Goal: Information Seeking & Learning: Learn about a topic

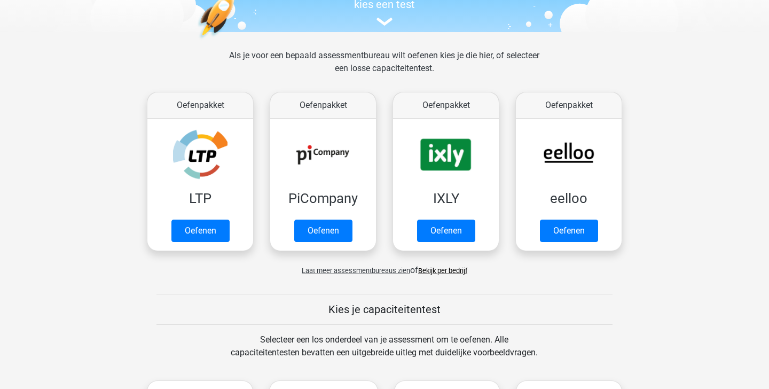
scroll to position [122, 0]
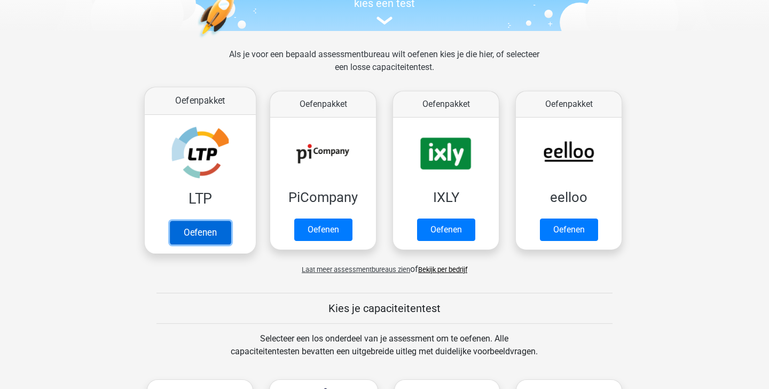
click at [208, 221] on link "Oefenen" at bounding box center [200, 232] width 61 height 23
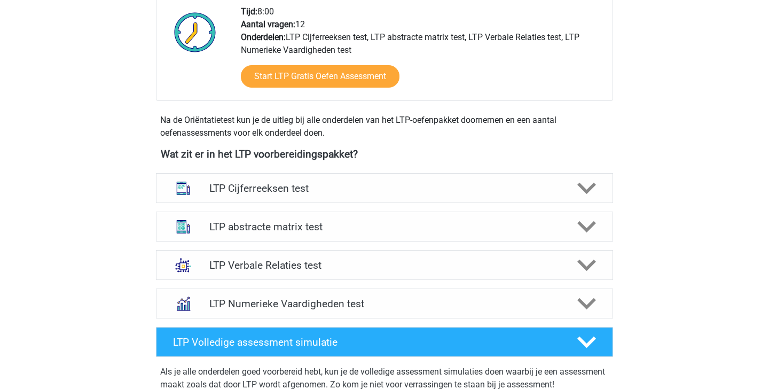
scroll to position [290, 0]
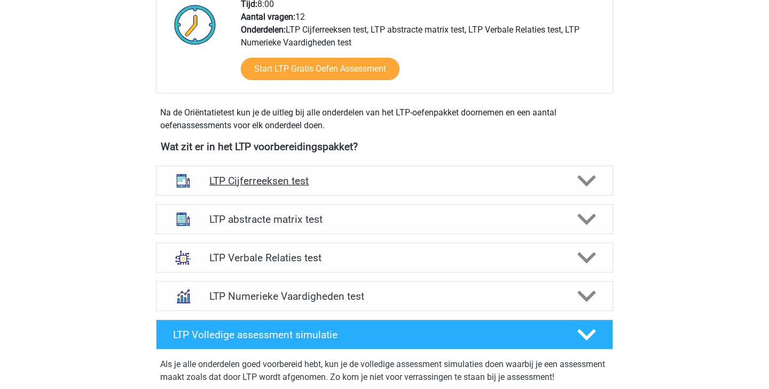
click at [433, 177] on h4 "LTP Cijferreeksen test" at bounding box center [384, 181] width 350 height 12
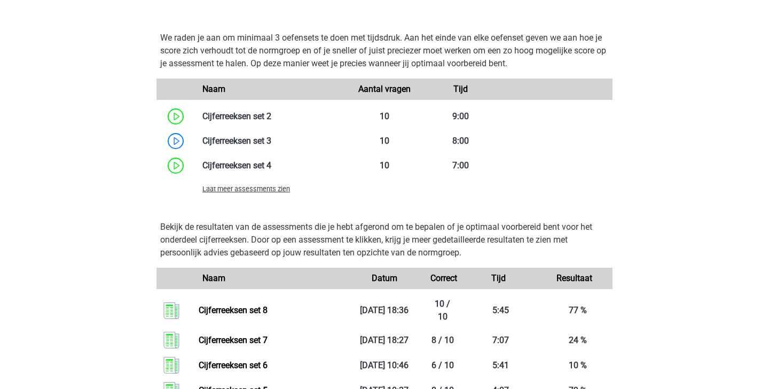
scroll to position [808, 0]
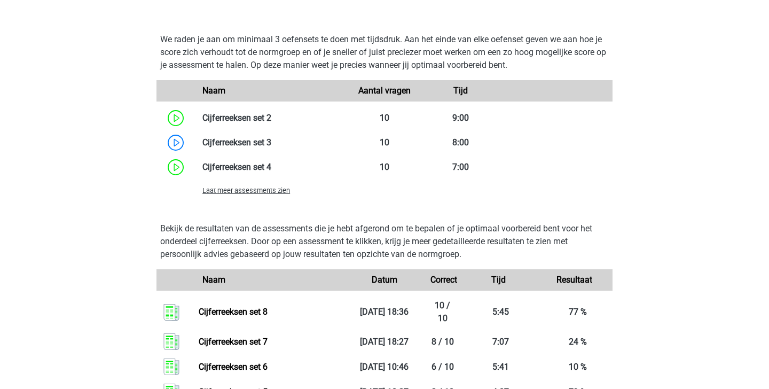
click at [270, 193] on span "Laat meer assessments zien" at bounding box center [246, 190] width 88 height 8
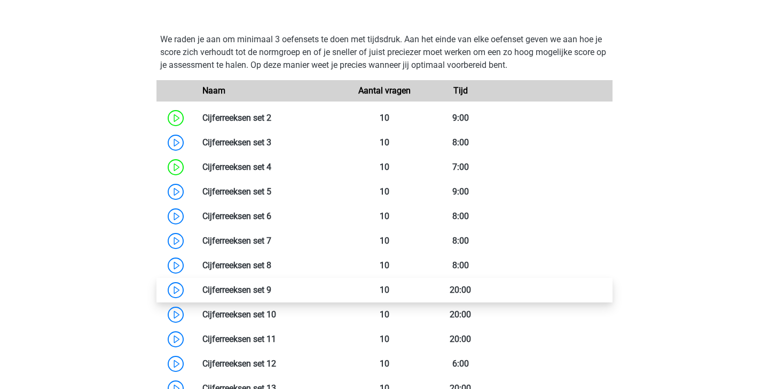
click at [271, 286] on link at bounding box center [271, 290] width 0 height 10
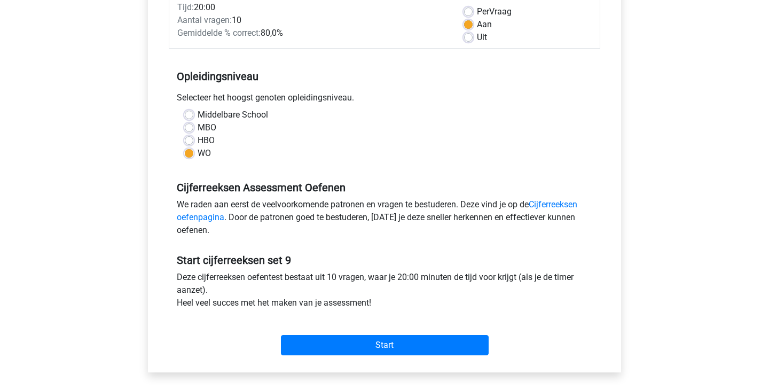
scroll to position [161, 0]
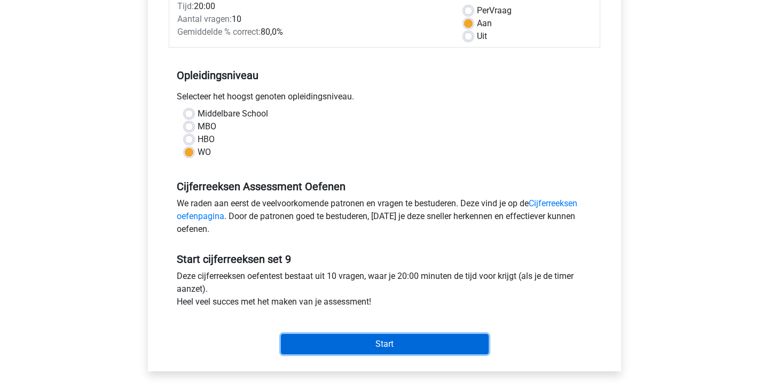
click at [371, 346] on input "Start" at bounding box center [385, 344] width 208 height 20
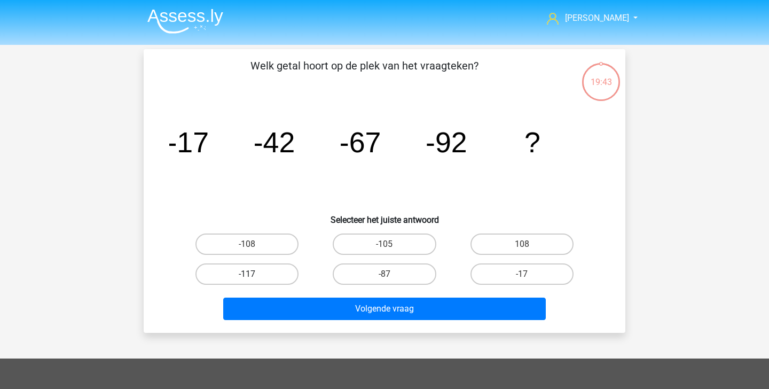
click at [272, 271] on label "-117" at bounding box center [246, 273] width 103 height 21
click at [254, 274] on input "-117" at bounding box center [250, 277] width 7 height 7
radio input "true"
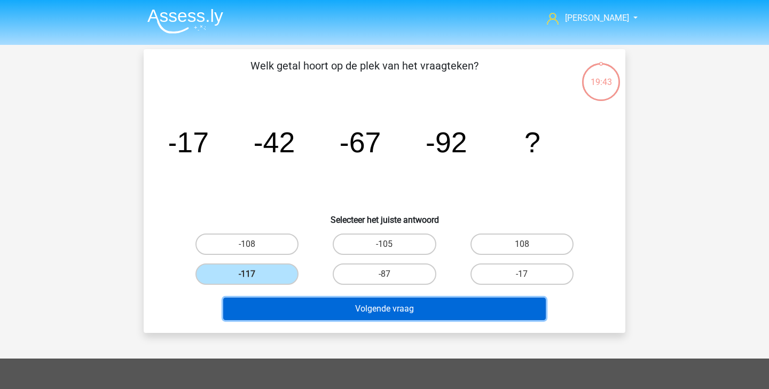
click at [289, 307] on button "Volgende vraag" at bounding box center [384, 308] width 323 height 22
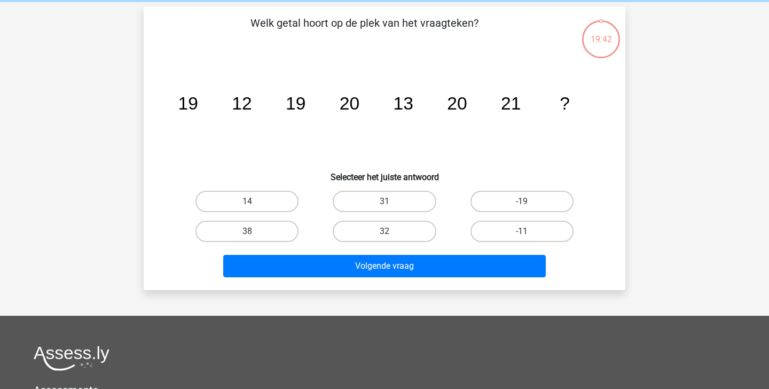
scroll to position [49, 0]
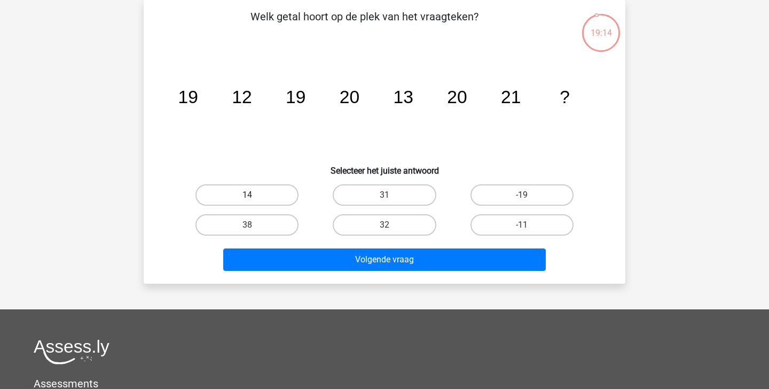
click at [268, 201] on label "14" at bounding box center [246, 194] width 103 height 21
click at [254, 201] on input "14" at bounding box center [250, 198] width 7 height 7
radio input "true"
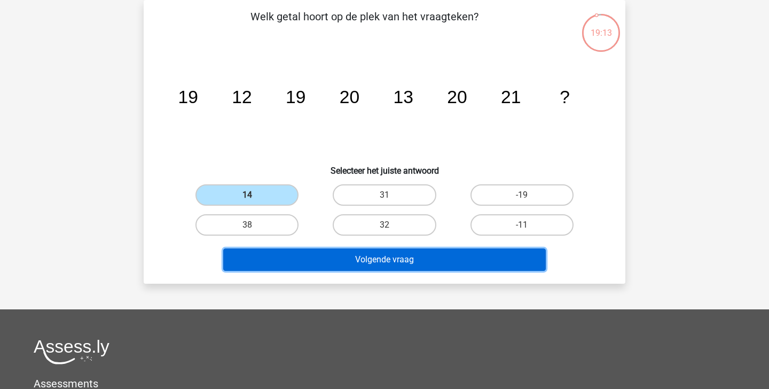
click at [302, 256] on button "Volgende vraag" at bounding box center [384, 259] width 323 height 22
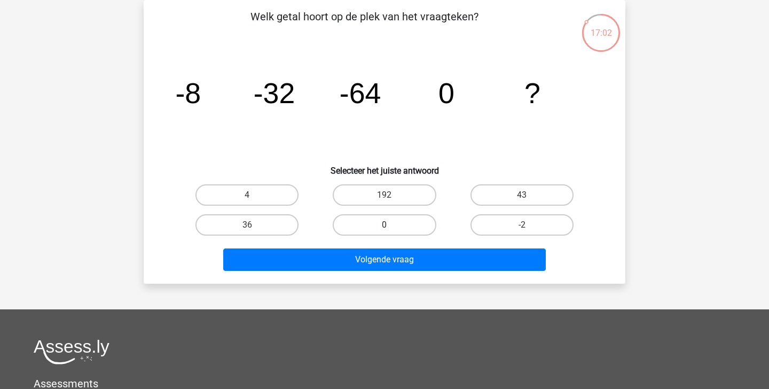
click at [405, 229] on label "0" at bounding box center [384, 224] width 103 height 21
click at [391, 229] on input "0" at bounding box center [388, 228] width 7 height 7
radio input "true"
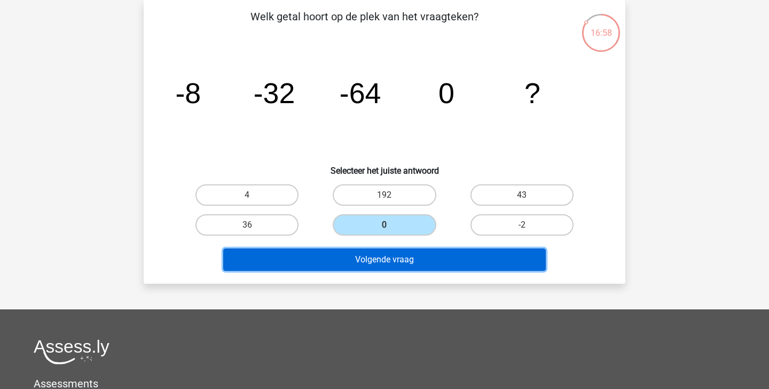
click at [449, 266] on button "Volgende vraag" at bounding box center [384, 259] width 323 height 22
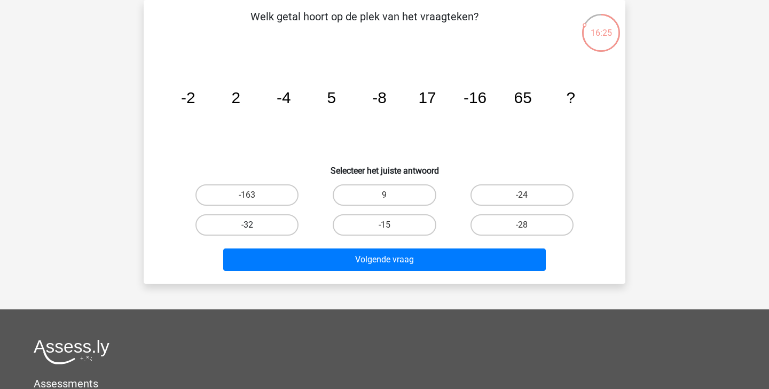
click at [247, 222] on label "-32" at bounding box center [246, 224] width 103 height 21
click at [247, 225] on input "-32" at bounding box center [250, 228] width 7 height 7
radio input "true"
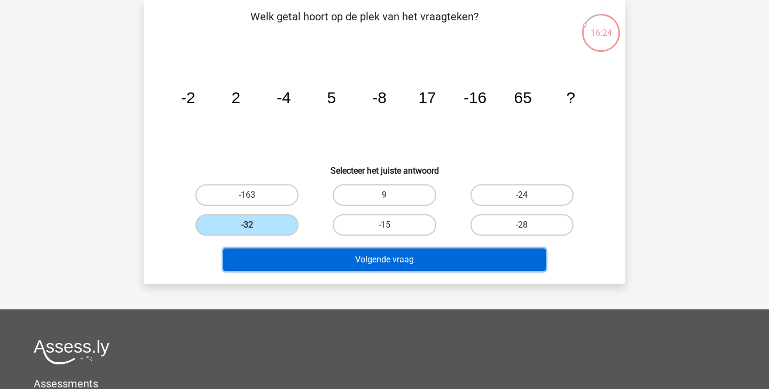
click at [296, 258] on button "Volgende vraag" at bounding box center [384, 259] width 323 height 22
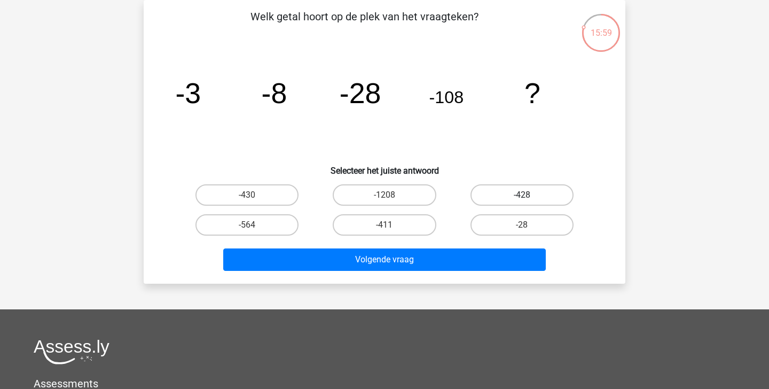
click at [520, 194] on label "-428" at bounding box center [521, 194] width 103 height 21
click at [522, 195] on input "-428" at bounding box center [525, 198] width 7 height 7
radio input "true"
click at [509, 247] on div "Volgende vraag" at bounding box center [385, 257] width 448 height 35
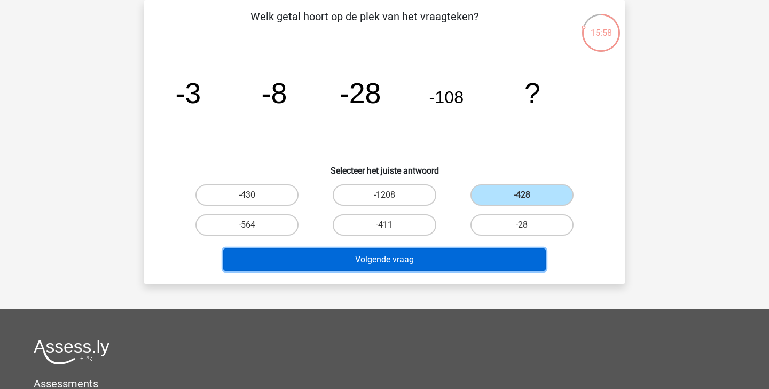
click at [508, 259] on button "Volgende vraag" at bounding box center [384, 259] width 323 height 22
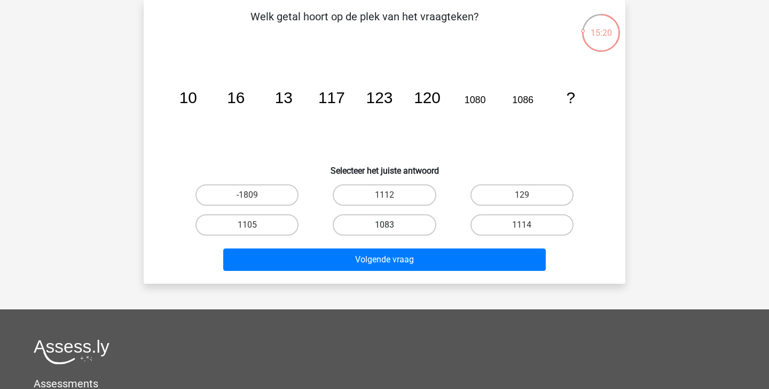
click at [378, 221] on label "1083" at bounding box center [384, 224] width 103 height 21
click at [385, 225] on input "1083" at bounding box center [388, 228] width 7 height 7
radio input "true"
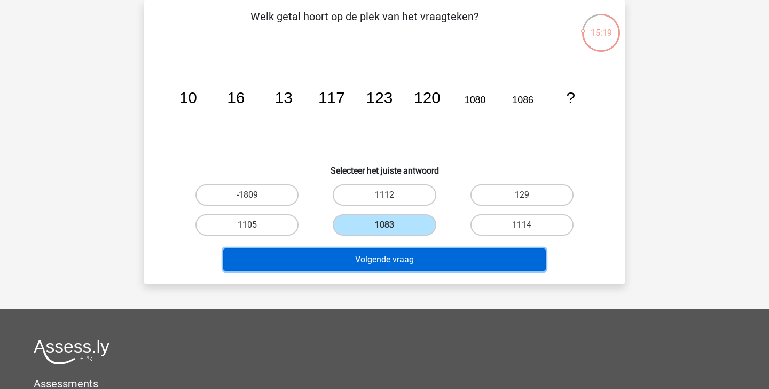
click at [377, 254] on button "Volgende vraag" at bounding box center [384, 259] width 323 height 22
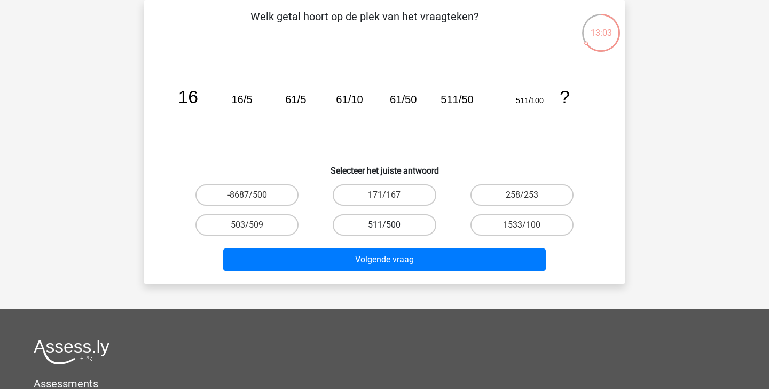
click at [370, 225] on label "511/500" at bounding box center [384, 224] width 103 height 21
click at [385, 225] on input "511/500" at bounding box center [388, 228] width 7 height 7
radio input "true"
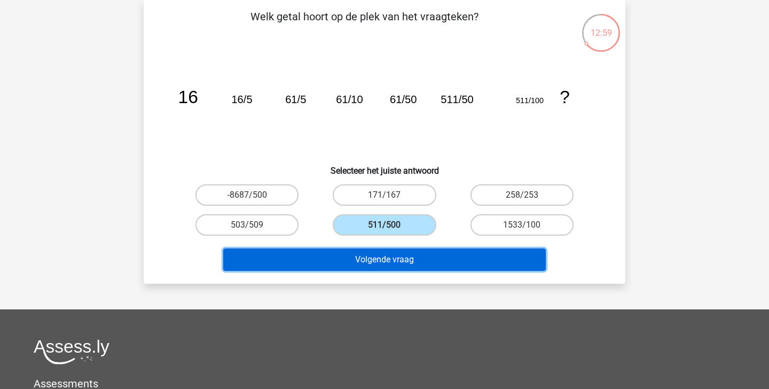
click at [406, 258] on button "Volgende vraag" at bounding box center [384, 259] width 323 height 22
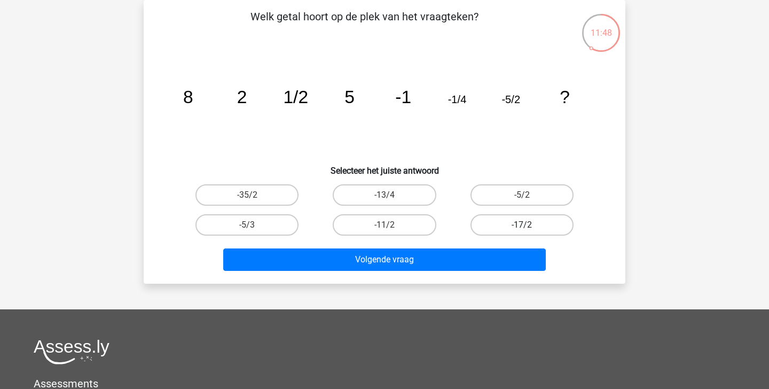
click at [556, 221] on label "-17/2" at bounding box center [521, 224] width 103 height 21
click at [529, 225] on input "-17/2" at bounding box center [525, 228] width 7 height 7
radio input "true"
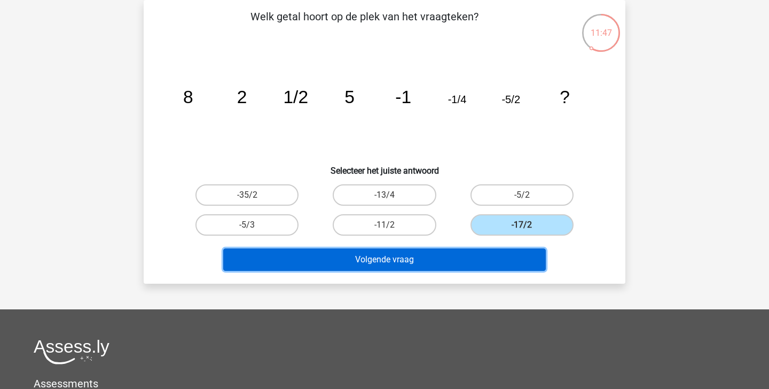
click at [471, 254] on button "Volgende vraag" at bounding box center [384, 259] width 323 height 22
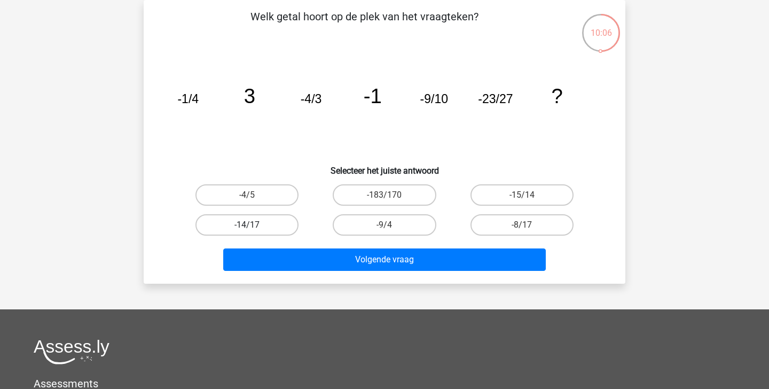
click at [277, 230] on label "-14/17" at bounding box center [246, 224] width 103 height 21
click at [254, 230] on input "-14/17" at bounding box center [250, 228] width 7 height 7
radio input "true"
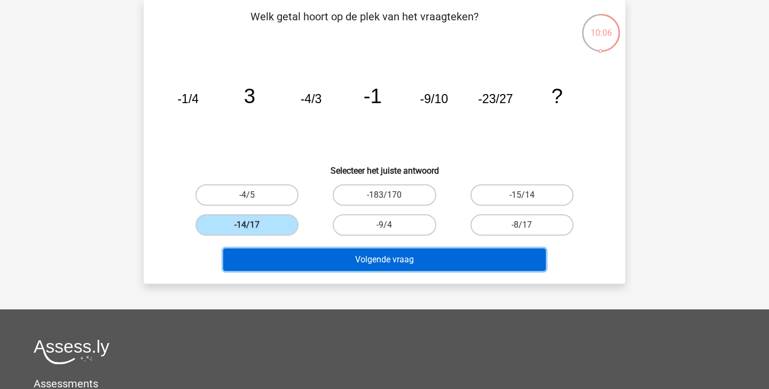
click at [307, 265] on button "Volgende vraag" at bounding box center [384, 259] width 323 height 22
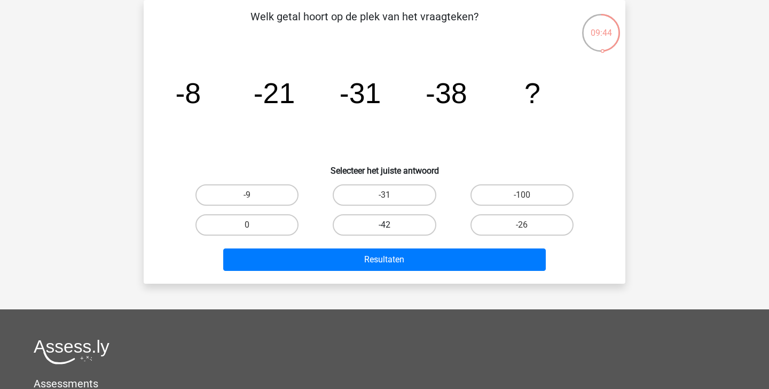
click at [406, 223] on label "-42" at bounding box center [384, 224] width 103 height 21
click at [391, 225] on input "-42" at bounding box center [388, 228] width 7 height 7
radio input "true"
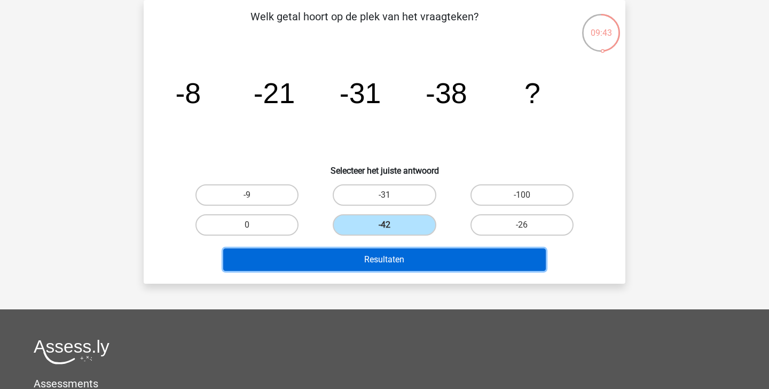
click at [403, 262] on button "Resultaten" at bounding box center [384, 259] width 323 height 22
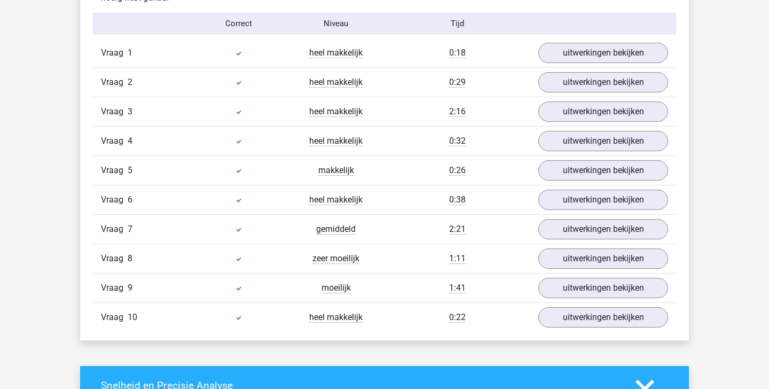
scroll to position [693, 0]
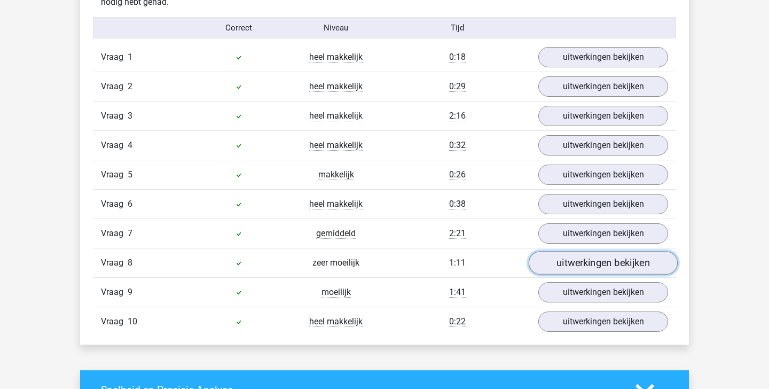
click at [585, 254] on link "uitwerkingen bekijken" at bounding box center [603, 262] width 149 height 23
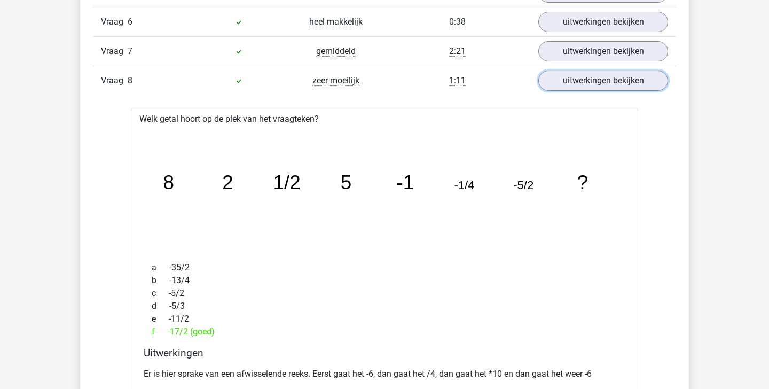
scroll to position [873, 0]
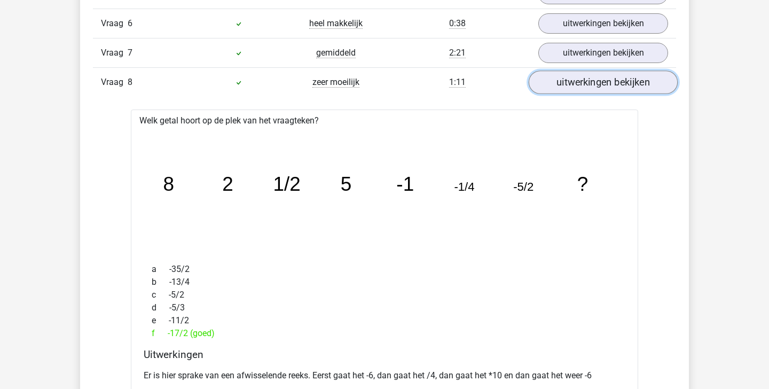
click at [618, 79] on link "uitwerkingen bekijken" at bounding box center [603, 81] width 149 height 23
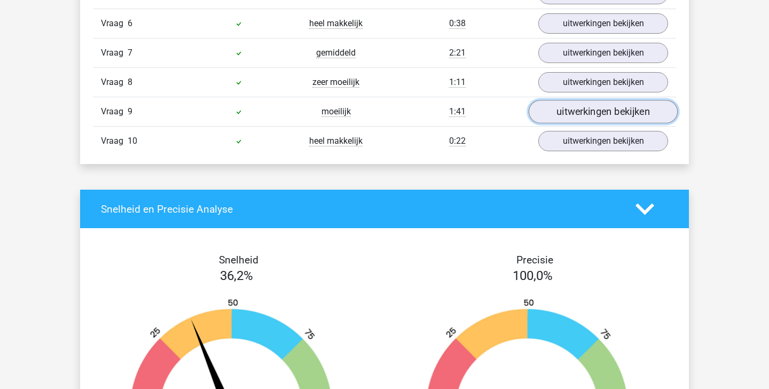
click at [592, 113] on link "uitwerkingen bekijken" at bounding box center [603, 111] width 149 height 23
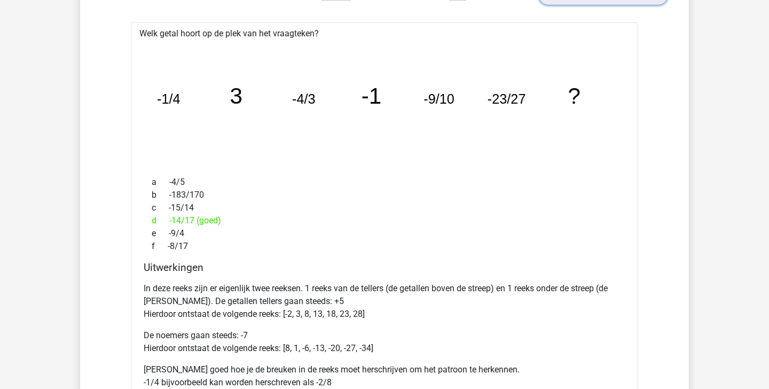
scroll to position [955, 0]
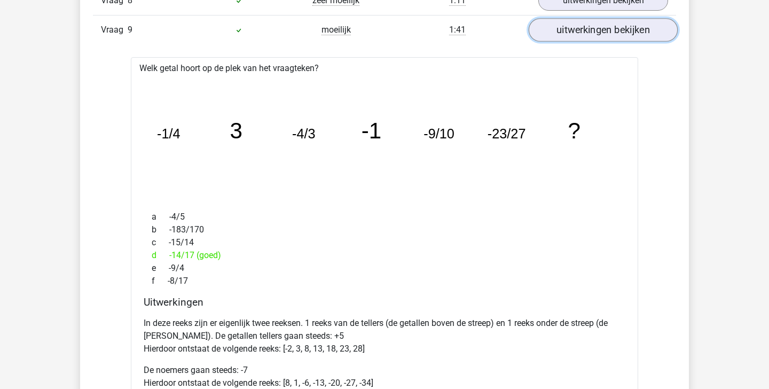
click at [599, 33] on link "uitwerkingen bekijken" at bounding box center [603, 29] width 149 height 23
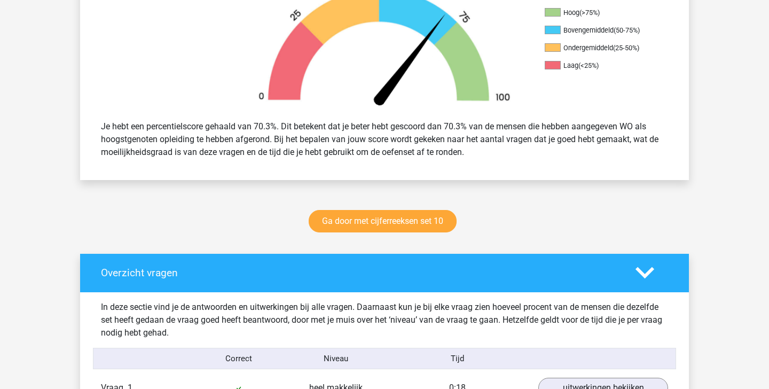
scroll to position [0, 0]
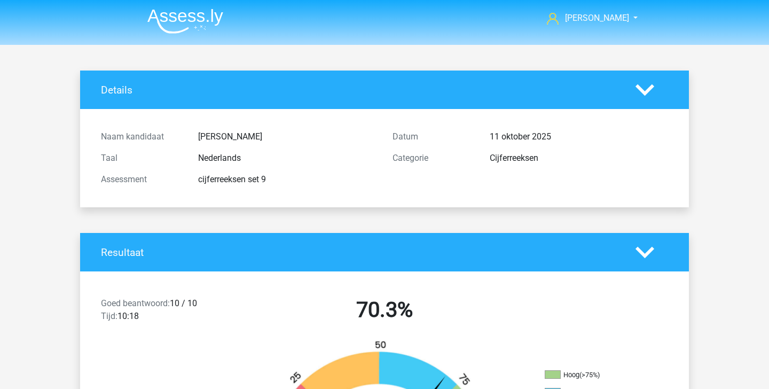
click at [195, 17] on img at bounding box center [185, 21] width 76 height 25
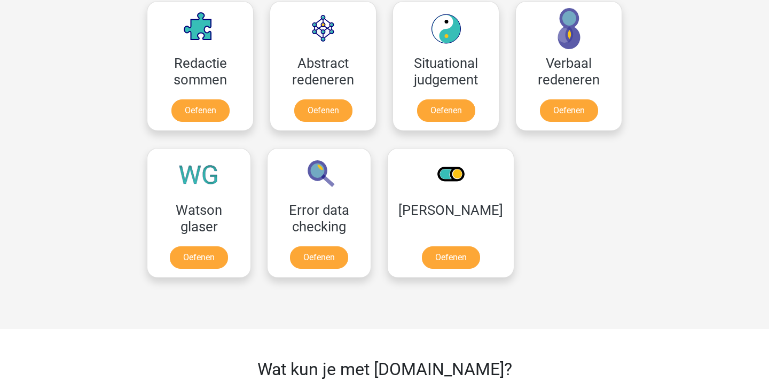
scroll to position [759, 0]
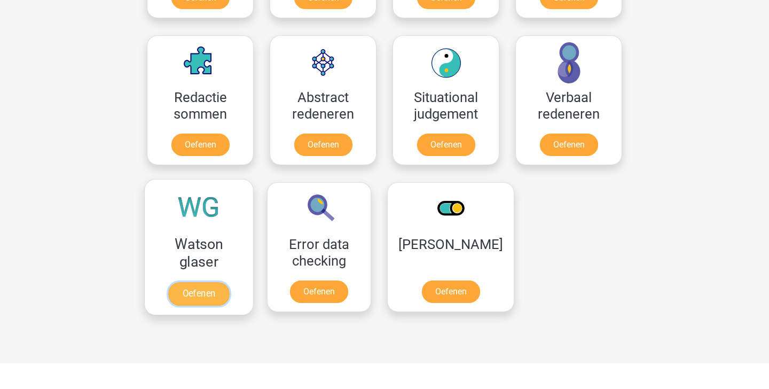
click at [222, 282] on link "Oefenen" at bounding box center [198, 293] width 61 height 23
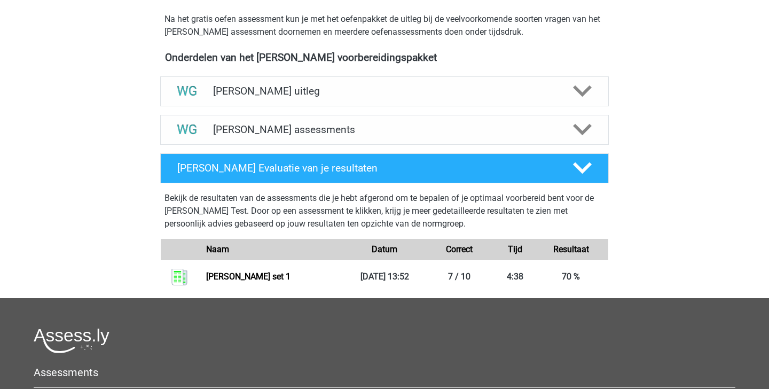
scroll to position [339, 0]
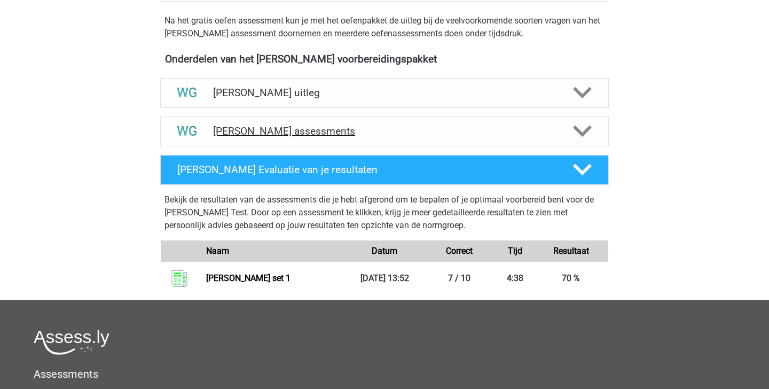
click at [585, 135] on icon at bounding box center [582, 131] width 19 height 19
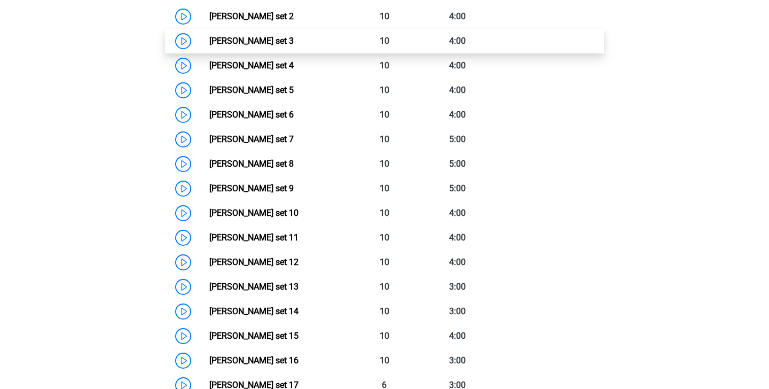
scroll to position [449, 0]
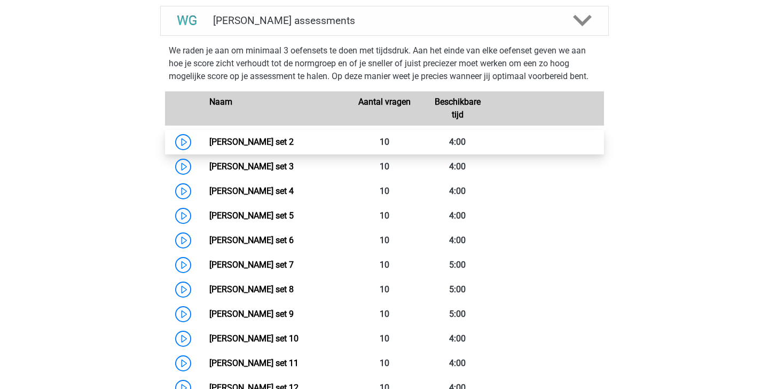
click at [293, 137] on link "[PERSON_NAME] set 2" at bounding box center [251, 142] width 84 height 10
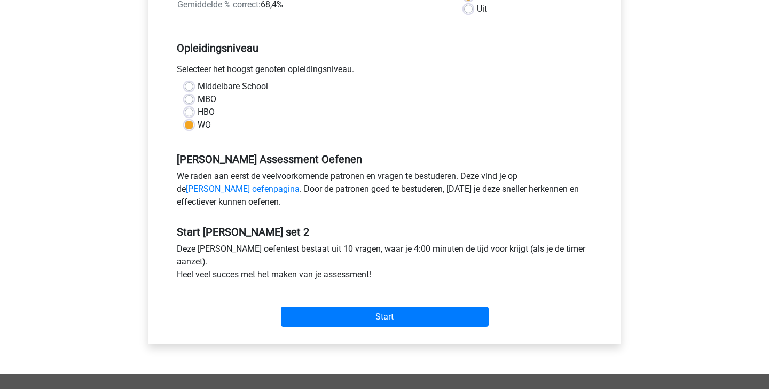
scroll to position [196, 0]
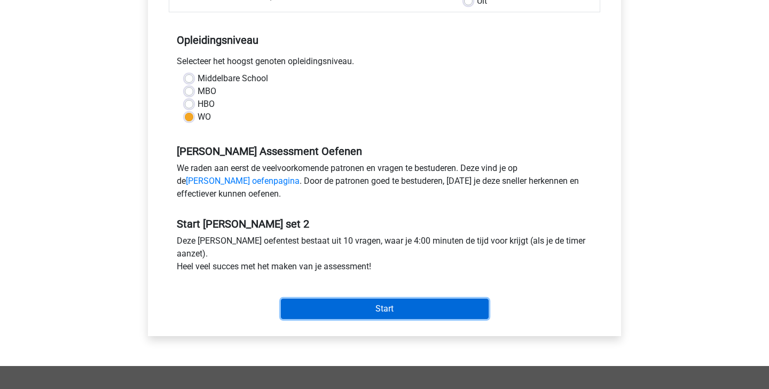
click at [433, 302] on input "Start" at bounding box center [385, 309] width 208 height 20
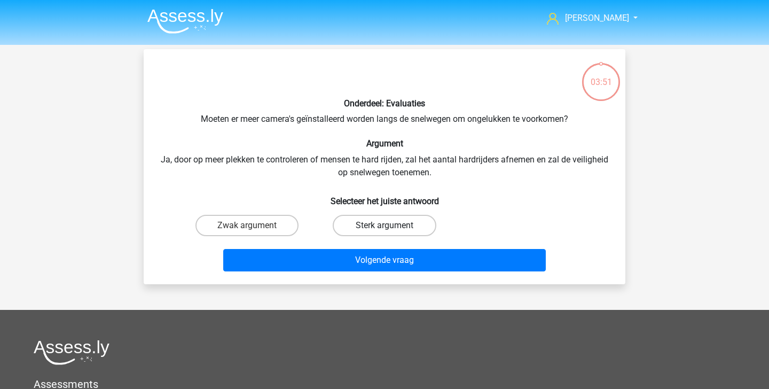
click at [357, 224] on label "Sterk argument" at bounding box center [384, 225] width 103 height 21
click at [385, 225] on input "Sterk argument" at bounding box center [388, 228] width 7 height 7
radio input "true"
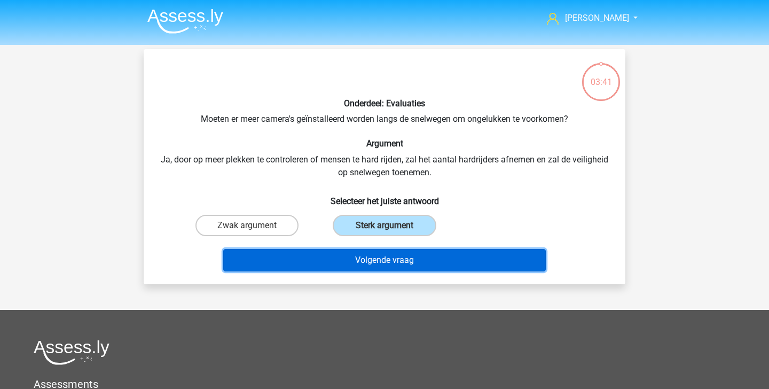
click at [384, 260] on button "Volgende vraag" at bounding box center [384, 260] width 323 height 22
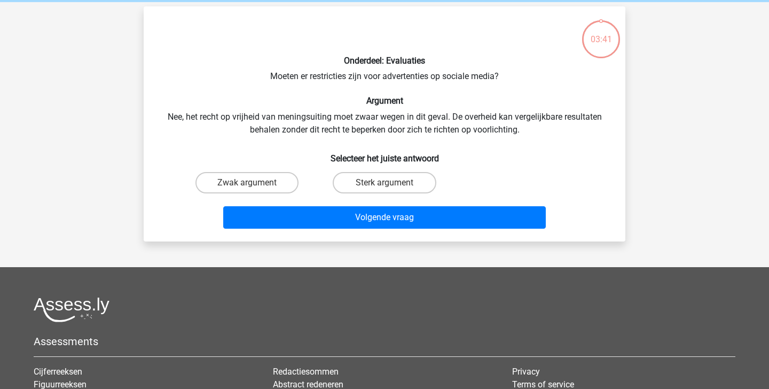
scroll to position [49, 0]
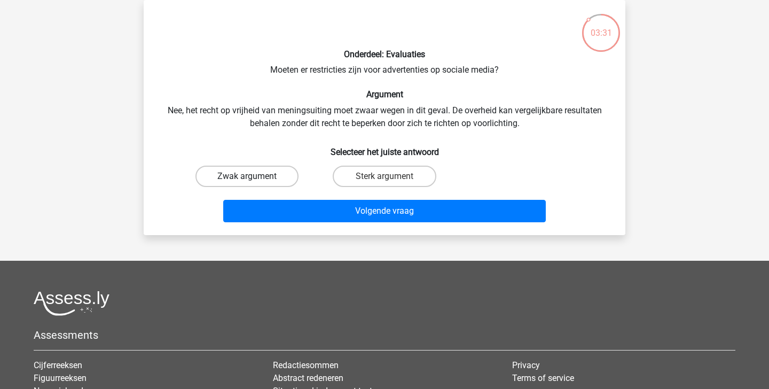
click at [275, 170] on label "Zwak argument" at bounding box center [246, 176] width 103 height 21
click at [254, 176] on input "Zwak argument" at bounding box center [250, 179] width 7 height 7
radio input "true"
click at [404, 179] on label "Sterk argument" at bounding box center [384, 176] width 103 height 21
click at [391, 179] on input "Sterk argument" at bounding box center [388, 179] width 7 height 7
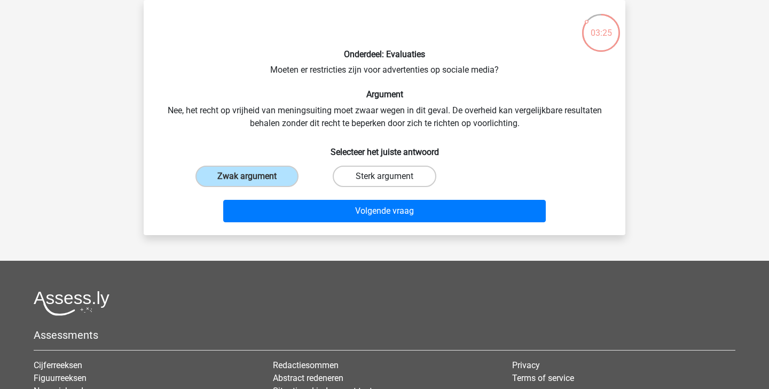
radio input "true"
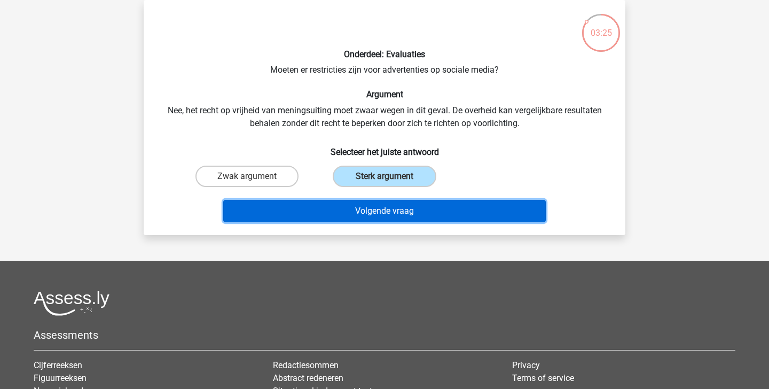
click at [386, 211] on button "Volgende vraag" at bounding box center [384, 211] width 323 height 22
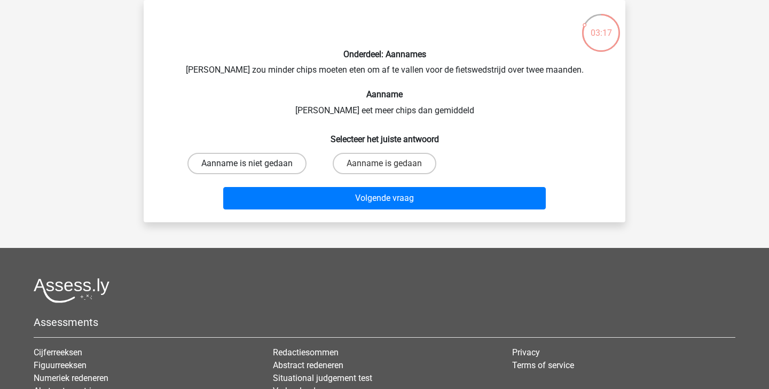
click at [271, 168] on label "Aanname is niet gedaan" at bounding box center [246, 163] width 119 height 21
click at [254, 168] on input "Aanname is niet gedaan" at bounding box center [250, 166] width 7 height 7
radio input "true"
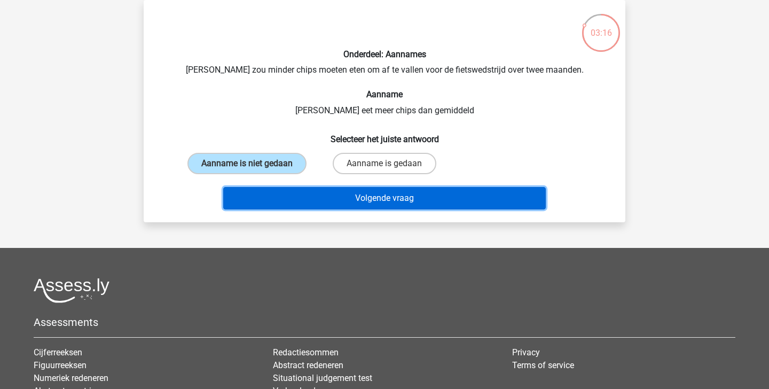
click at [301, 206] on button "Volgende vraag" at bounding box center [384, 198] width 323 height 22
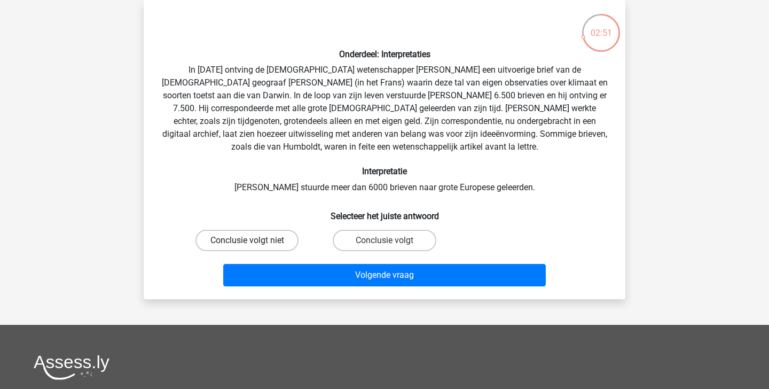
click at [262, 247] on label "Conclusie volgt niet" at bounding box center [246, 240] width 103 height 21
click at [254, 247] on input "Conclusie volgt niet" at bounding box center [250, 243] width 7 height 7
radio input "true"
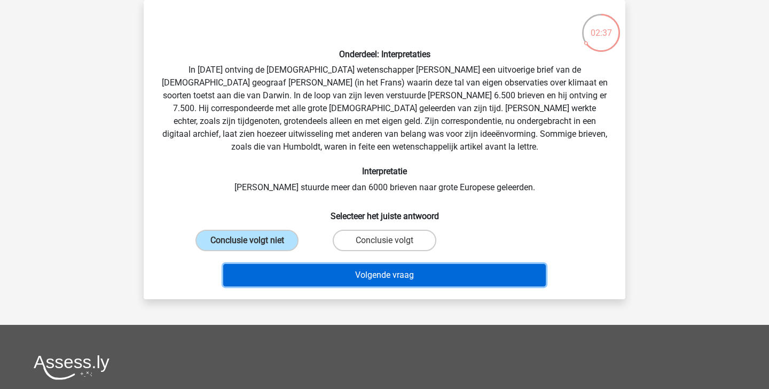
click at [312, 273] on button "Volgende vraag" at bounding box center [384, 275] width 323 height 22
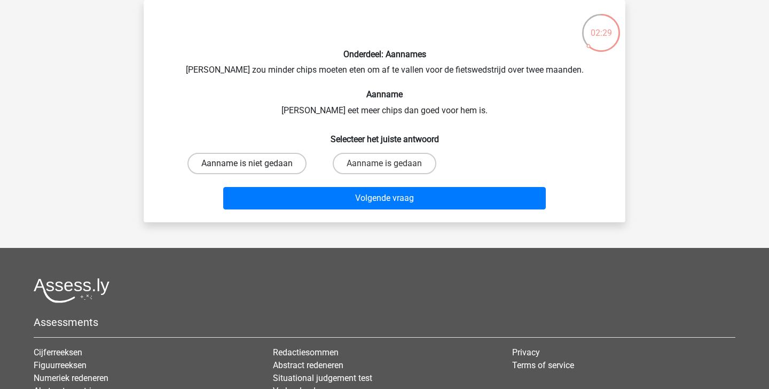
click at [284, 158] on label "Aanname is niet gedaan" at bounding box center [246, 163] width 119 height 21
click at [254, 163] on input "Aanname is niet gedaan" at bounding box center [250, 166] width 7 height 7
radio input "true"
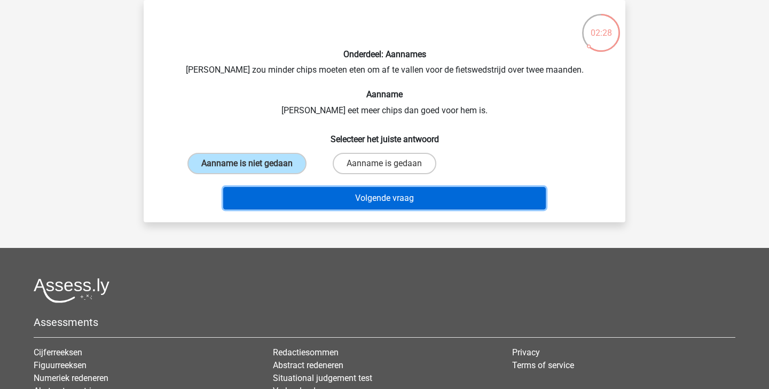
click at [309, 202] on button "Volgende vraag" at bounding box center [384, 198] width 323 height 22
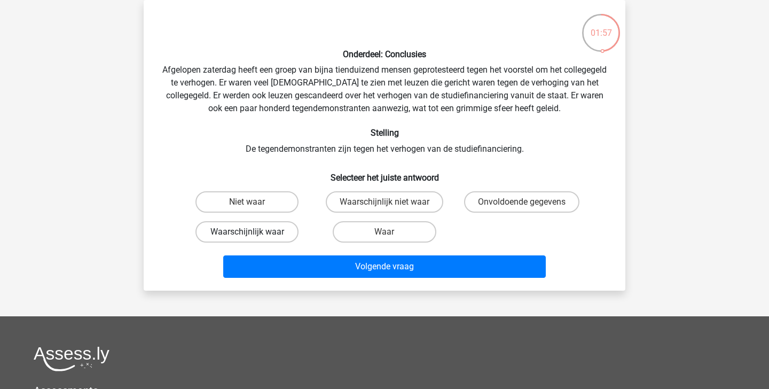
click at [279, 233] on label "Waarschijnlijk waar" at bounding box center [246, 231] width 103 height 21
click at [254, 233] on input "Waarschijnlijk waar" at bounding box center [250, 235] width 7 height 7
radio input "true"
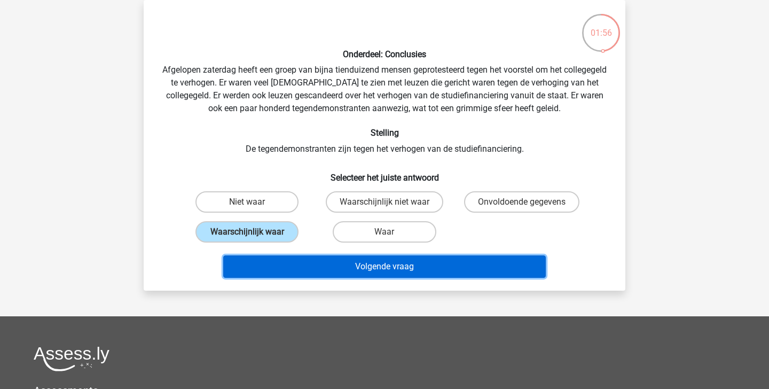
click at [309, 273] on button "Volgende vraag" at bounding box center [384, 266] width 323 height 22
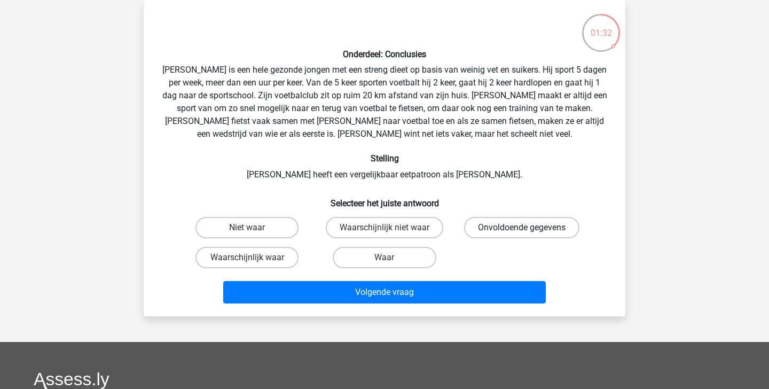
click at [545, 221] on label "Onvoldoende gegevens" at bounding box center [521, 227] width 115 height 21
click at [529, 228] on input "Onvoldoende gegevens" at bounding box center [525, 231] width 7 height 7
radio input "true"
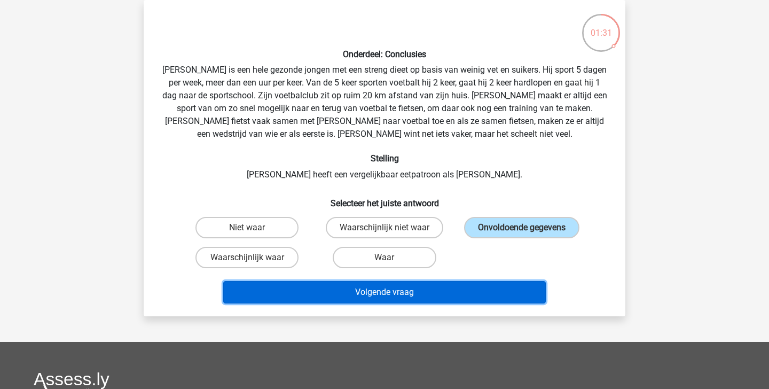
click at [450, 294] on button "Volgende vraag" at bounding box center [384, 292] width 323 height 22
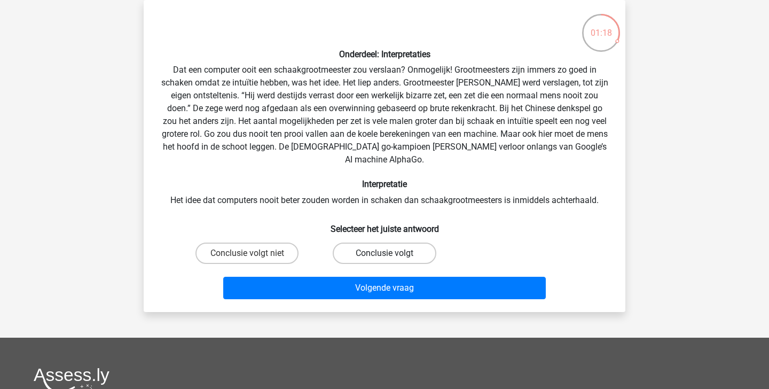
click at [401, 242] on label "Conclusie volgt" at bounding box center [384, 252] width 103 height 21
click at [391, 253] on input "Conclusie volgt" at bounding box center [388, 256] width 7 height 7
radio input "true"
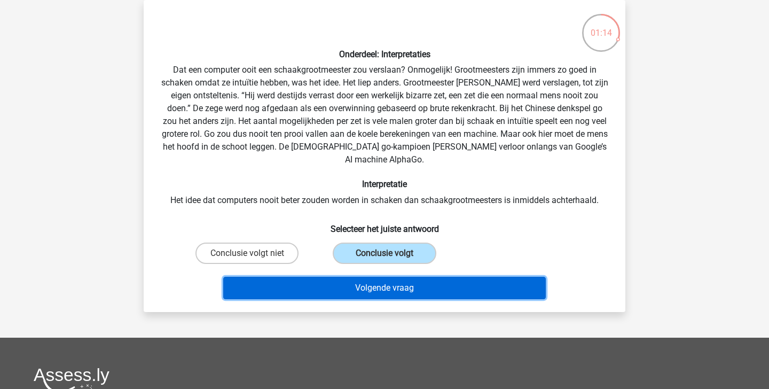
click at [388, 279] on button "Volgende vraag" at bounding box center [384, 288] width 323 height 22
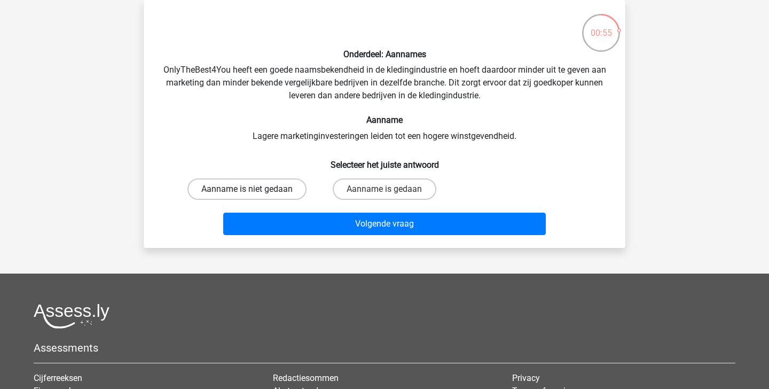
click at [279, 189] on label "Aanname is niet gedaan" at bounding box center [246, 188] width 119 height 21
click at [254, 189] on input "Aanname is niet gedaan" at bounding box center [250, 192] width 7 height 7
radio input "true"
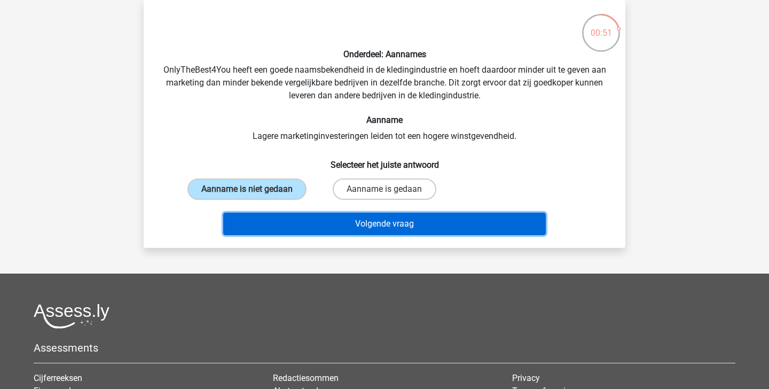
click at [317, 226] on button "Volgende vraag" at bounding box center [384, 224] width 323 height 22
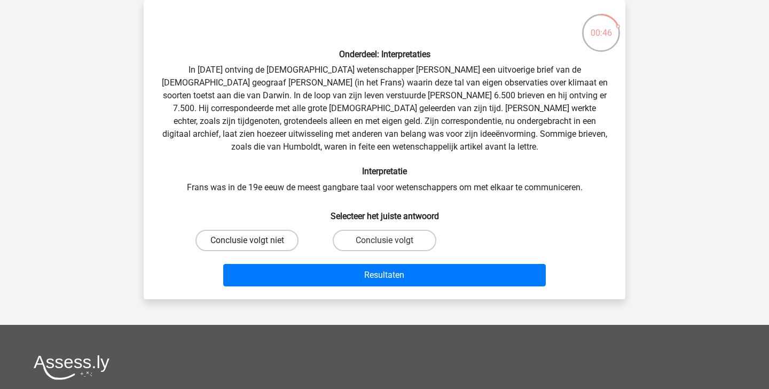
click at [260, 234] on label "Conclusie volgt niet" at bounding box center [246, 240] width 103 height 21
click at [254, 240] on input "Conclusie volgt niet" at bounding box center [250, 243] width 7 height 7
radio input "true"
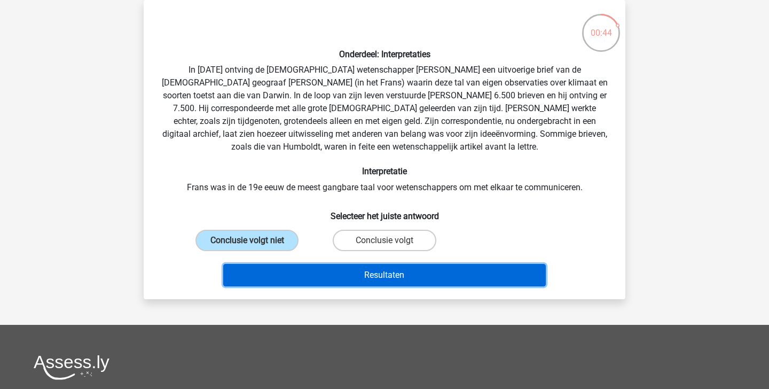
click at [343, 281] on button "Resultaten" at bounding box center [384, 275] width 323 height 22
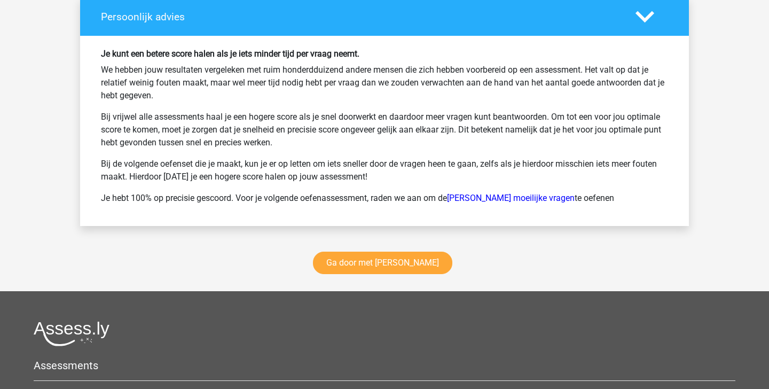
scroll to position [1423, 0]
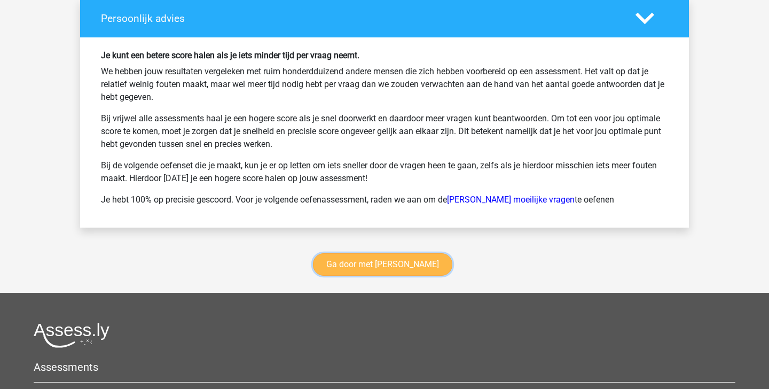
click at [375, 265] on link "Ga door met [PERSON_NAME]" at bounding box center [382, 264] width 139 height 22
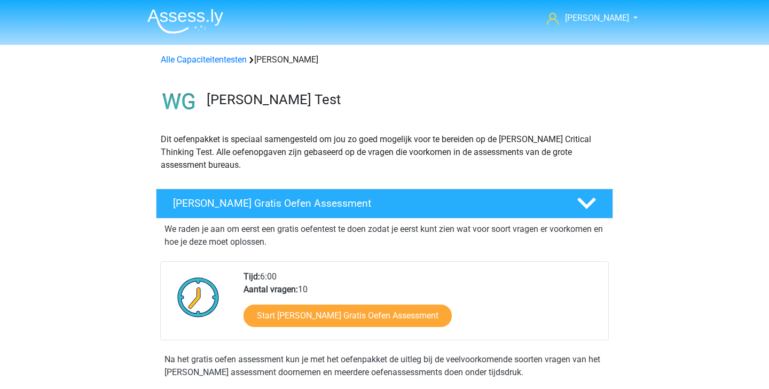
scroll to position [451, 0]
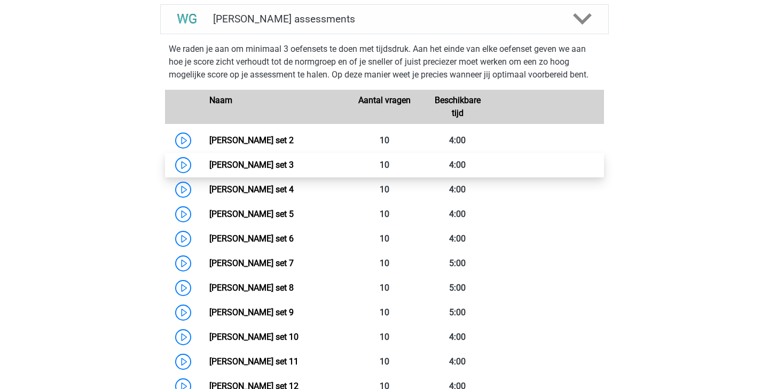
click at [291, 166] on link "[PERSON_NAME] set 3" at bounding box center [251, 165] width 84 height 10
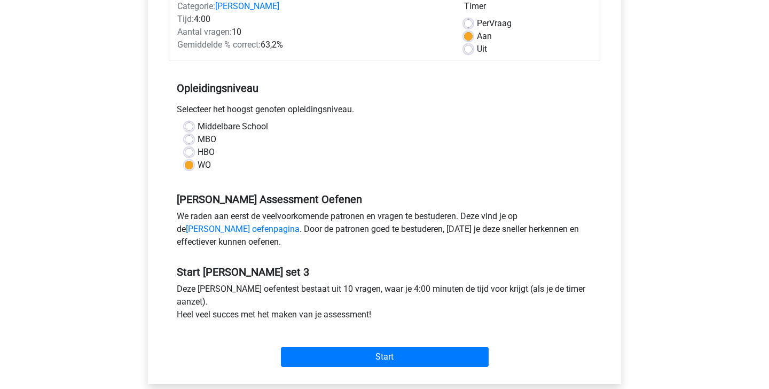
scroll to position [147, 0]
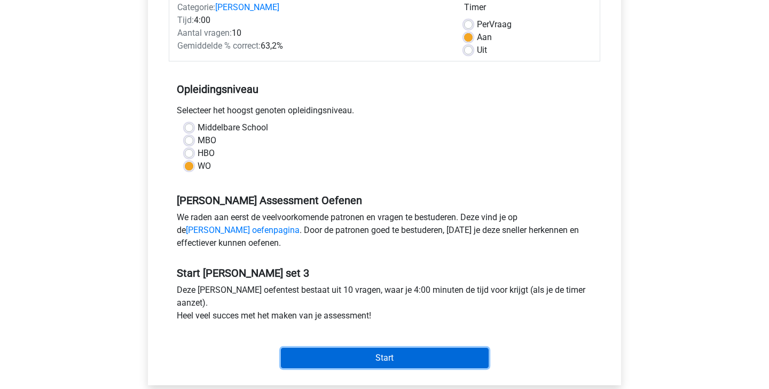
click at [372, 351] on input "Start" at bounding box center [385, 358] width 208 height 20
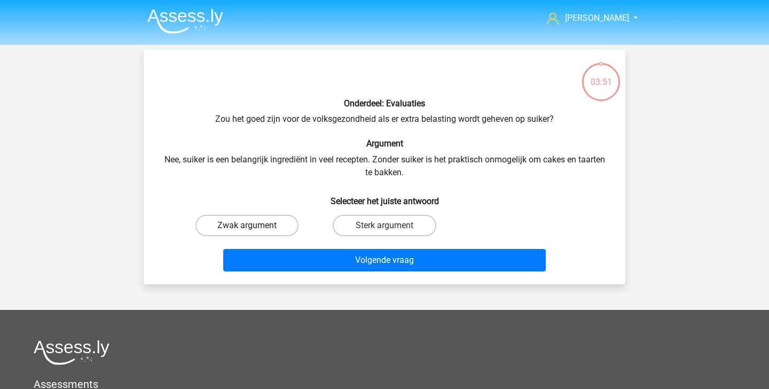
click at [282, 226] on label "Zwak argument" at bounding box center [246, 225] width 103 height 21
click at [254, 226] on input "Zwak argument" at bounding box center [250, 228] width 7 height 7
radio input "true"
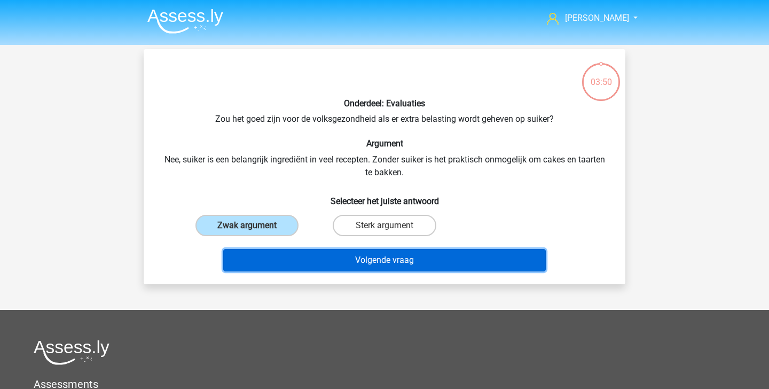
click at [309, 254] on button "Volgende vraag" at bounding box center [384, 260] width 323 height 22
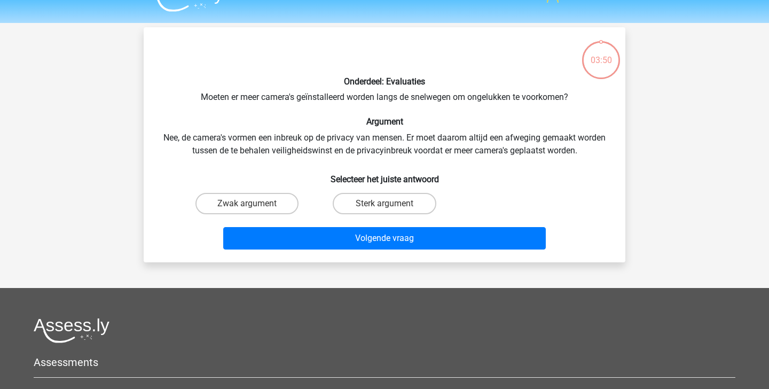
scroll to position [18, 0]
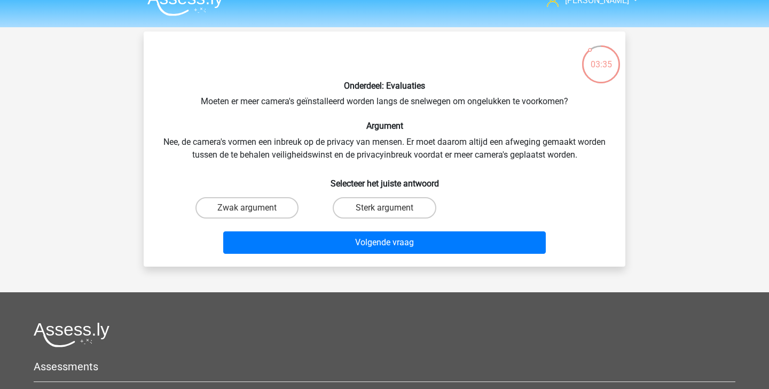
drag, startPoint x: 370, startPoint y: 213, endPoint x: 328, endPoint y: 173, distance: 57.8
click at [328, 173] on div "Onderdeel: Evaluaties Moeten er meer camera's geïnstalleerd worden langs de sne…" at bounding box center [384, 149] width 473 height 218
click at [283, 214] on label "Zwak argument" at bounding box center [246, 207] width 103 height 21
click at [254, 214] on input "Zwak argument" at bounding box center [250, 211] width 7 height 7
radio input "true"
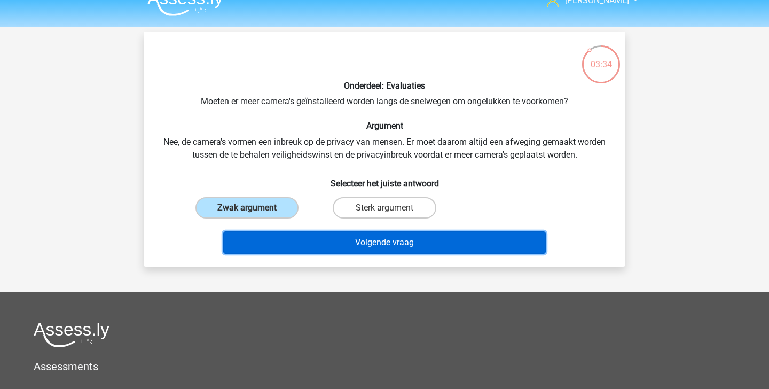
click at [308, 234] on button "Volgende vraag" at bounding box center [384, 242] width 323 height 22
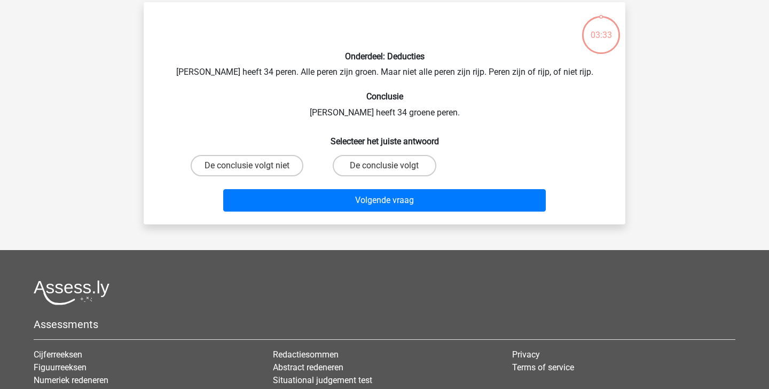
scroll to position [49, 0]
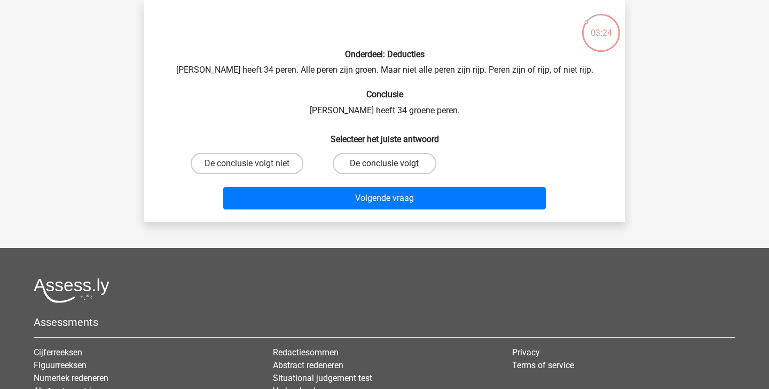
click at [366, 162] on label "De conclusie volgt" at bounding box center [384, 163] width 103 height 21
click at [385, 163] on input "De conclusie volgt" at bounding box center [388, 166] width 7 height 7
radio input "true"
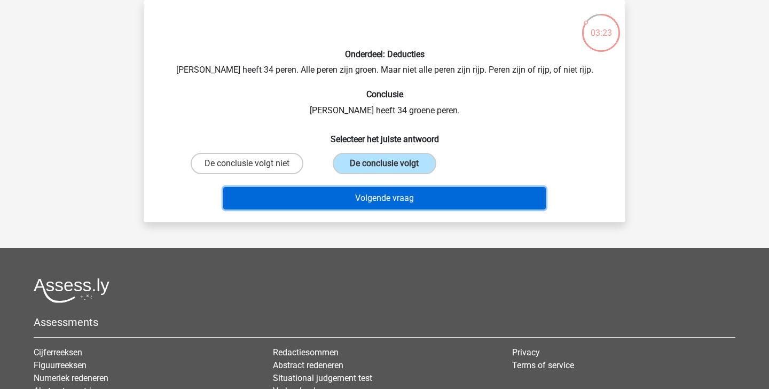
click at [366, 197] on button "Volgende vraag" at bounding box center [384, 198] width 323 height 22
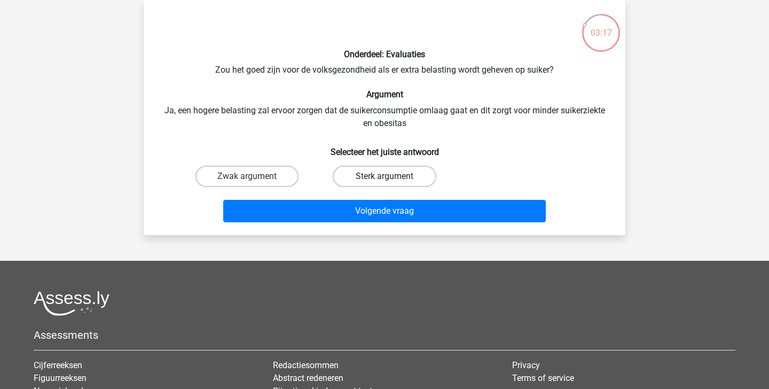
click at [359, 170] on label "Sterk argument" at bounding box center [384, 176] width 103 height 21
click at [385, 176] on input "Sterk argument" at bounding box center [388, 179] width 7 height 7
radio input "true"
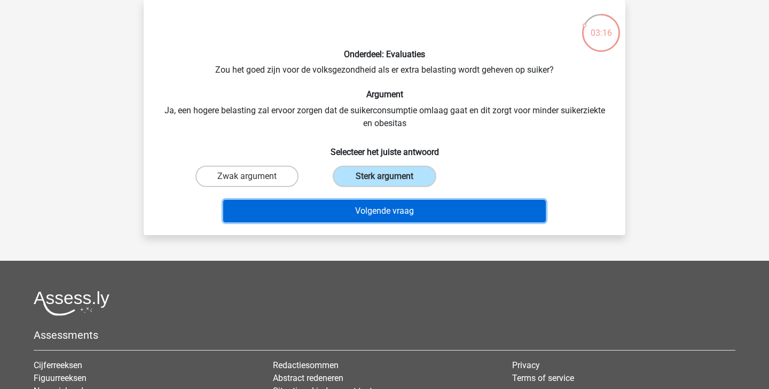
click at [346, 209] on button "Volgende vraag" at bounding box center [384, 211] width 323 height 22
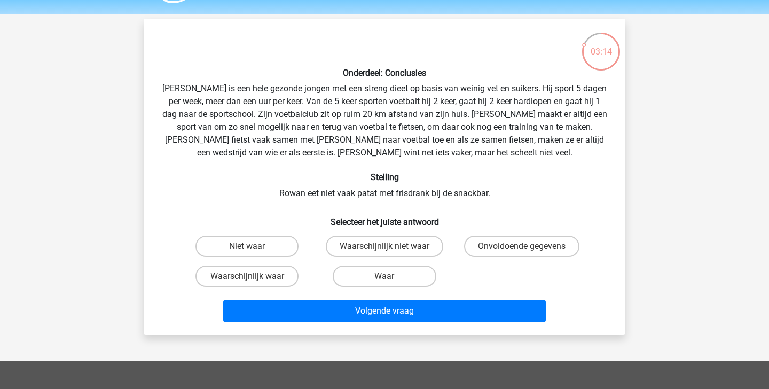
scroll to position [32, 0]
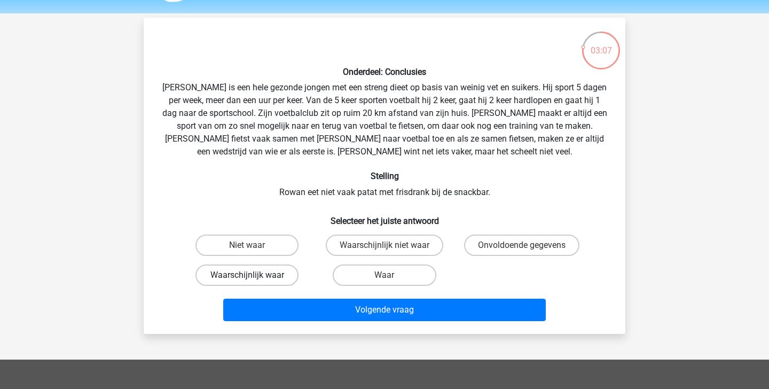
click at [264, 272] on label "Waarschijnlijk waar" at bounding box center [246, 274] width 103 height 21
click at [254, 275] on input "Waarschijnlijk waar" at bounding box center [250, 278] width 7 height 7
radio input "true"
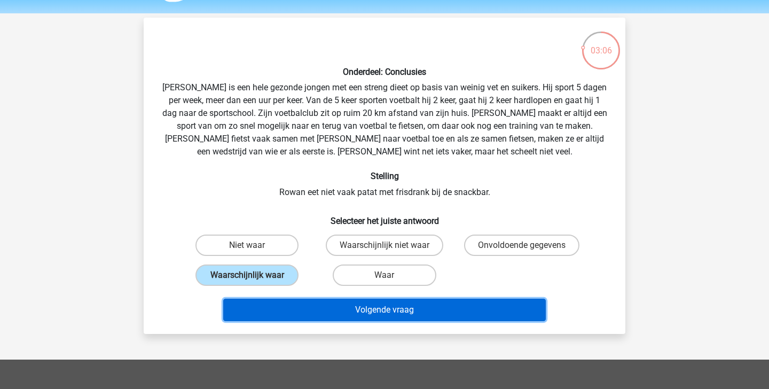
click at [286, 317] on button "Volgende vraag" at bounding box center [384, 310] width 323 height 22
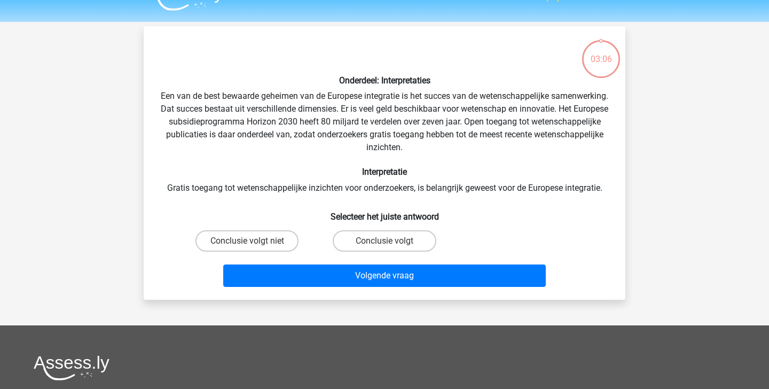
scroll to position [22, 0]
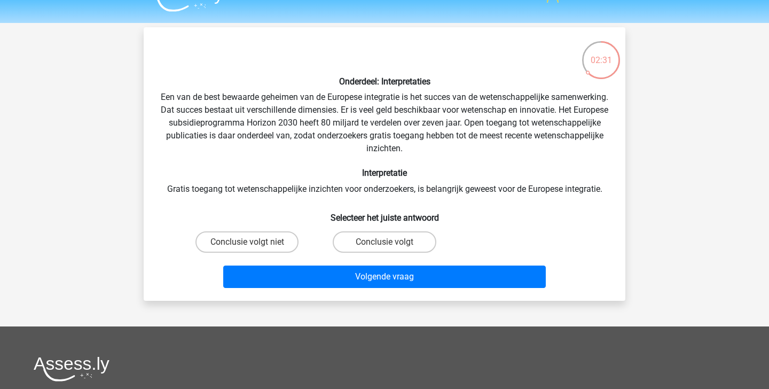
click at [390, 242] on input "Conclusie volgt" at bounding box center [388, 245] width 7 height 7
radio input "true"
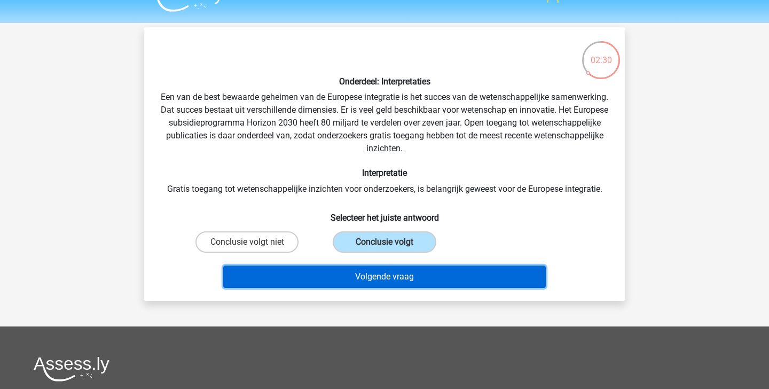
click at [389, 280] on button "Volgende vraag" at bounding box center [384, 276] width 323 height 22
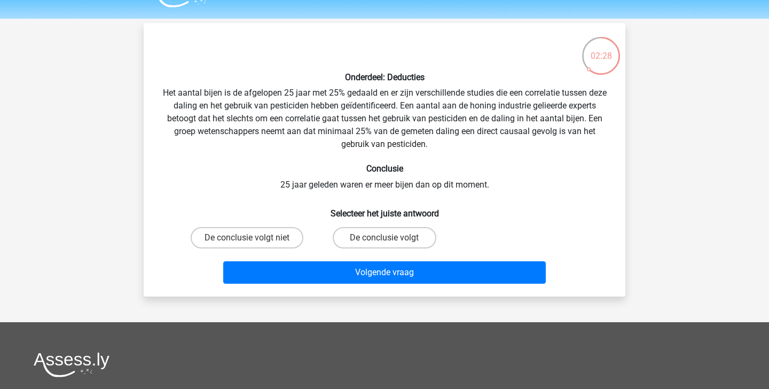
scroll to position [26, 0]
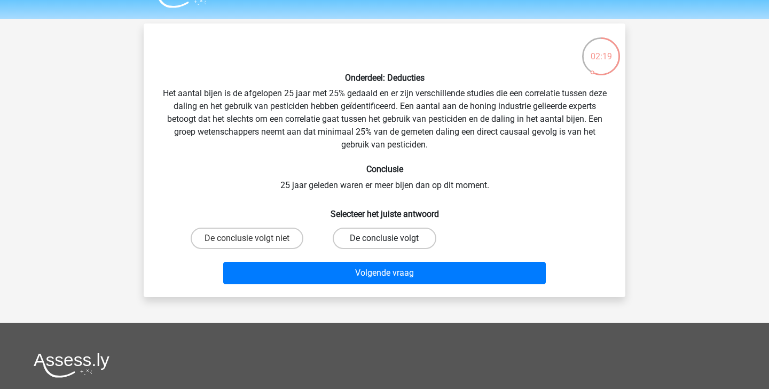
click at [411, 234] on label "De conclusie volgt" at bounding box center [384, 238] width 103 height 21
click at [391, 238] on input "De conclusie volgt" at bounding box center [388, 241] width 7 height 7
radio input "true"
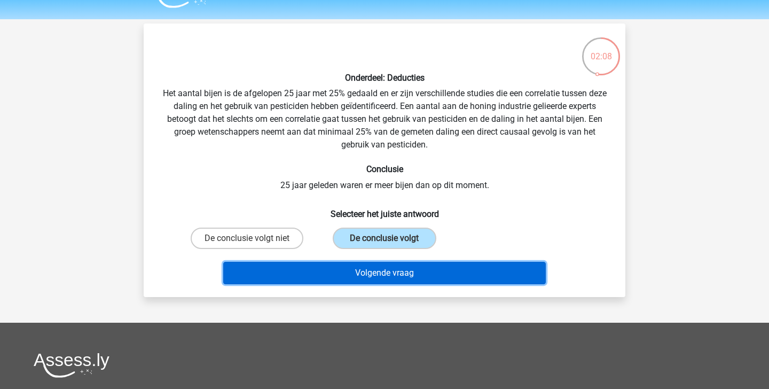
click at [465, 277] on button "Volgende vraag" at bounding box center [384, 273] width 323 height 22
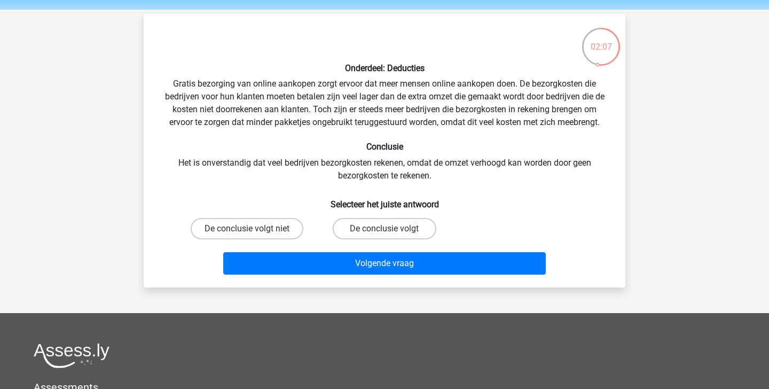
scroll to position [32, 0]
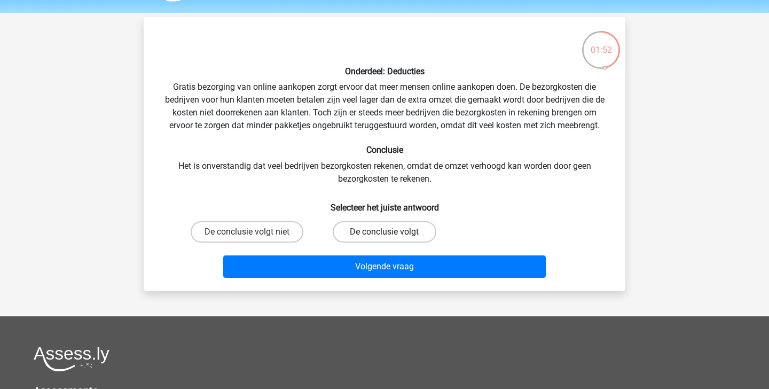
click at [390, 231] on label "De conclusie volgt" at bounding box center [384, 231] width 103 height 21
click at [390, 232] on input "De conclusie volgt" at bounding box center [388, 235] width 7 height 7
radio input "true"
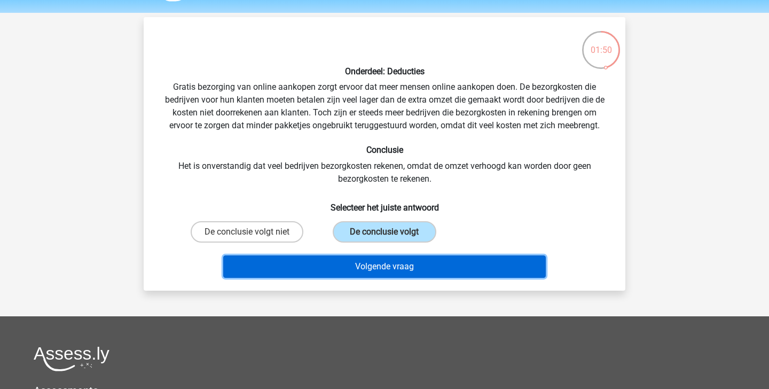
click at [407, 268] on button "Volgende vraag" at bounding box center [384, 266] width 323 height 22
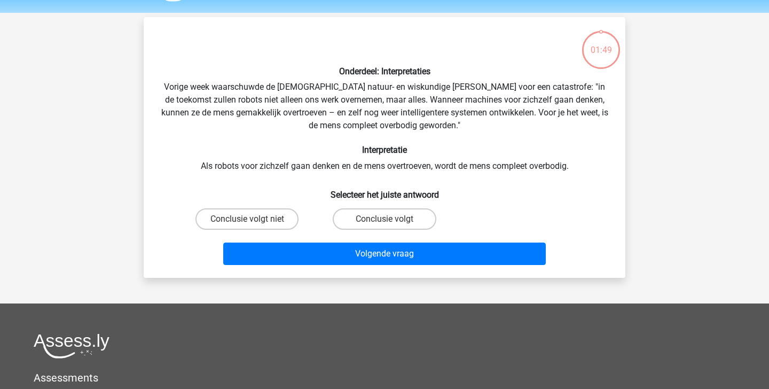
scroll to position [49, 0]
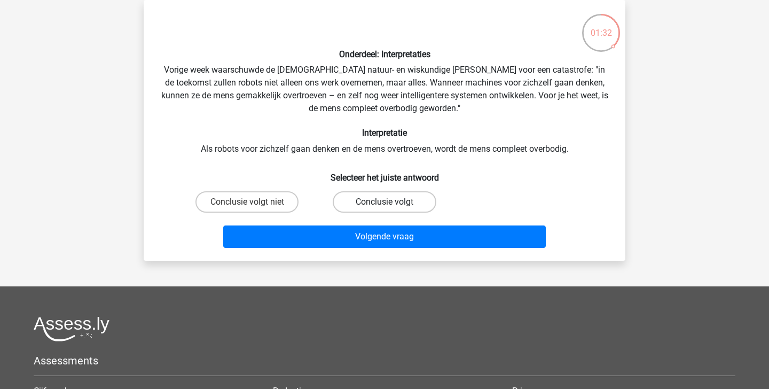
click at [378, 197] on label "Conclusie volgt" at bounding box center [384, 201] width 103 height 21
click at [385, 202] on input "Conclusie volgt" at bounding box center [388, 205] width 7 height 7
radio input "true"
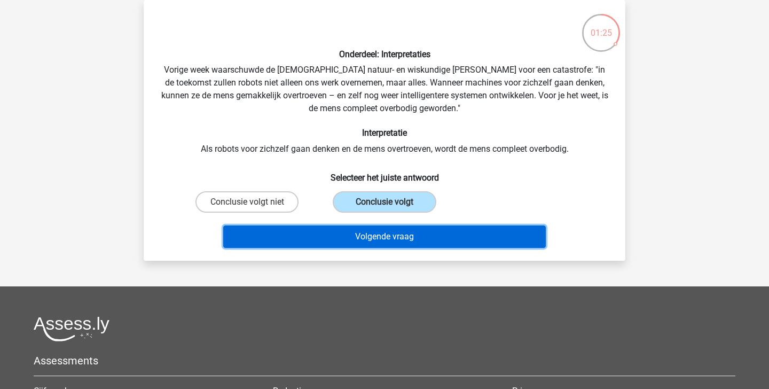
click at [363, 245] on button "Volgende vraag" at bounding box center [384, 236] width 323 height 22
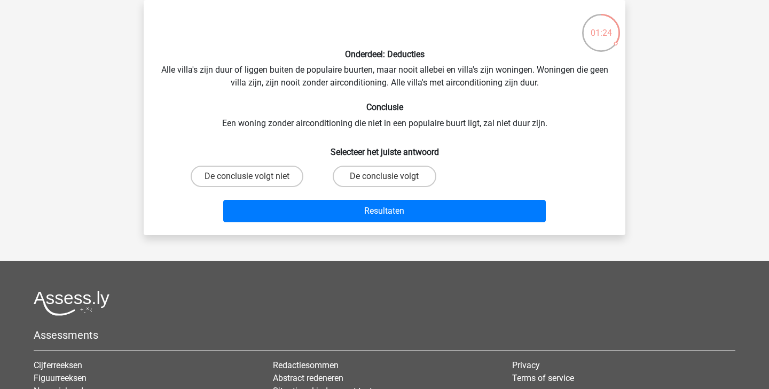
scroll to position [37, 0]
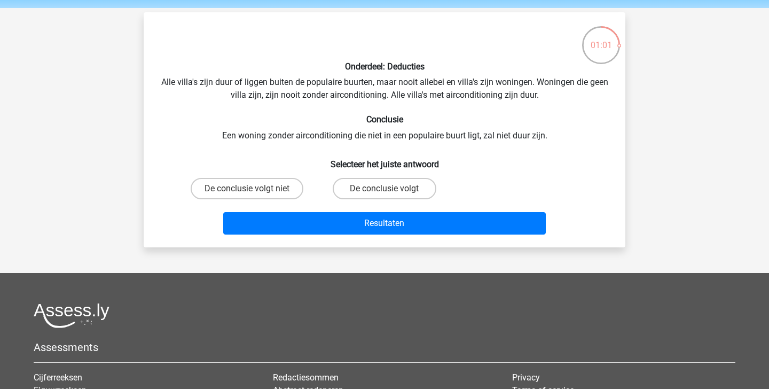
click at [311, 193] on div "De conclusie volgt niet" at bounding box center [247, 188] width 129 height 21
click at [296, 192] on label "De conclusie volgt niet" at bounding box center [247, 188] width 113 height 21
click at [254, 192] on input "De conclusie volgt niet" at bounding box center [250, 192] width 7 height 7
radio input "true"
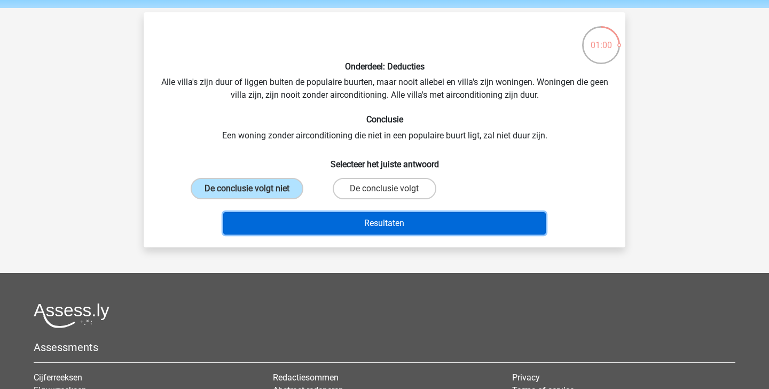
click at [327, 228] on button "Resultaten" at bounding box center [384, 223] width 323 height 22
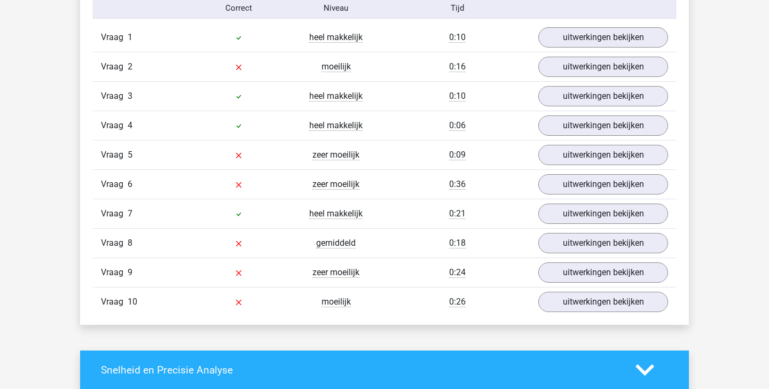
scroll to position [705, 0]
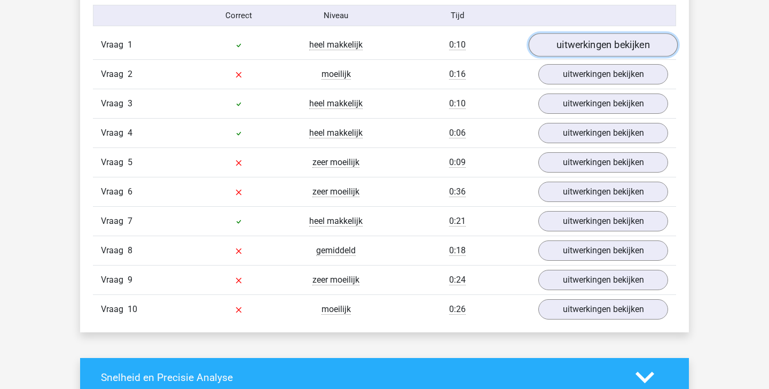
click at [615, 42] on link "uitwerkingen bekijken" at bounding box center [603, 44] width 149 height 23
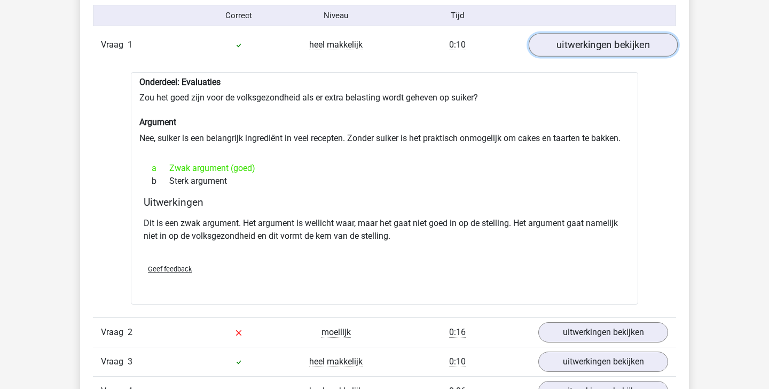
click at [603, 43] on link "uitwerkingen bekijken" at bounding box center [603, 44] width 149 height 23
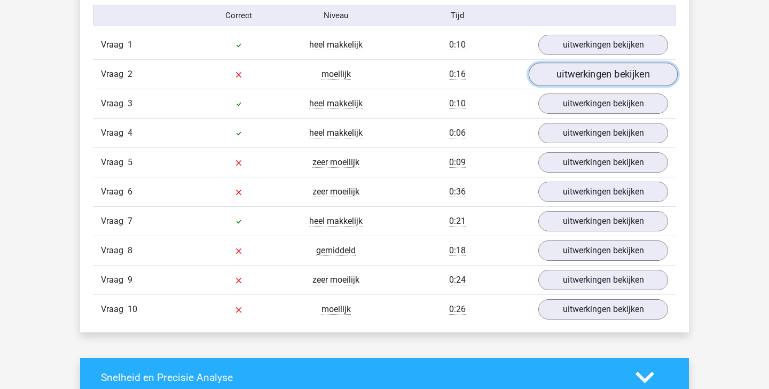
click at [594, 65] on link "uitwerkingen bekijken" at bounding box center [603, 73] width 149 height 23
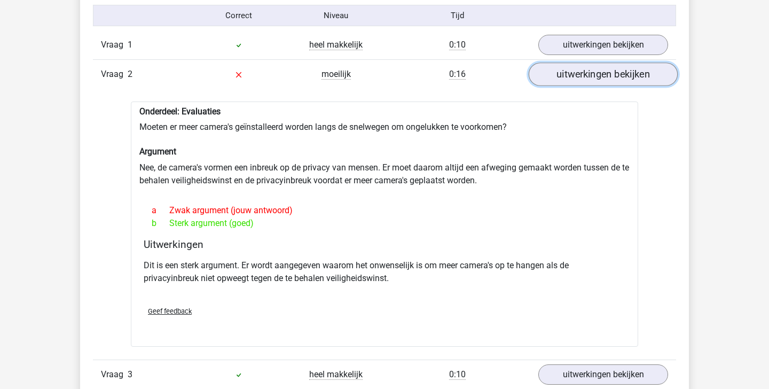
click at [583, 75] on link "uitwerkingen bekijken" at bounding box center [603, 73] width 149 height 23
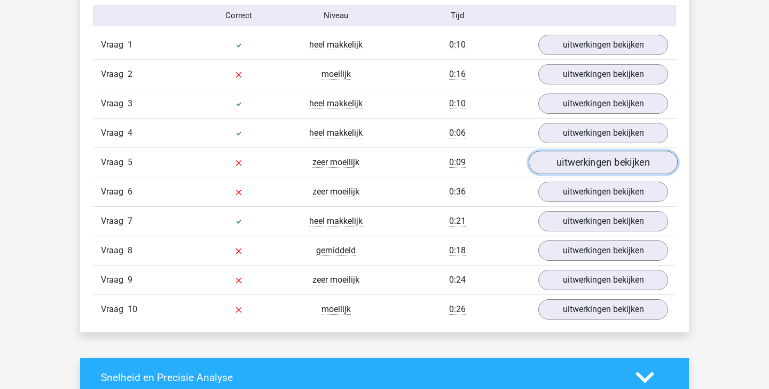
click at [580, 157] on link "uitwerkingen bekijken" at bounding box center [603, 162] width 149 height 23
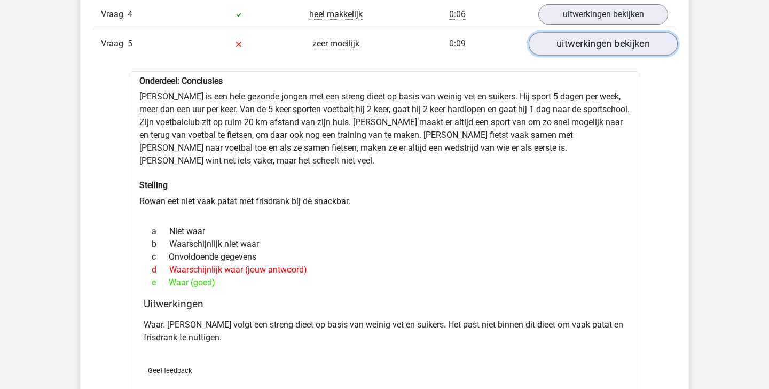
scroll to position [824, 0]
click at [592, 51] on link "uitwerkingen bekijken" at bounding box center [603, 43] width 149 height 23
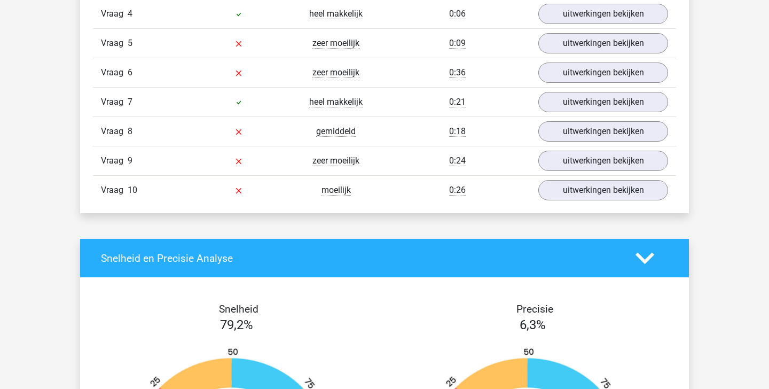
click at [585, 85] on div "Vraag 6 zeer moeilijk 0:36 uitwerkingen bekijken" at bounding box center [384, 72] width 583 height 29
click at [583, 76] on link "uitwerkingen bekijken" at bounding box center [603, 72] width 149 height 23
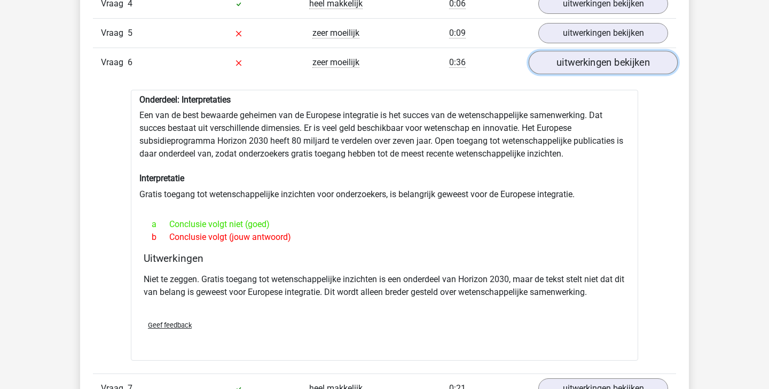
scroll to position [835, 0]
click at [580, 58] on link "uitwerkingen bekijken" at bounding box center [603, 61] width 149 height 23
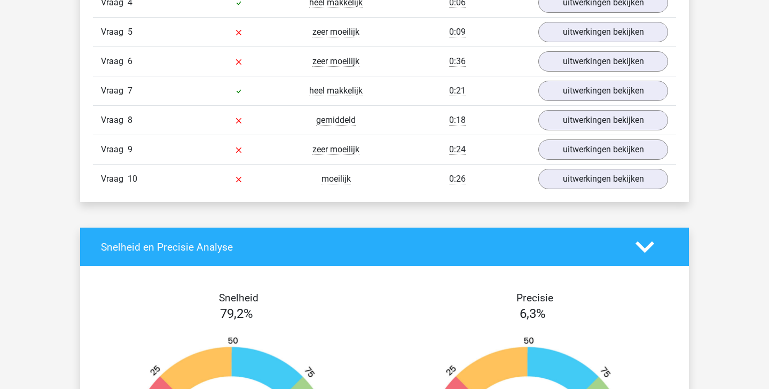
click at [578, 131] on div "Vraag 8 gemiddeld 0:18 uitwerkingen bekijken" at bounding box center [384, 119] width 583 height 29
click at [578, 123] on link "uitwerkingen bekijken" at bounding box center [603, 119] width 149 height 23
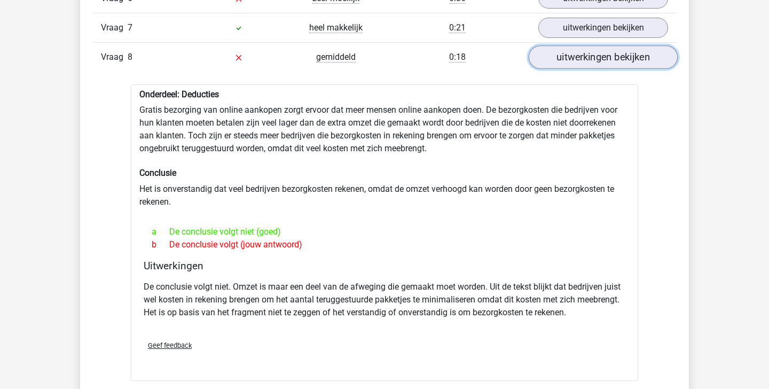
scroll to position [899, 0]
click at [605, 61] on link "uitwerkingen bekijken" at bounding box center [603, 56] width 149 height 23
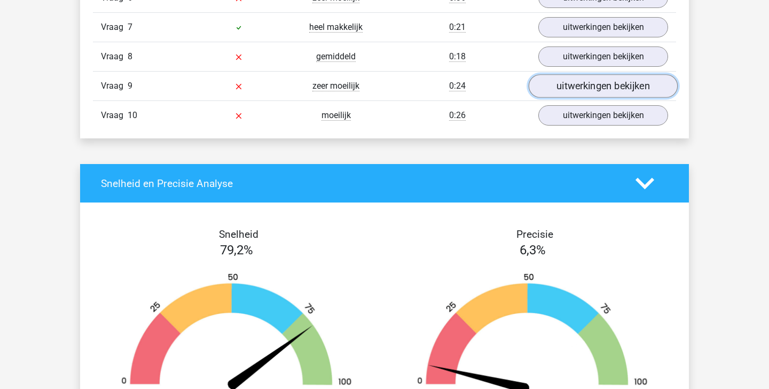
click at [590, 89] on link "uitwerkingen bekijken" at bounding box center [603, 85] width 149 height 23
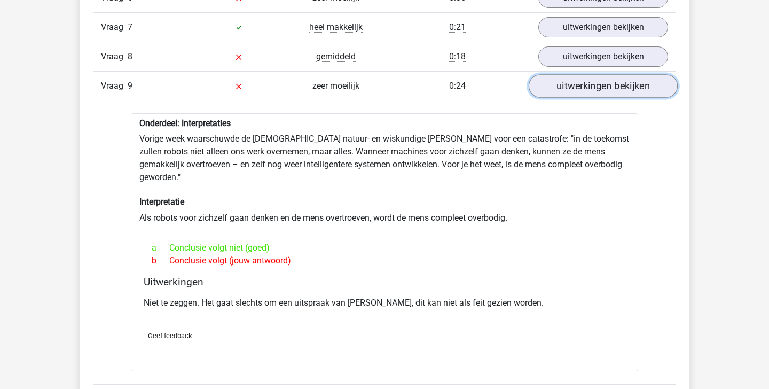
click at [586, 86] on link "uitwerkingen bekijken" at bounding box center [603, 85] width 149 height 23
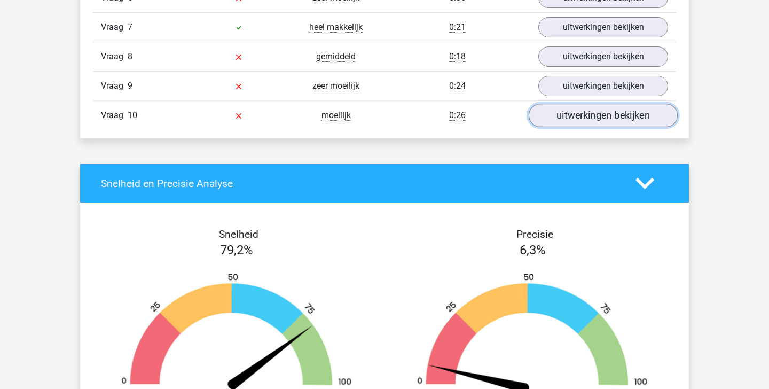
click at [585, 120] on link "uitwerkingen bekijken" at bounding box center [603, 115] width 149 height 23
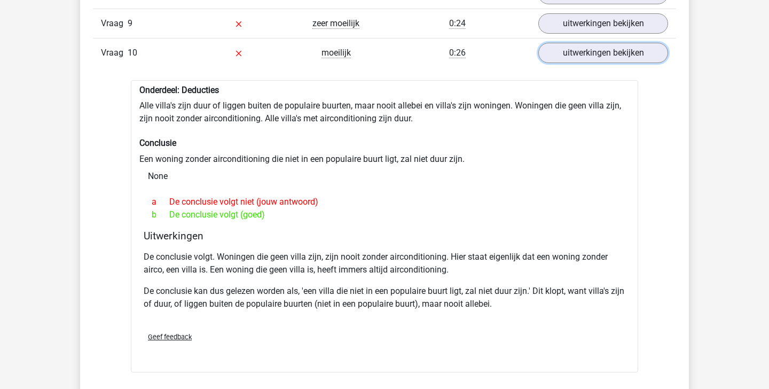
scroll to position [964, 0]
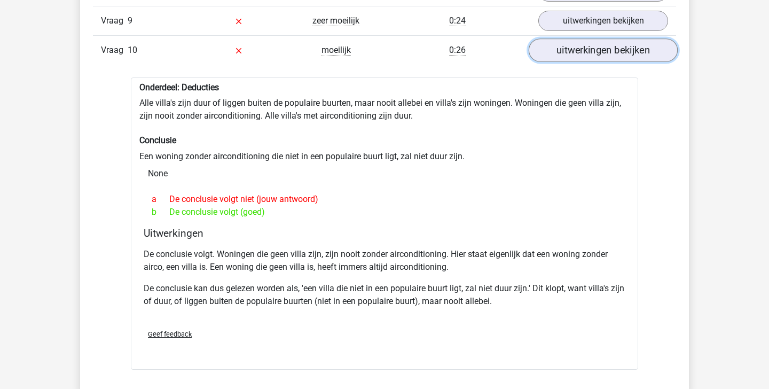
click at [614, 56] on link "uitwerkingen bekijken" at bounding box center [603, 49] width 149 height 23
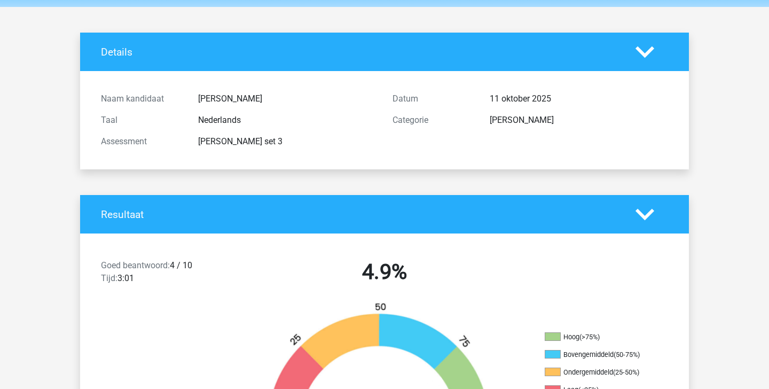
scroll to position [0, 0]
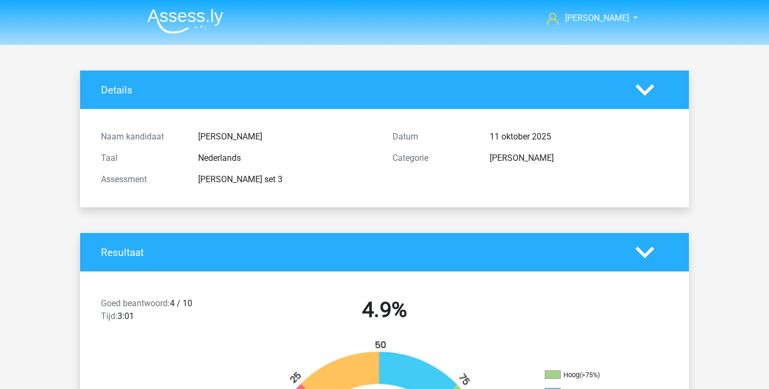
click at [202, 6] on li at bounding box center [181, 18] width 84 height 29
click at [198, 10] on img at bounding box center [185, 21] width 76 height 25
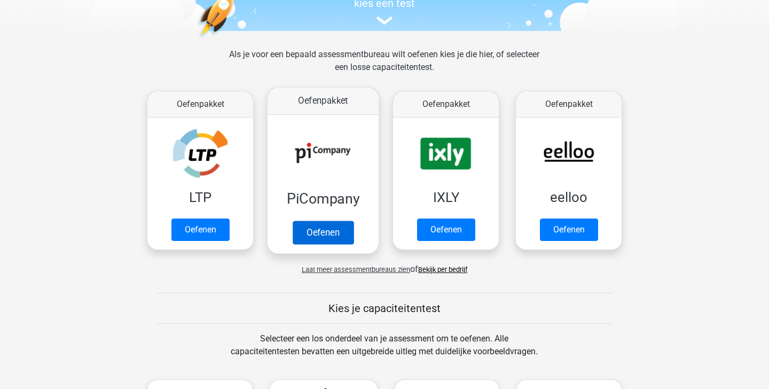
scroll to position [128, 0]
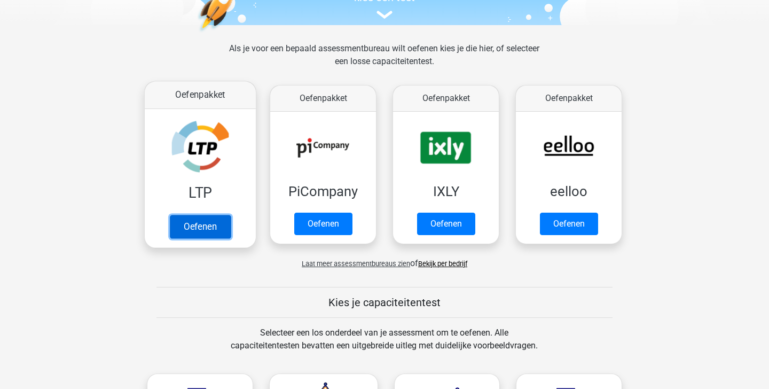
click at [220, 229] on link "Oefenen" at bounding box center [200, 226] width 61 height 23
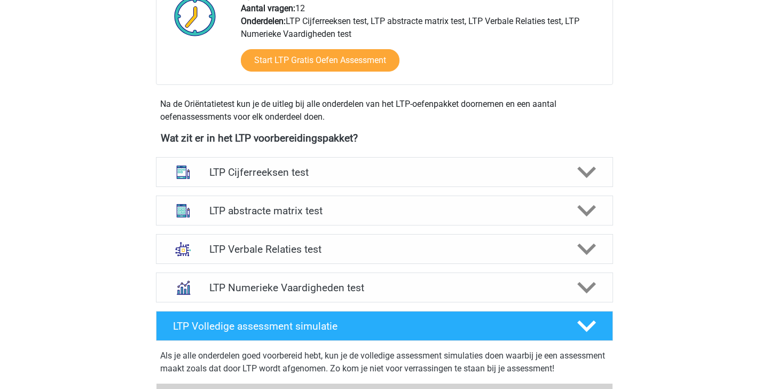
scroll to position [317, 0]
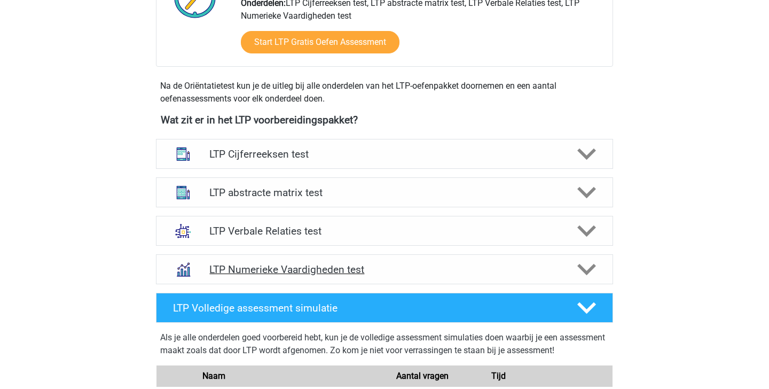
click at [481, 269] on h4 "LTP Numerieke Vaardigheden test" at bounding box center [384, 269] width 350 height 12
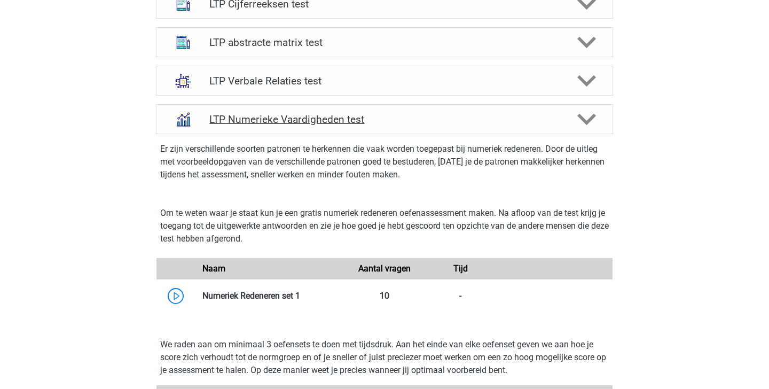
scroll to position [463, 0]
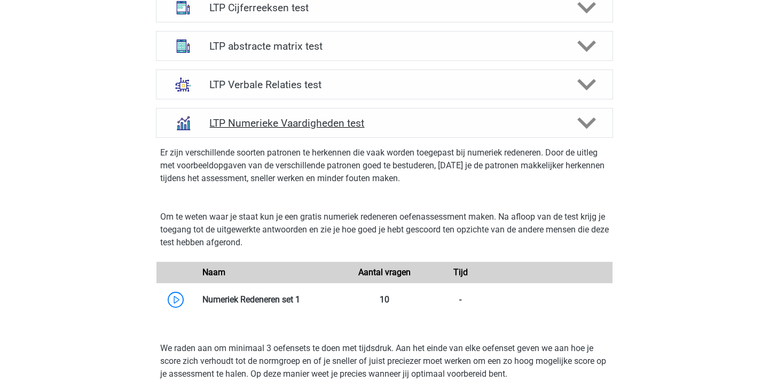
click at [583, 119] on icon at bounding box center [586, 123] width 19 height 19
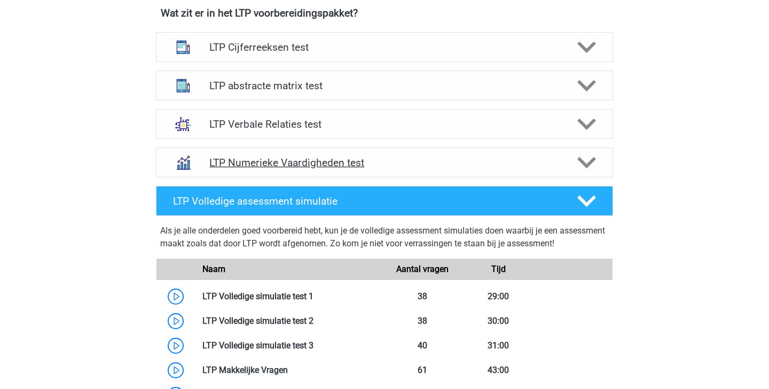
scroll to position [441, 0]
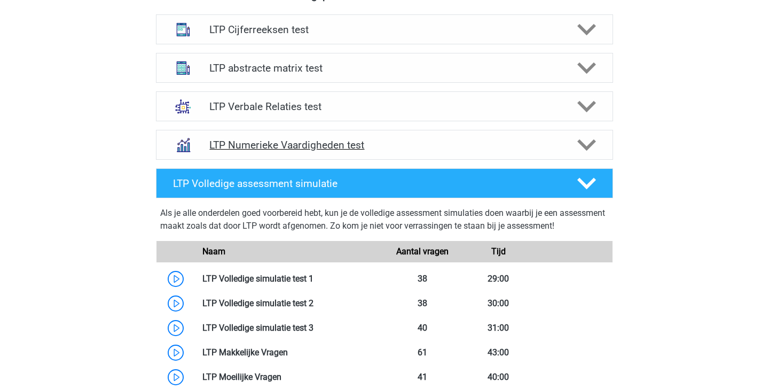
click at [586, 139] on icon at bounding box center [586, 145] width 19 height 19
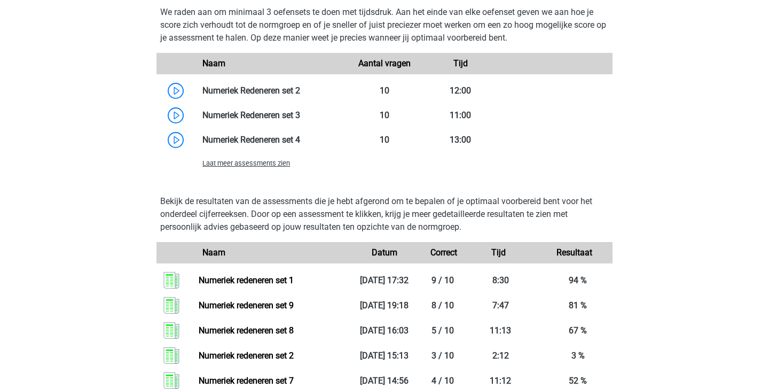
scroll to position [802, 0]
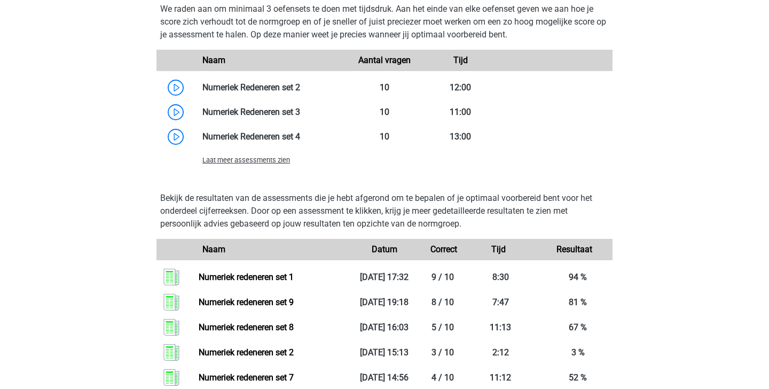
click at [284, 161] on span "Laat meer assessments zien" at bounding box center [246, 160] width 88 height 8
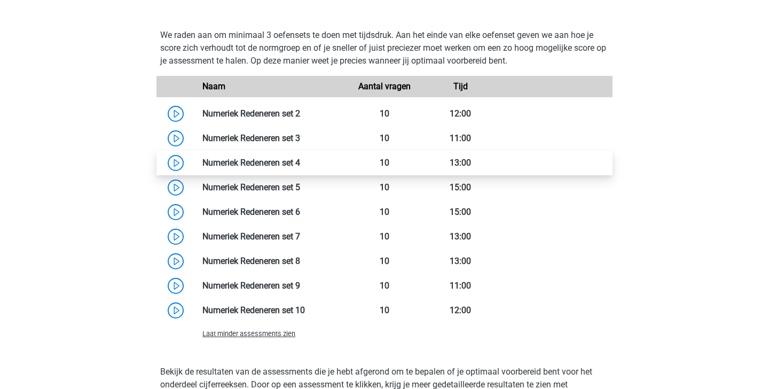
scroll to position [773, 0]
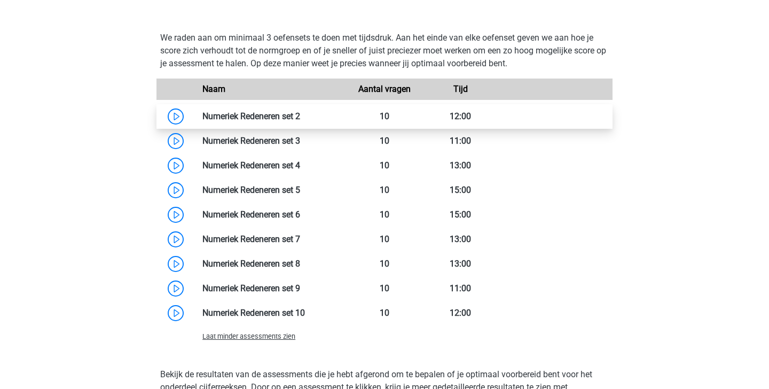
click at [300, 114] on link at bounding box center [300, 116] width 0 height 10
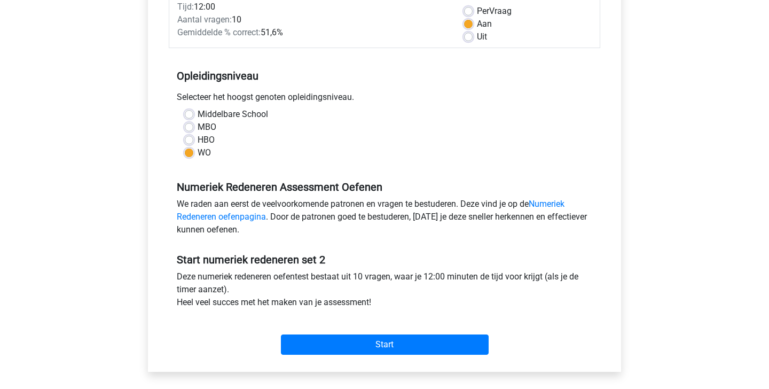
scroll to position [205, 0]
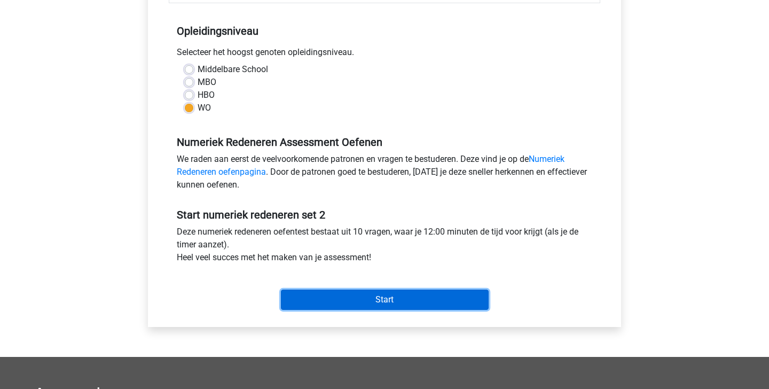
click at [352, 295] on input "Start" at bounding box center [385, 299] width 208 height 20
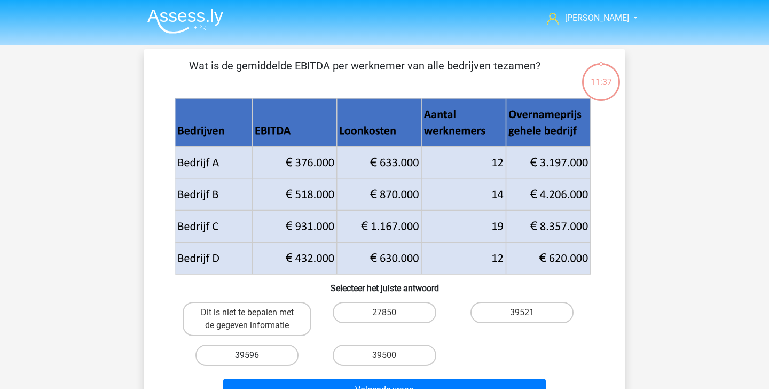
click at [278, 358] on label "39596" at bounding box center [246, 354] width 103 height 21
click at [254, 358] on input "39596" at bounding box center [250, 358] width 7 height 7
radio input "true"
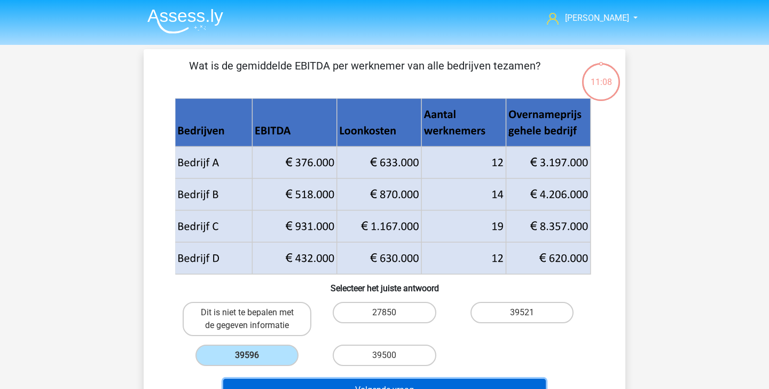
click at [469, 379] on button "Volgende vraag" at bounding box center [384, 390] width 323 height 22
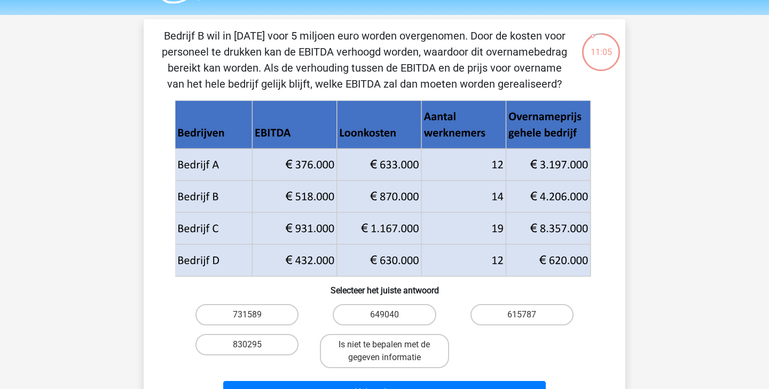
scroll to position [29, 0]
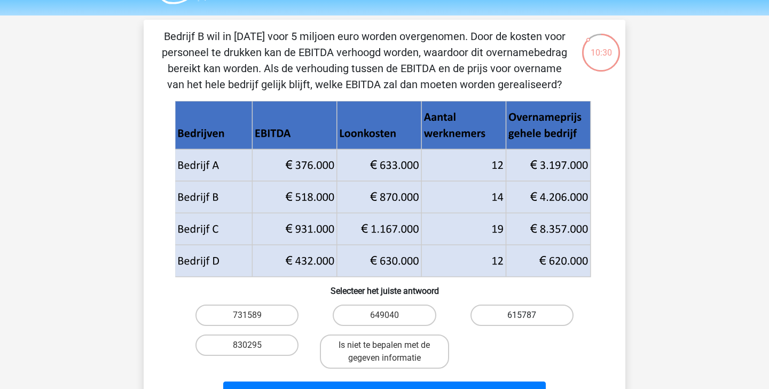
click at [537, 313] on label "615787" at bounding box center [521, 314] width 103 height 21
click at [529, 315] on input "615787" at bounding box center [525, 318] width 7 height 7
radio input "true"
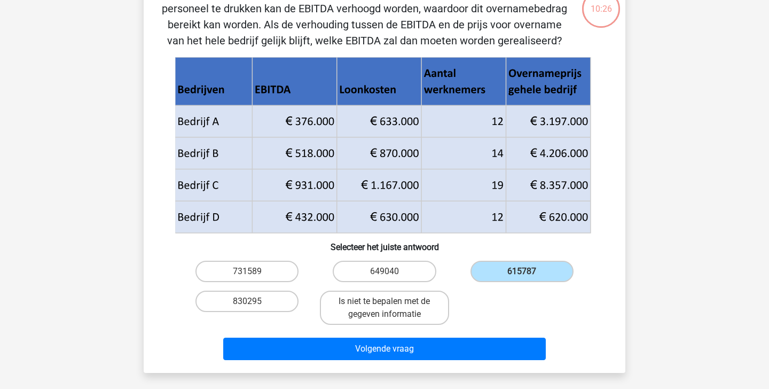
scroll to position [82, 0]
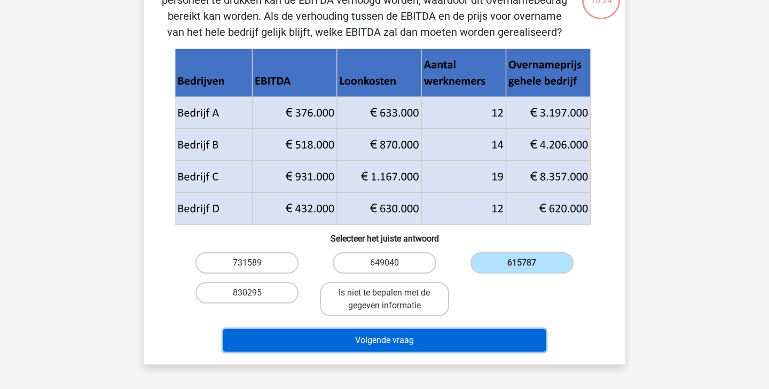
click at [479, 343] on button "Volgende vraag" at bounding box center [384, 340] width 323 height 22
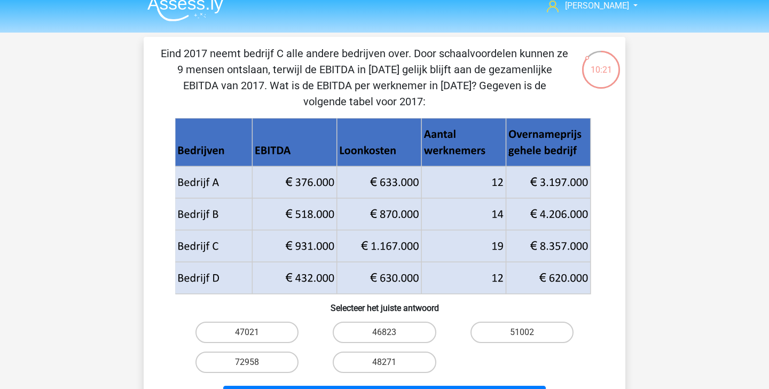
scroll to position [4, 0]
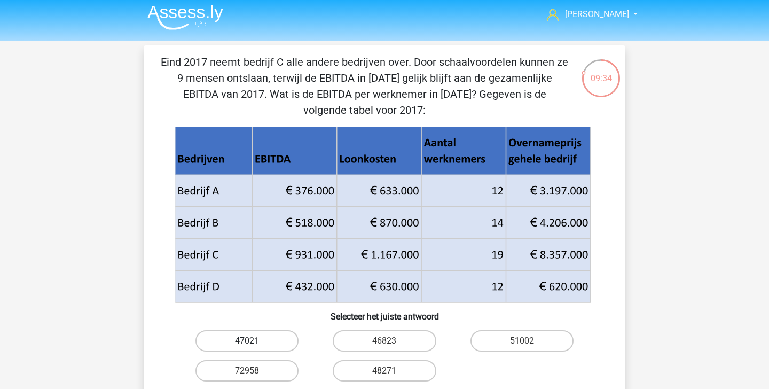
click at [272, 346] on label "47021" at bounding box center [246, 340] width 103 height 21
click at [254, 346] on input "47021" at bounding box center [250, 344] width 7 height 7
radio input "true"
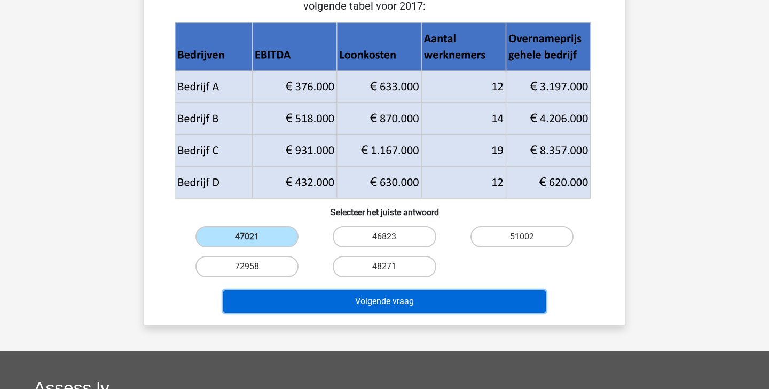
click at [467, 302] on button "Volgende vraag" at bounding box center [384, 301] width 323 height 22
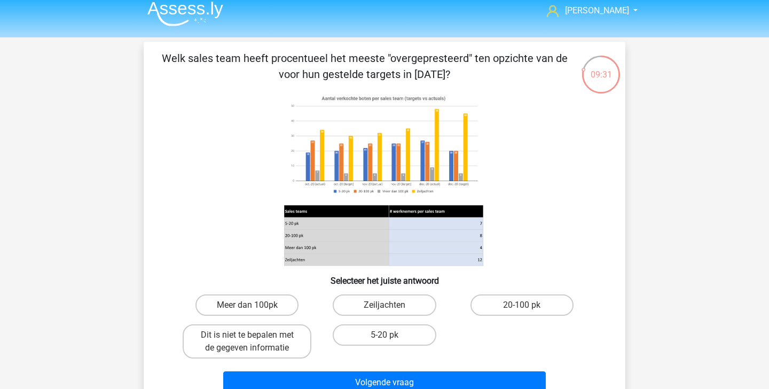
scroll to position [7, 0]
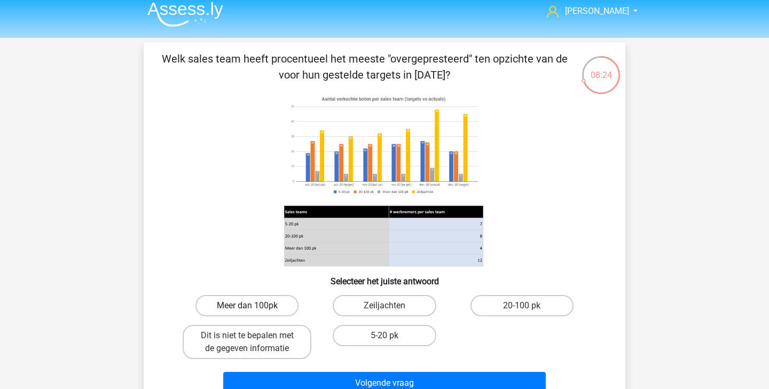
click at [274, 299] on label "Meer dan 100pk" at bounding box center [246, 305] width 103 height 21
click at [254, 305] on input "Meer dan 100pk" at bounding box center [250, 308] width 7 height 7
radio input "true"
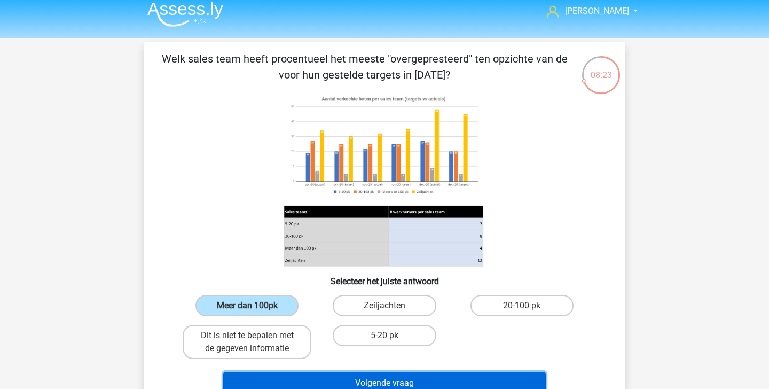
click at [388, 378] on button "Volgende vraag" at bounding box center [384, 383] width 323 height 22
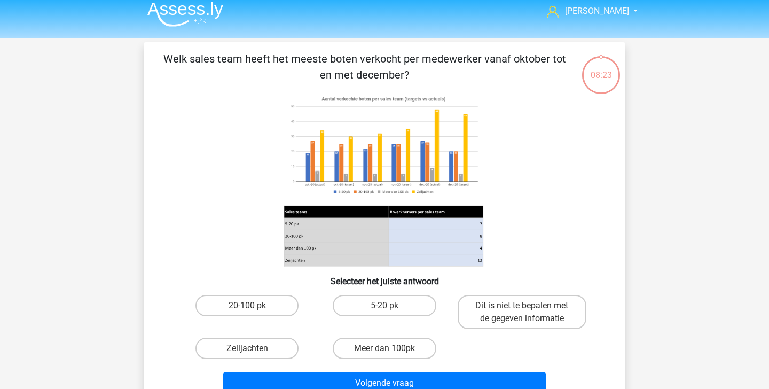
scroll to position [49, 0]
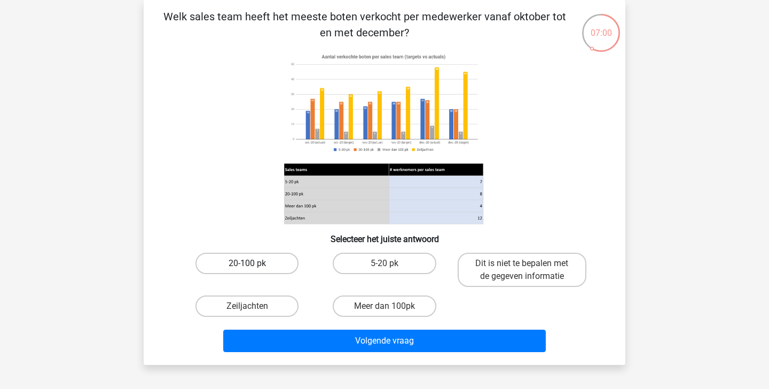
click at [275, 260] on label "20-100 pk" at bounding box center [246, 263] width 103 height 21
click at [254, 263] on input "20-100 pk" at bounding box center [250, 266] width 7 height 7
radio input "true"
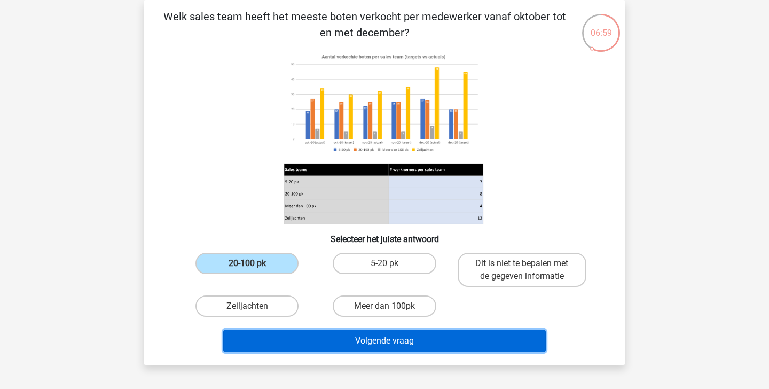
click at [368, 346] on button "Volgende vraag" at bounding box center [384, 341] width 323 height 22
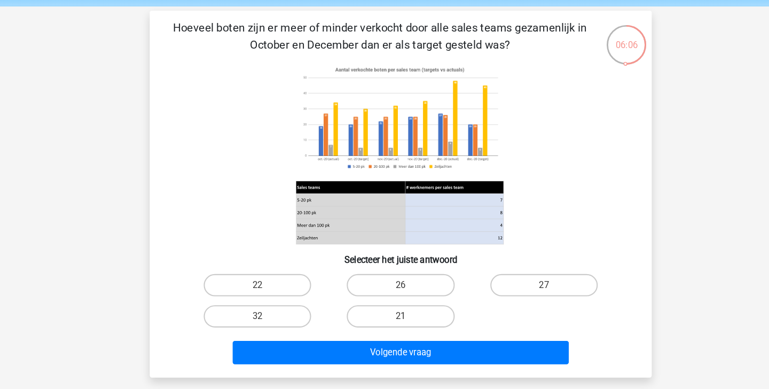
scroll to position [23, 0]
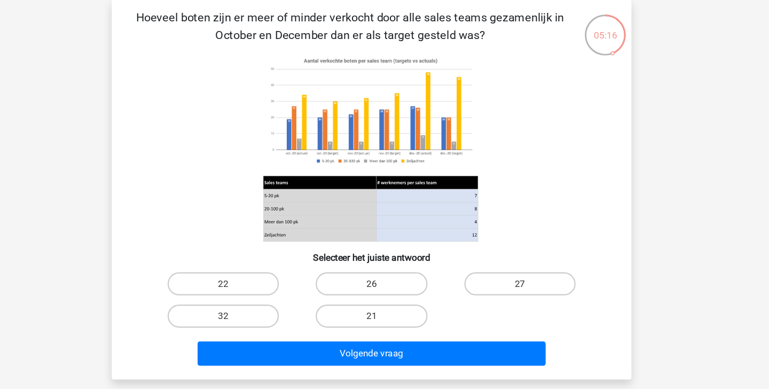
click at [528, 290] on input "27" at bounding box center [525, 292] width 7 height 7
radio input "true"
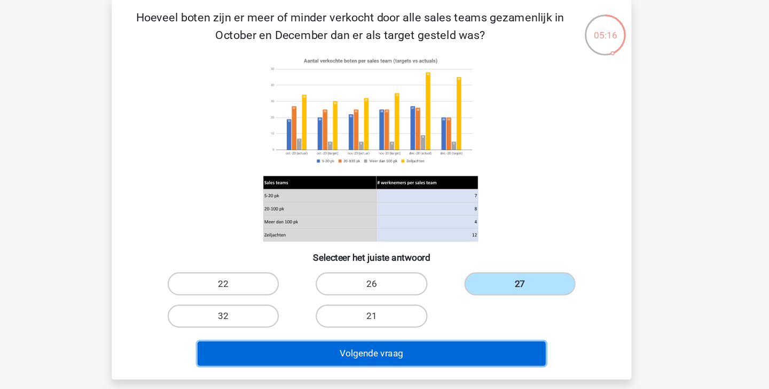
click at [475, 354] on button "Volgende vraag" at bounding box center [384, 353] width 323 height 22
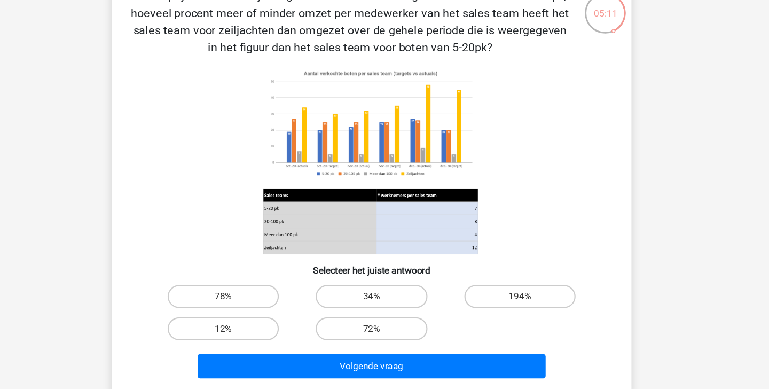
scroll to position [41, 0]
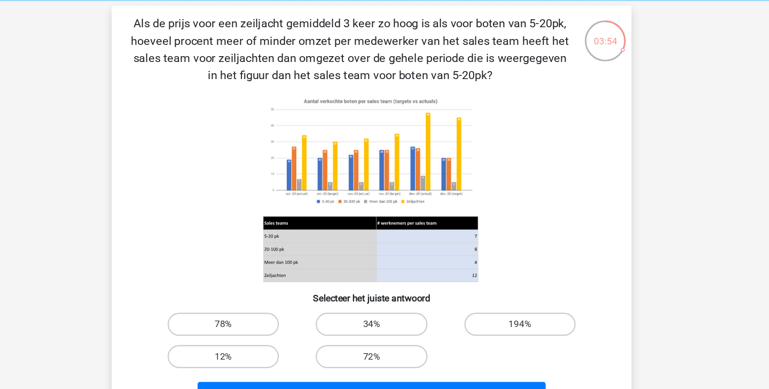
click at [526, 307] on input "194%" at bounding box center [525, 306] width 7 height 7
radio input "true"
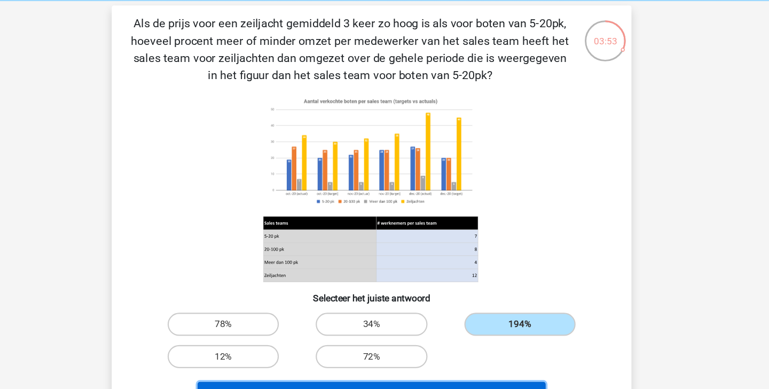
click at [507, 360] on button "Volgende vraag" at bounding box center [384, 368] width 323 height 22
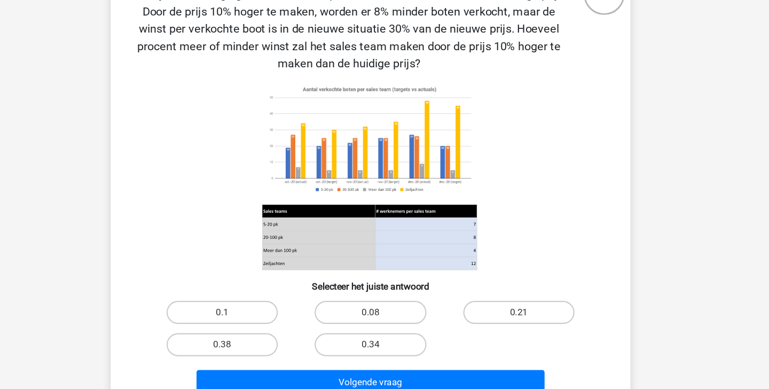
scroll to position [59, 0]
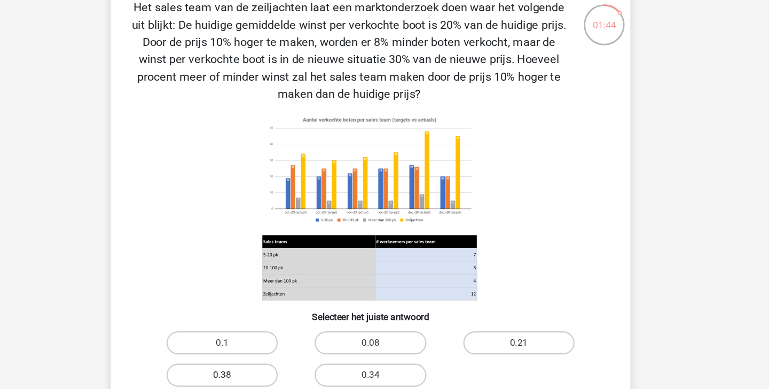
click at [284, 342] on label "0.38" at bounding box center [246, 347] width 103 height 21
click at [254, 348] on input "0.38" at bounding box center [250, 351] width 7 height 7
radio input "true"
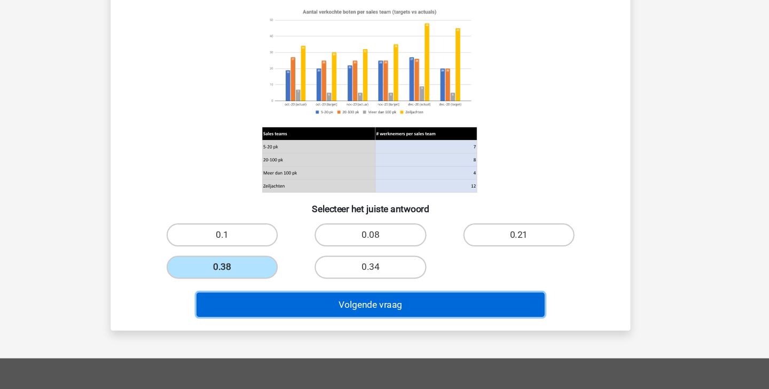
click at [395, 313] on button "Volgende vraag" at bounding box center [384, 310] width 323 height 22
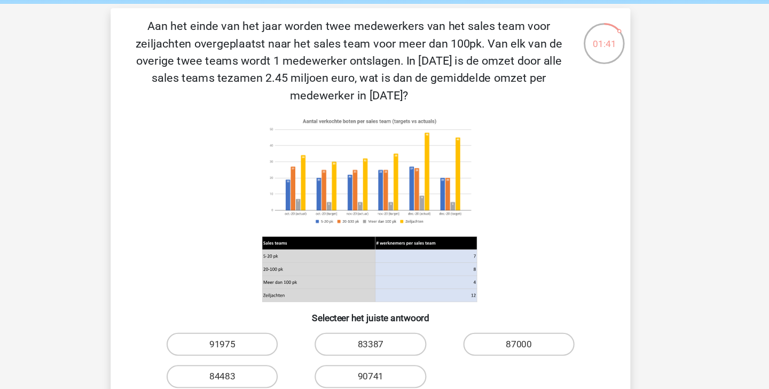
scroll to position [41, 0]
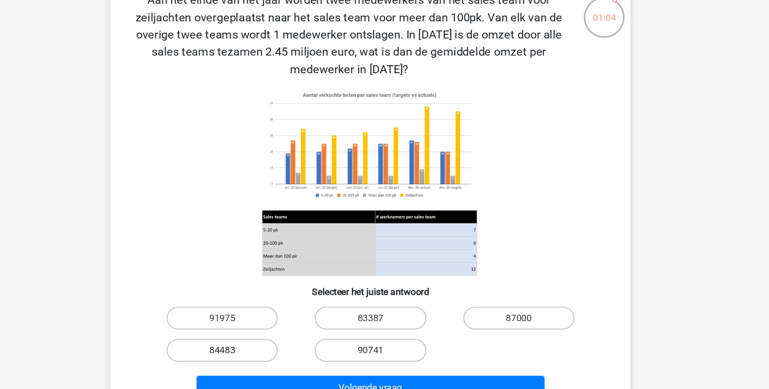
click at [276, 346] on label "84483" at bounding box center [246, 349] width 103 height 21
click at [254, 349] on input "84483" at bounding box center [250, 352] width 7 height 7
radio input "true"
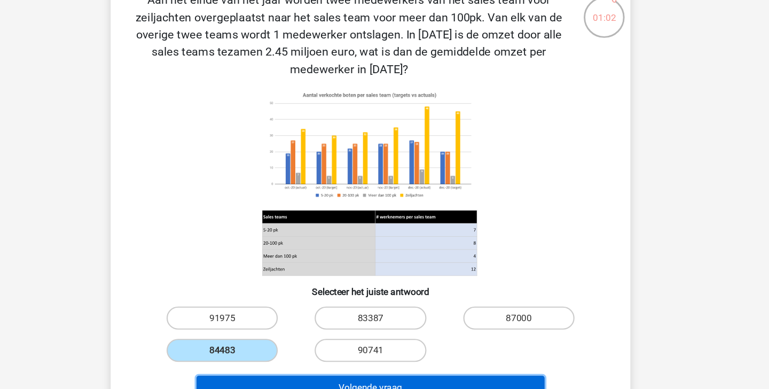
click at [309, 377] on button "Volgende vraag" at bounding box center [384, 384] width 323 height 22
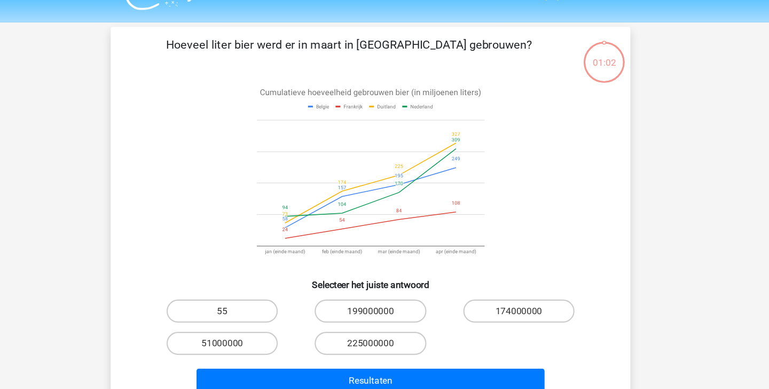
scroll to position [18, 0]
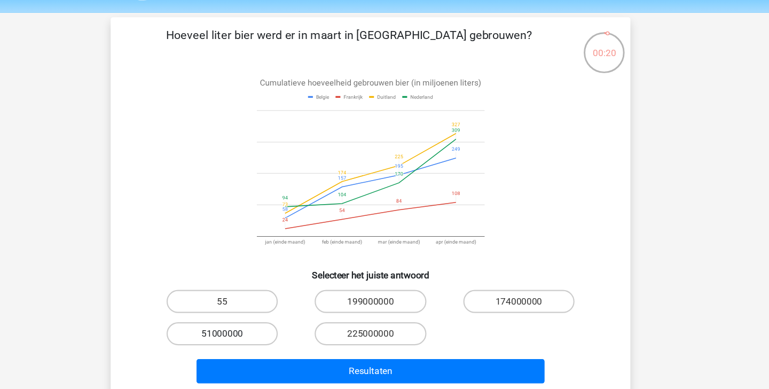
click at [275, 325] on label "51000000" at bounding box center [246, 323] width 103 height 21
click at [254, 325] on input "51000000" at bounding box center [250, 327] width 7 height 7
radio input "true"
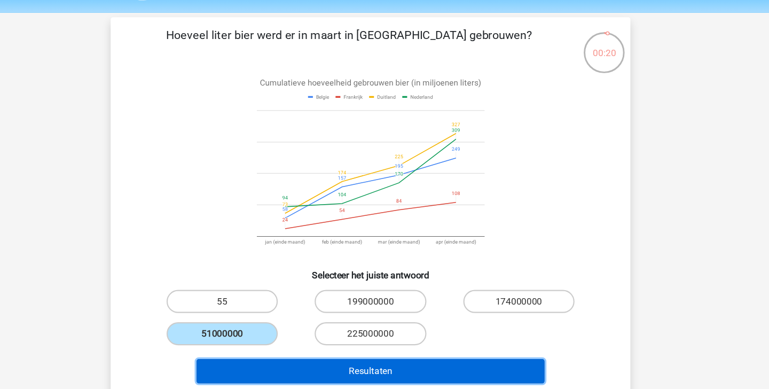
click at [356, 355] on button "Resultaten" at bounding box center [384, 359] width 323 height 22
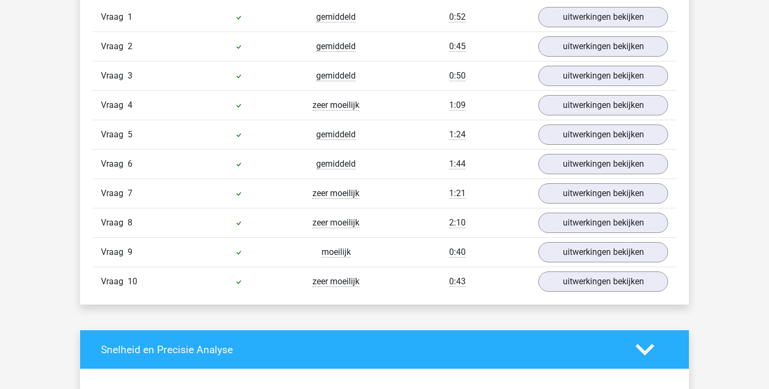
scroll to position [709, 0]
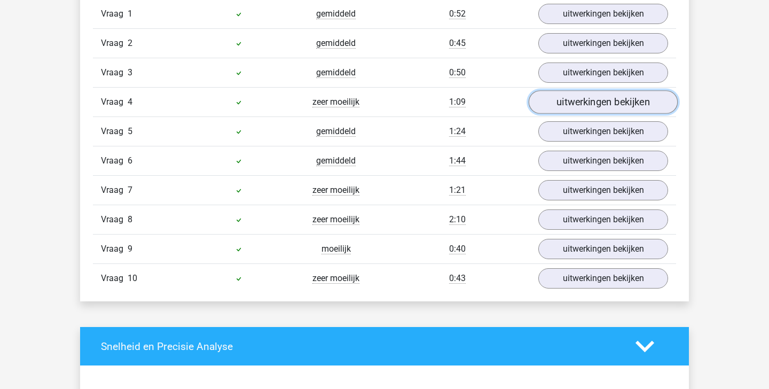
click at [595, 104] on link "uitwerkingen bekijken" at bounding box center [603, 101] width 149 height 23
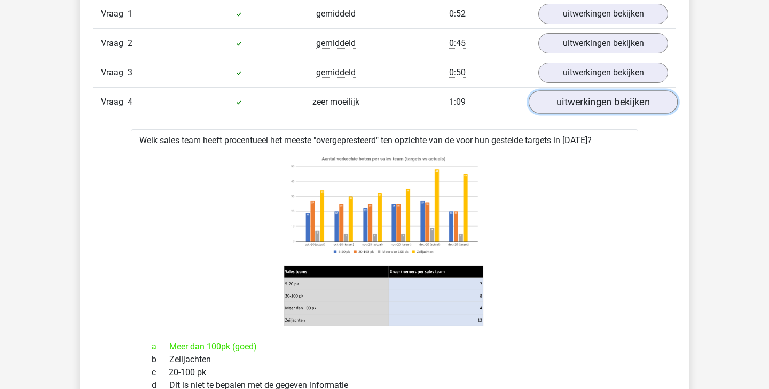
click at [595, 104] on link "uitwerkingen bekijken" at bounding box center [603, 101] width 149 height 23
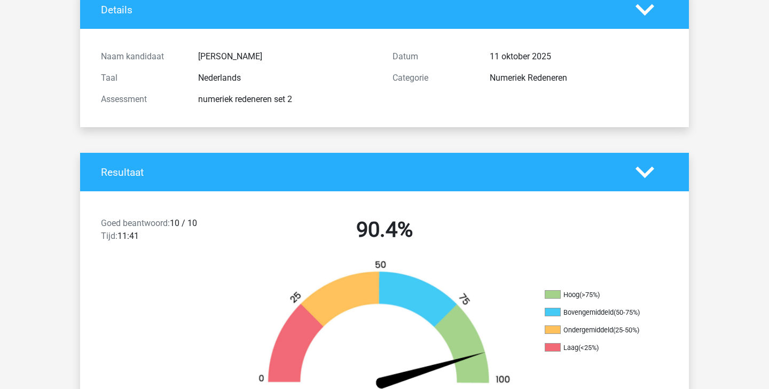
scroll to position [0, 0]
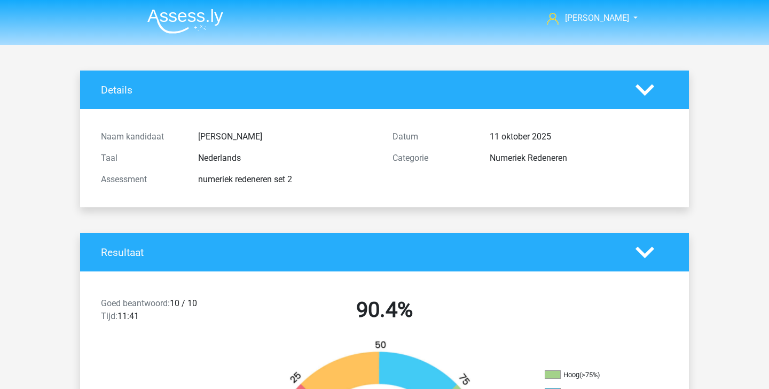
click at [210, 17] on img at bounding box center [185, 21] width 76 height 25
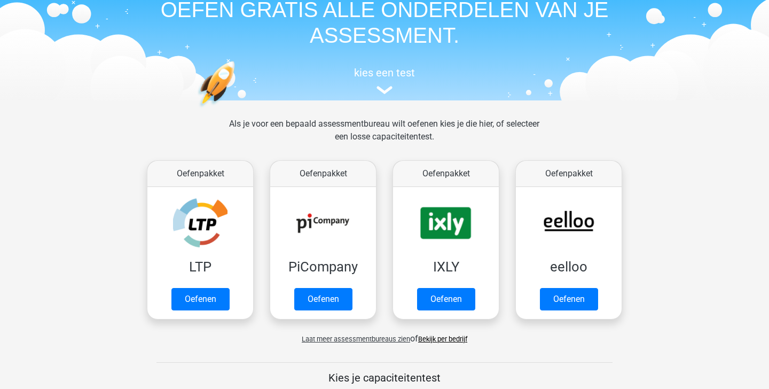
scroll to position [171, 0]
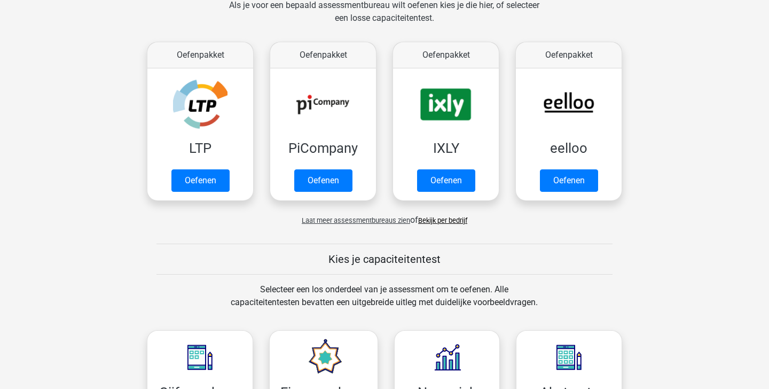
click at [387, 222] on span "Laat meer assessmentbureaus zien" at bounding box center [356, 220] width 108 height 8
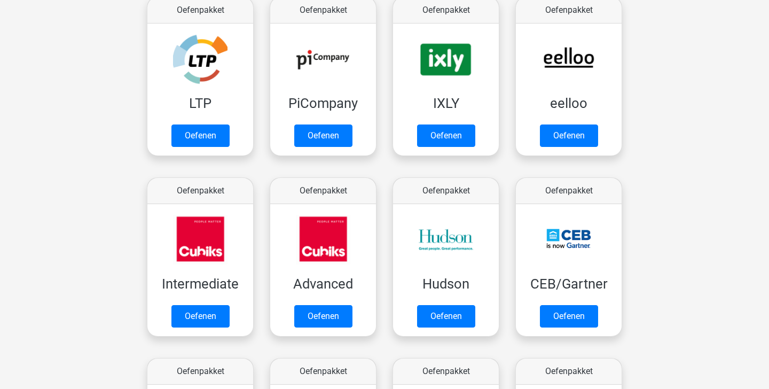
scroll to position [0, 0]
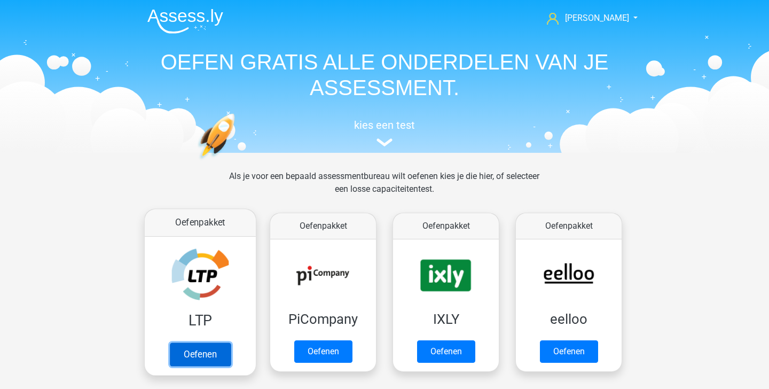
click at [216, 354] on link "Oefenen" at bounding box center [200, 353] width 61 height 23
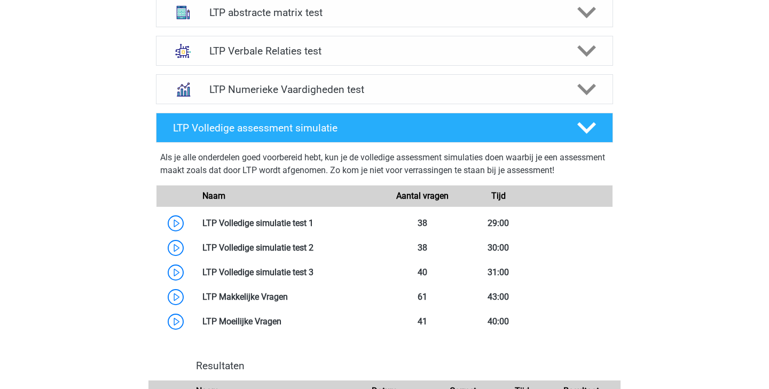
scroll to position [420, 0]
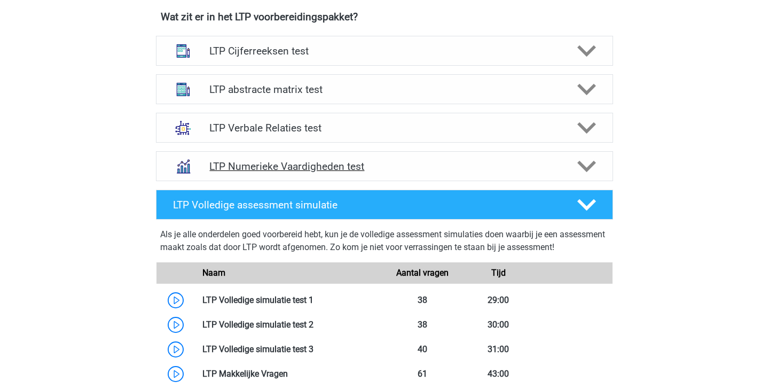
click at [484, 165] on h4 "LTP Numerieke Vaardigheden test" at bounding box center [384, 166] width 350 height 12
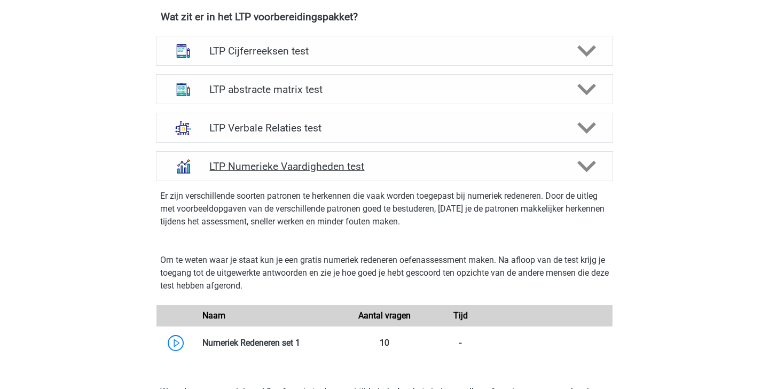
click at [484, 165] on h4 "LTP Numerieke Vaardigheden test" at bounding box center [384, 166] width 350 height 12
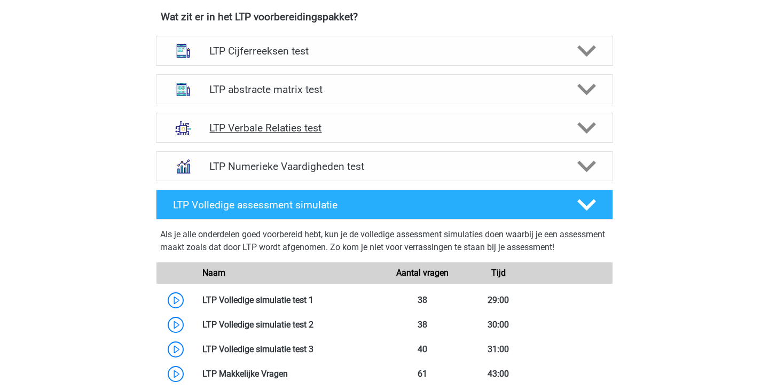
click at [585, 115] on div "LTP Verbale Relaties test" at bounding box center [384, 128] width 457 height 30
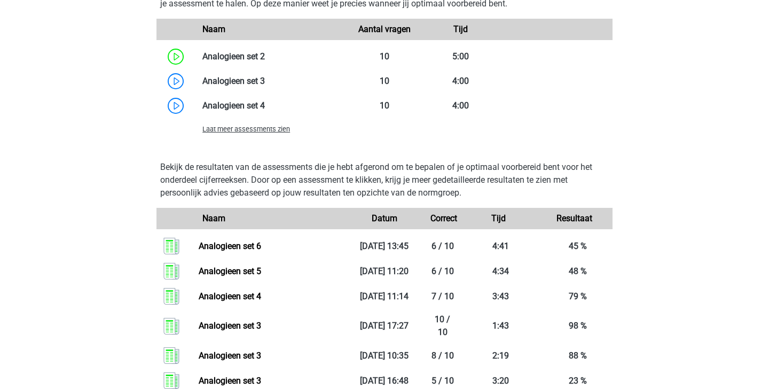
scroll to position [1049, 0]
click at [264, 135] on div "Laat meer assessments zien" at bounding box center [270, 128] width 152 height 13
click at [265, 132] on span "Laat meer assessments zien" at bounding box center [246, 128] width 88 height 8
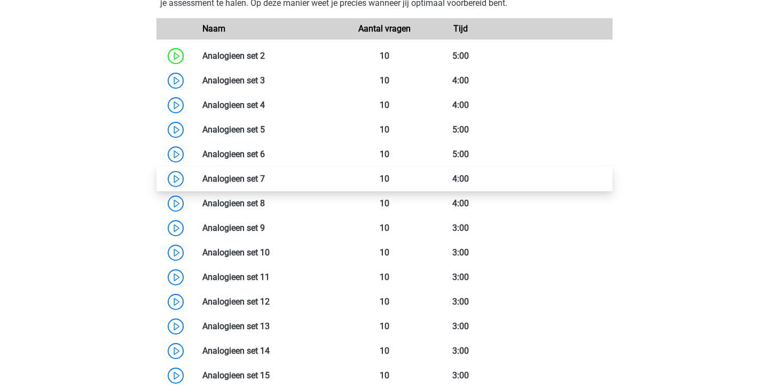
click at [265, 182] on link at bounding box center [265, 179] width 0 height 10
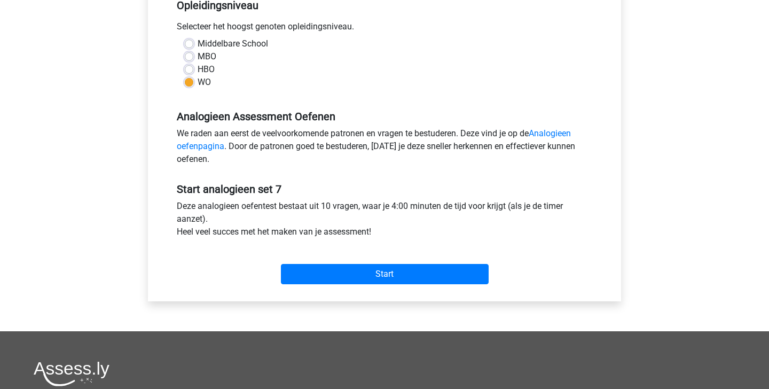
scroll to position [232, 0]
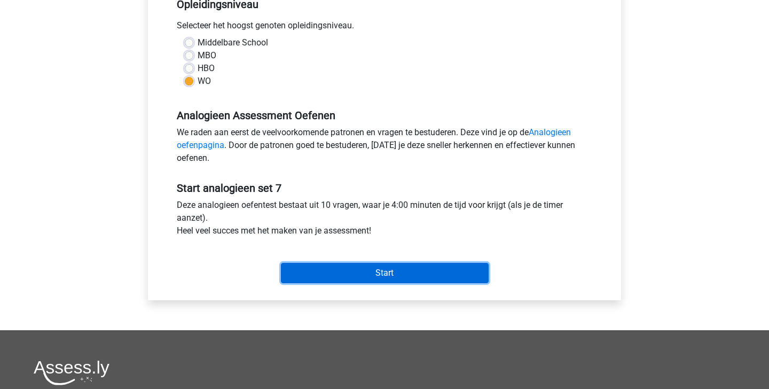
click at [354, 276] on input "Start" at bounding box center [385, 273] width 208 height 20
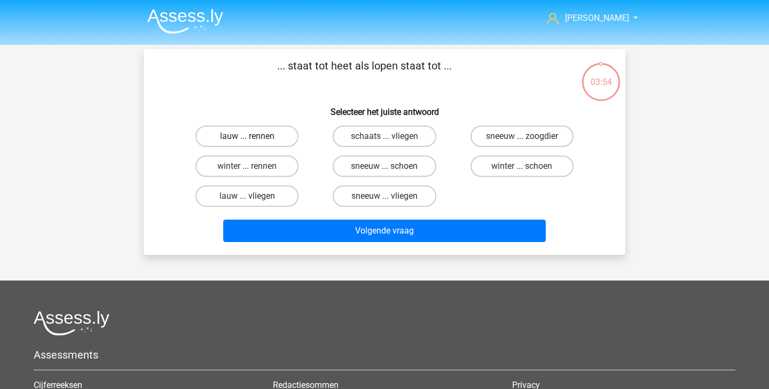
click at [268, 137] on label "lauw ... rennen" at bounding box center [246, 136] width 103 height 21
click at [254, 137] on input "lauw ... rennen" at bounding box center [250, 139] width 7 height 7
radio input "true"
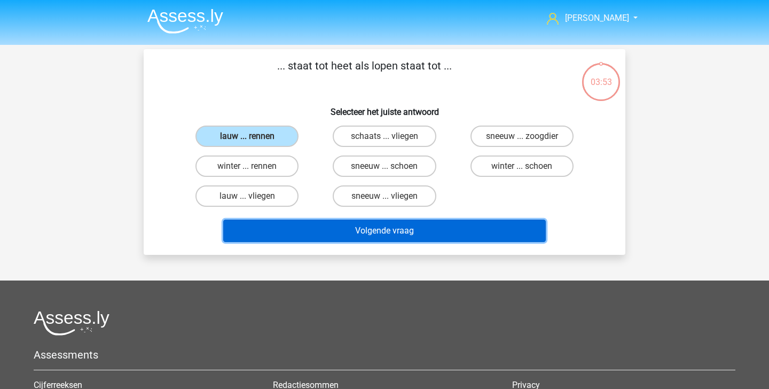
click at [339, 225] on button "Volgende vraag" at bounding box center [384, 230] width 323 height 22
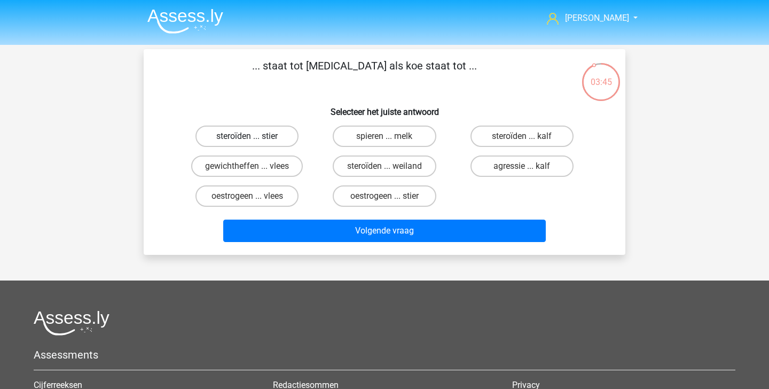
click at [283, 136] on label "steroïden ... stier" at bounding box center [246, 136] width 103 height 21
click at [254, 136] on input "steroïden ... stier" at bounding box center [250, 139] width 7 height 7
radio input "true"
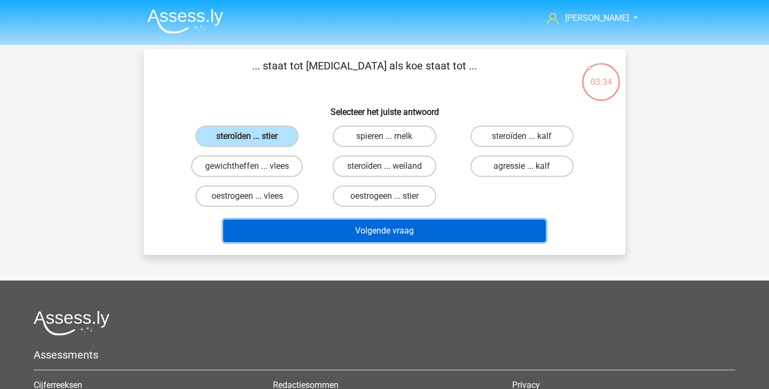
drag, startPoint x: 325, startPoint y: 224, endPoint x: 318, endPoint y: 122, distance: 101.7
click at [318, 122] on div "... staat tot [MEDICAL_DATA] als koe staat tot ... Selecteer het juiste antwoor…" at bounding box center [384, 152] width 473 height 189
click at [333, 231] on button "Volgende vraag" at bounding box center [384, 230] width 323 height 22
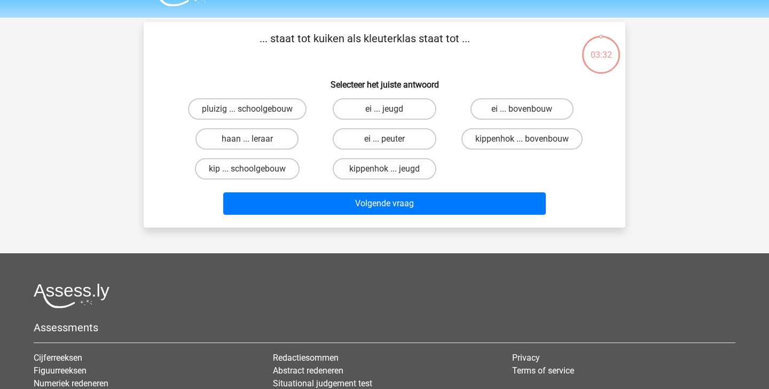
scroll to position [20, 0]
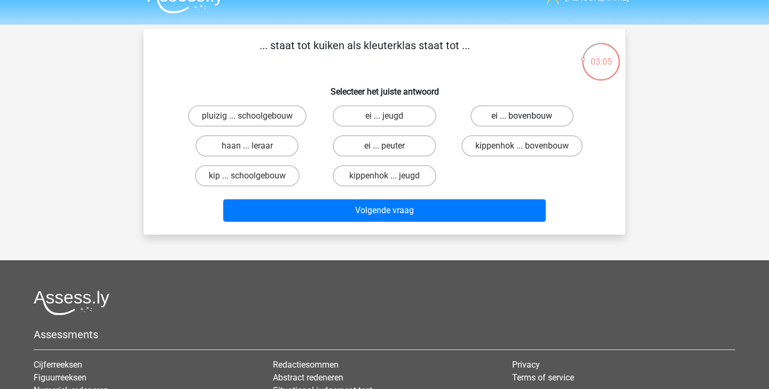
click at [525, 113] on label "ei ... bovenbouw" at bounding box center [521, 115] width 103 height 21
click at [525, 116] on input "ei ... bovenbouw" at bounding box center [525, 119] width 7 height 7
radio input "true"
click at [419, 149] on label "ei ... peuter" at bounding box center [384, 145] width 103 height 21
click at [391, 149] on input "ei ... peuter" at bounding box center [388, 149] width 7 height 7
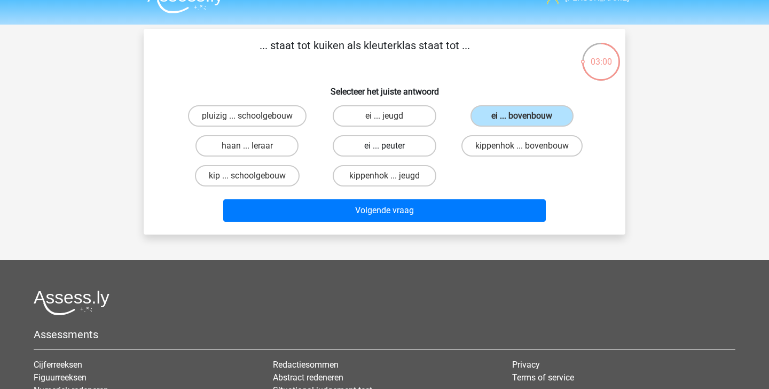
radio input "true"
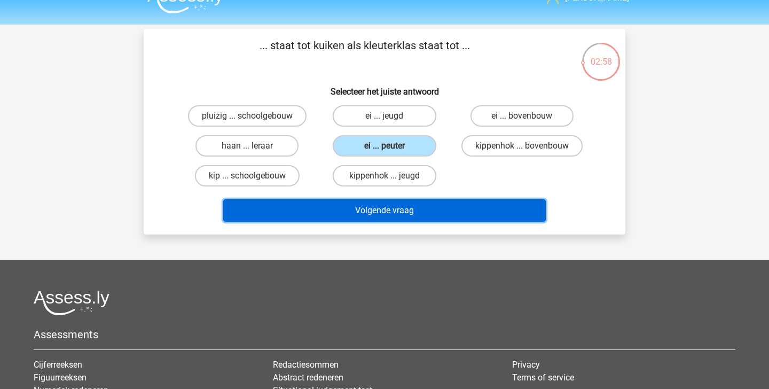
click at [441, 203] on button "Volgende vraag" at bounding box center [384, 210] width 323 height 22
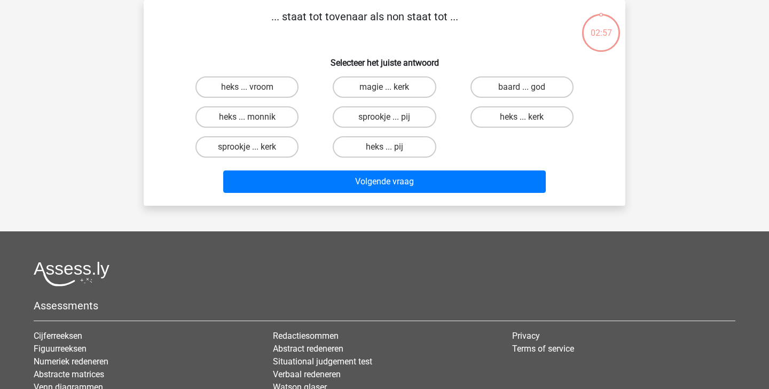
scroll to position [33, 0]
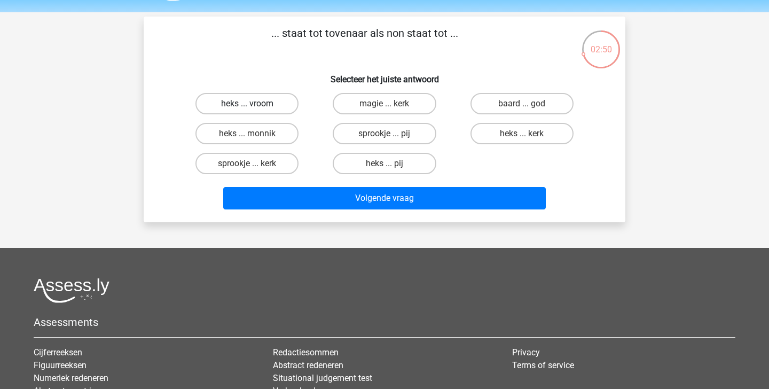
click at [261, 109] on label "heks ... vroom" at bounding box center [246, 103] width 103 height 21
click at [254, 109] on input "heks ... vroom" at bounding box center [250, 107] width 7 height 7
radio input "true"
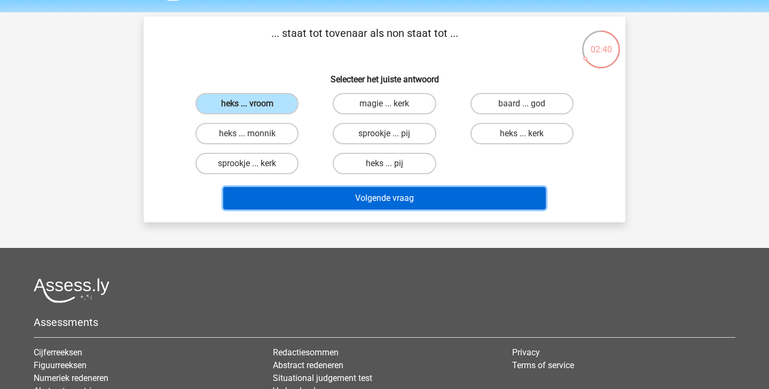
click at [368, 205] on button "Volgende vraag" at bounding box center [384, 198] width 323 height 22
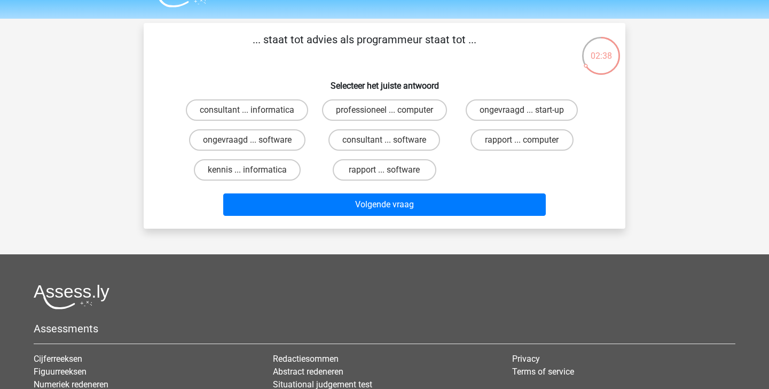
scroll to position [22, 0]
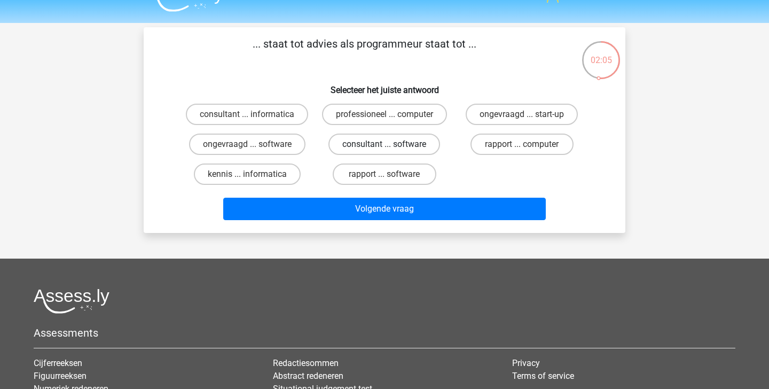
click at [375, 144] on label "consultant ... software" at bounding box center [384, 144] width 112 height 21
click at [385, 144] on input "consultant ... software" at bounding box center [388, 147] width 7 height 7
radio input "true"
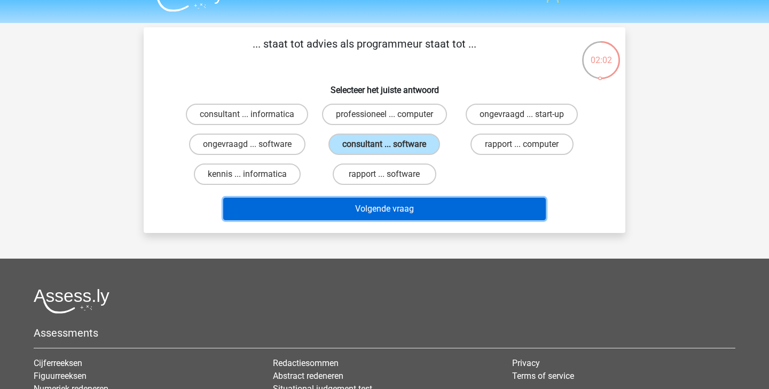
click at [382, 209] on button "Volgende vraag" at bounding box center [384, 209] width 323 height 22
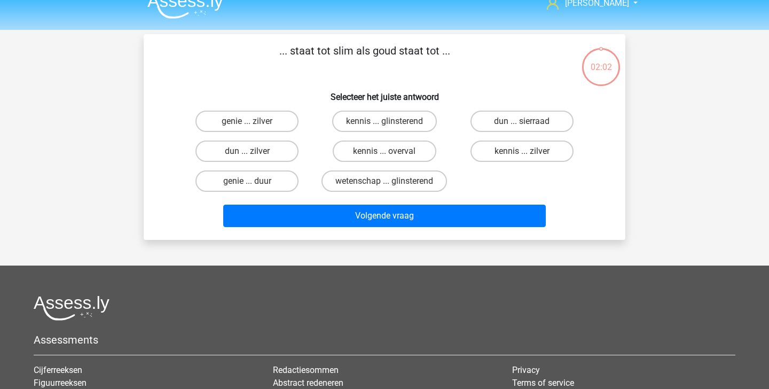
scroll to position [14, 0]
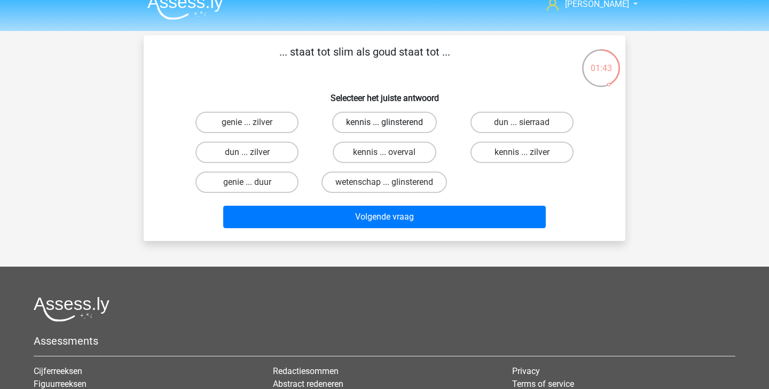
click at [421, 130] on label "kennis ... glinsterend" at bounding box center [384, 122] width 105 height 21
click at [391, 129] on input "kennis ... glinsterend" at bounding box center [388, 125] width 7 height 7
radio input "true"
click at [428, 181] on label "wetenschap ... glinsterend" at bounding box center [384, 181] width 126 height 21
click at [391, 182] on input "wetenschap ... glinsterend" at bounding box center [388, 185] width 7 height 7
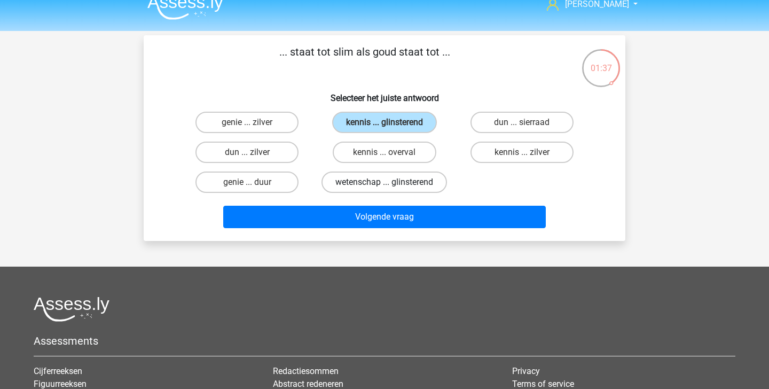
radio input "true"
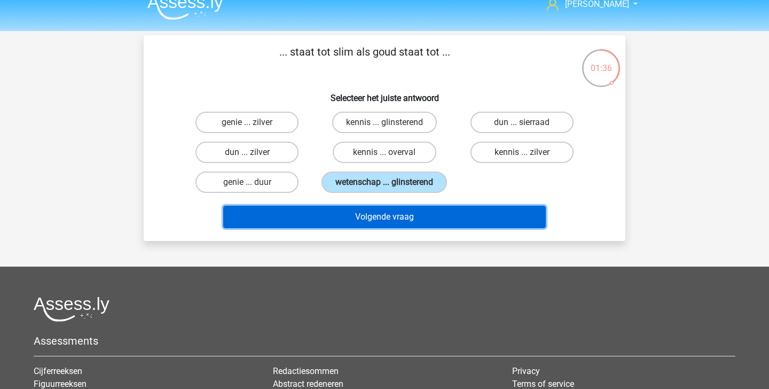
click at [424, 221] on button "Volgende vraag" at bounding box center [384, 217] width 323 height 22
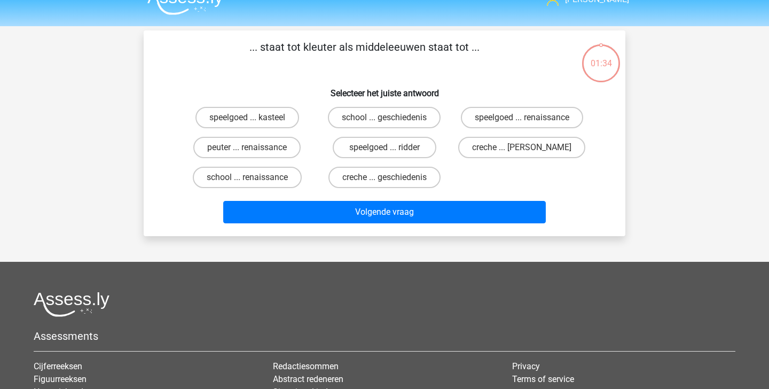
scroll to position [0, 0]
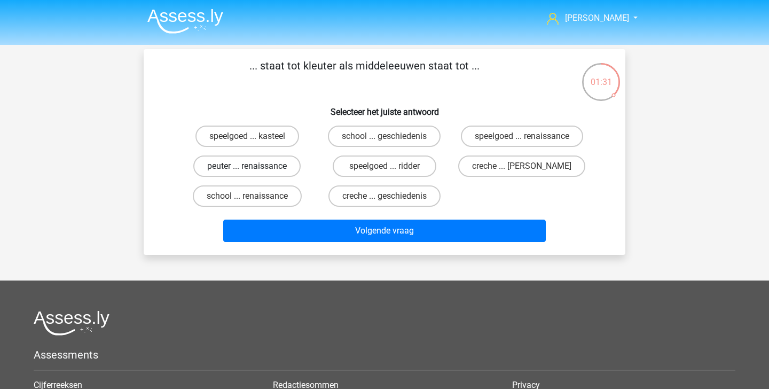
click at [283, 172] on label "peuter ... renaissance" at bounding box center [246, 165] width 107 height 21
click at [254, 172] on input "peuter ... renaissance" at bounding box center [250, 169] width 7 height 7
radio input "true"
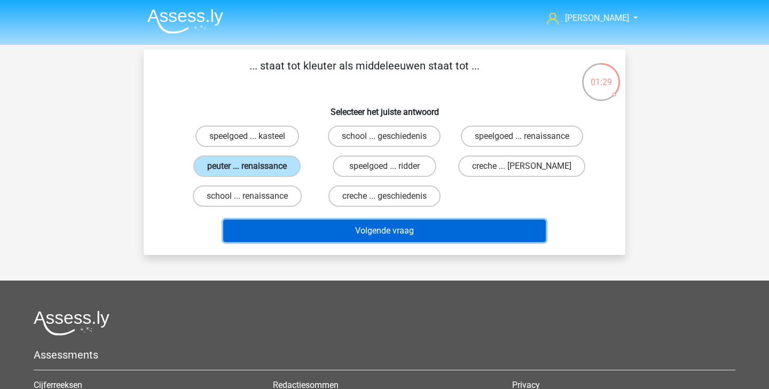
click at [379, 237] on button "Volgende vraag" at bounding box center [384, 230] width 323 height 22
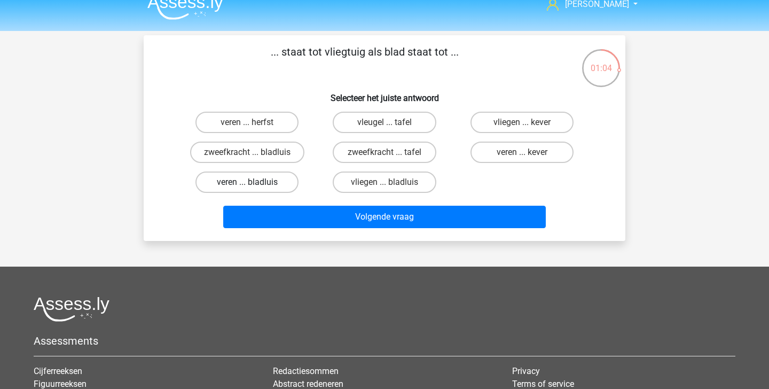
scroll to position [13, 0]
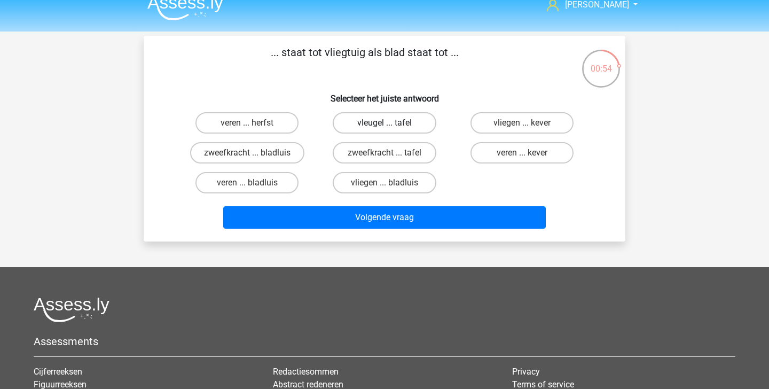
click at [417, 127] on label "vleugel ... tafel" at bounding box center [384, 122] width 103 height 21
click at [391, 127] on input "vleugel ... tafel" at bounding box center [388, 126] width 7 height 7
radio input "true"
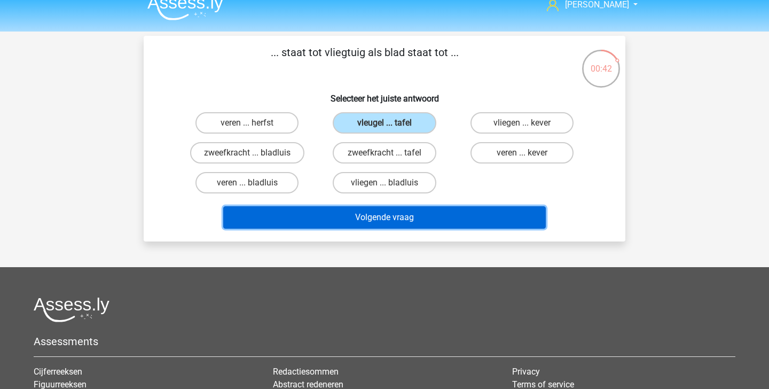
click at [439, 219] on button "Volgende vraag" at bounding box center [384, 217] width 323 height 22
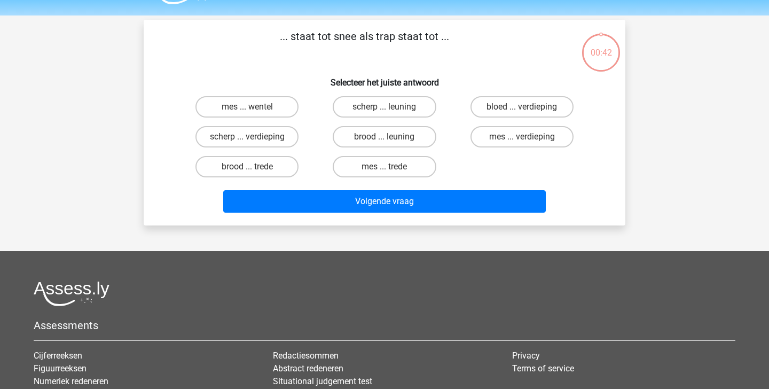
scroll to position [10, 0]
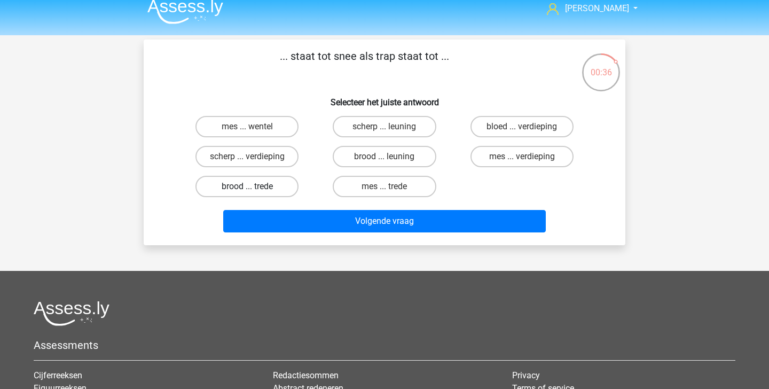
click at [277, 185] on label "brood ... trede" at bounding box center [246, 186] width 103 height 21
click at [254, 186] on input "brood ... trede" at bounding box center [250, 189] width 7 height 7
radio input "true"
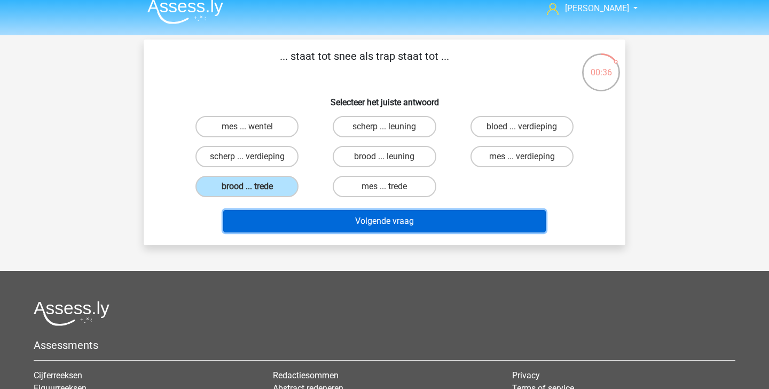
click at [295, 217] on button "Volgende vraag" at bounding box center [384, 221] width 323 height 22
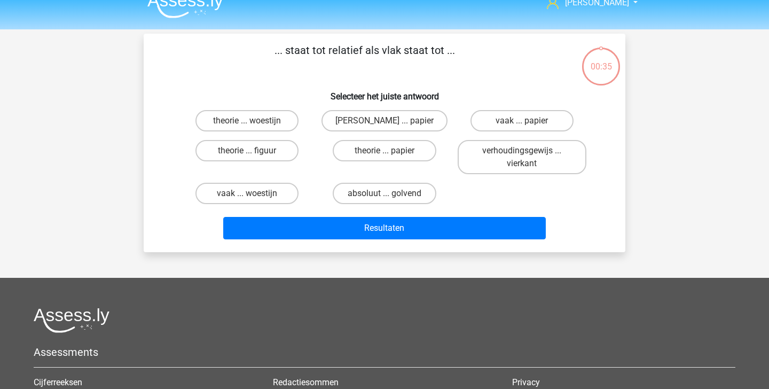
scroll to position [15, 0]
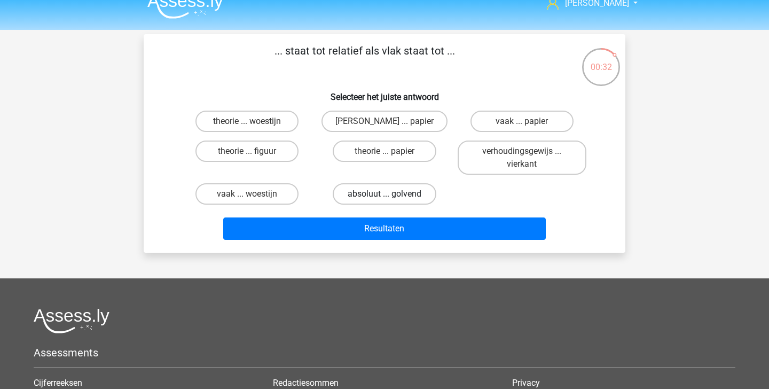
click at [373, 199] on label "absoluut ... golvend" at bounding box center [384, 193] width 103 height 21
click at [385, 199] on input "absoluut ... golvend" at bounding box center [388, 197] width 7 height 7
radio input "true"
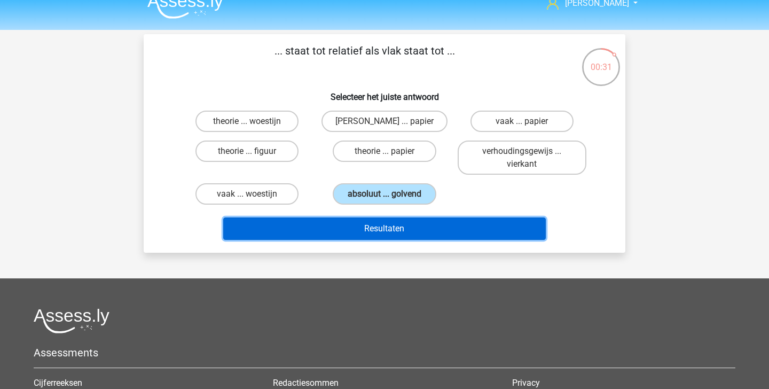
click at [374, 231] on button "Resultaten" at bounding box center [384, 228] width 323 height 22
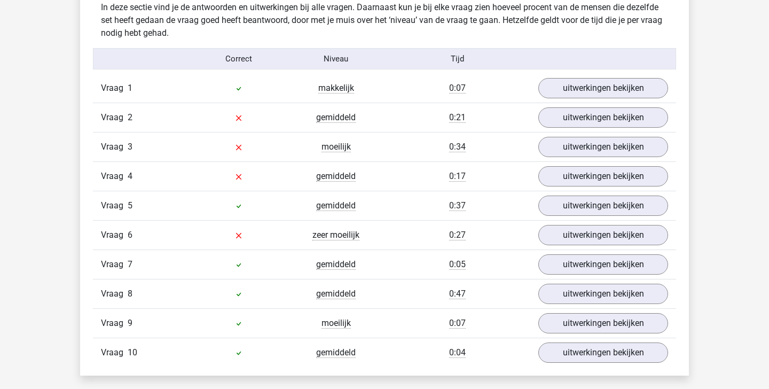
scroll to position [647, 0]
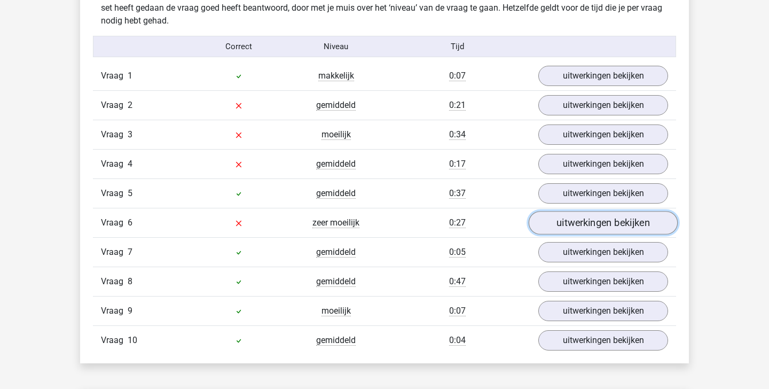
click at [581, 231] on link "uitwerkingen bekijken" at bounding box center [603, 222] width 149 height 23
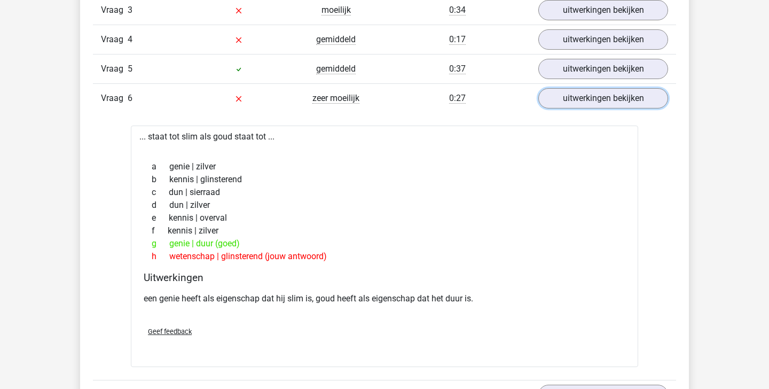
scroll to position [771, 0]
click at [622, 104] on link "uitwerkingen bekijken" at bounding box center [603, 98] width 149 height 23
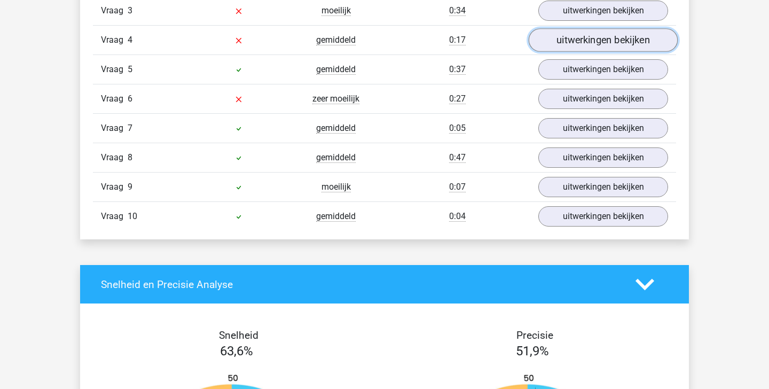
click at [593, 42] on link "uitwerkingen bekijken" at bounding box center [603, 39] width 149 height 23
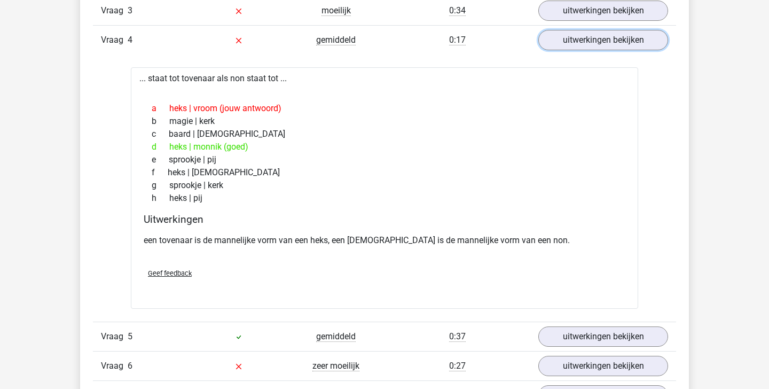
scroll to position [756, 0]
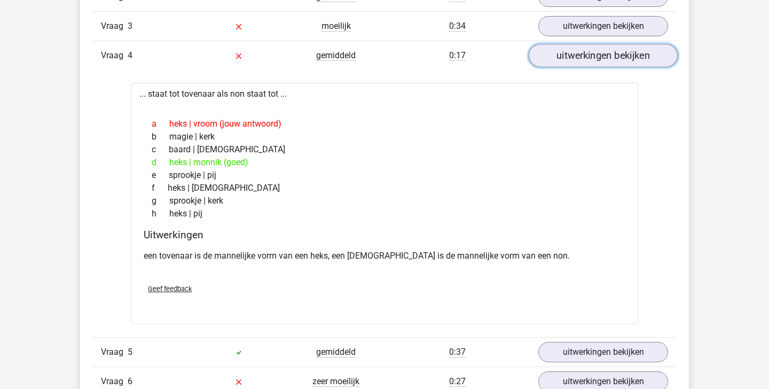
click at [593, 55] on link "uitwerkingen bekijken" at bounding box center [603, 55] width 149 height 23
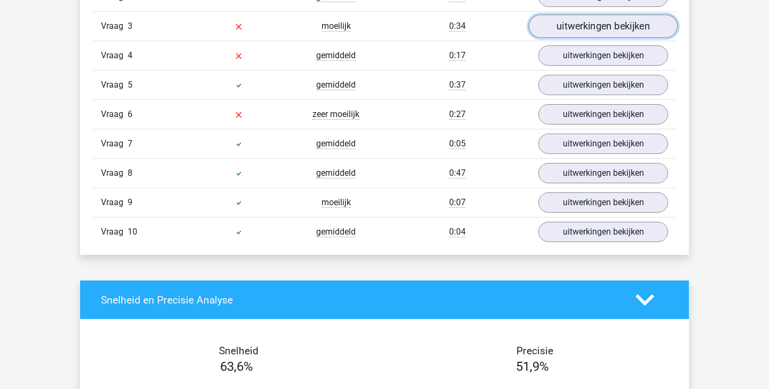
click at [572, 21] on link "uitwerkingen bekijken" at bounding box center [603, 25] width 149 height 23
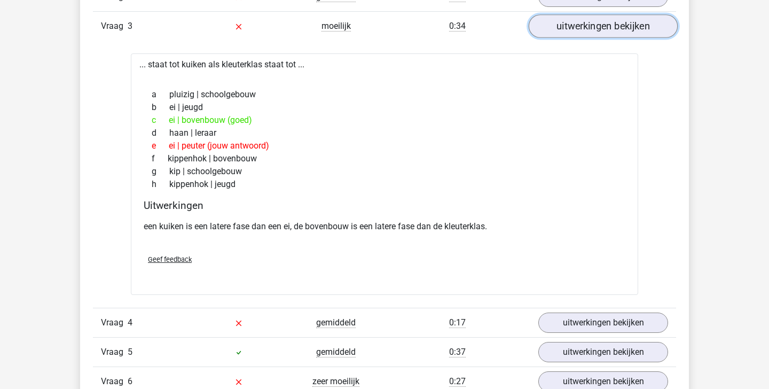
click at [572, 21] on link "uitwerkingen bekijken" at bounding box center [603, 25] width 149 height 23
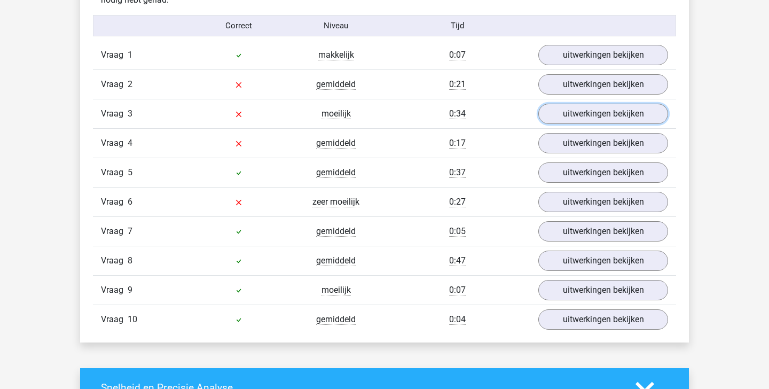
scroll to position [656, 0]
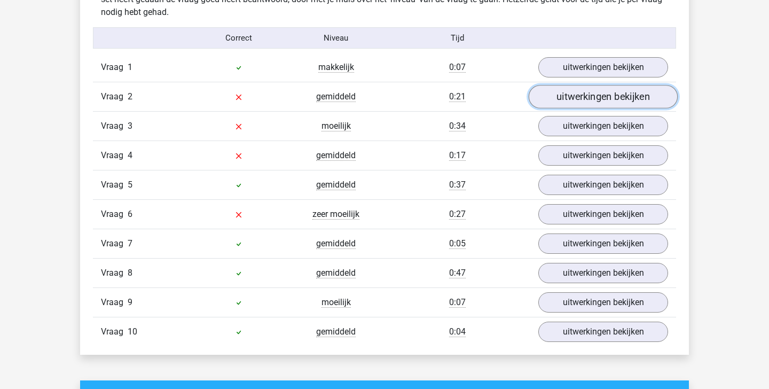
click at [573, 89] on link "uitwerkingen bekijken" at bounding box center [603, 96] width 149 height 23
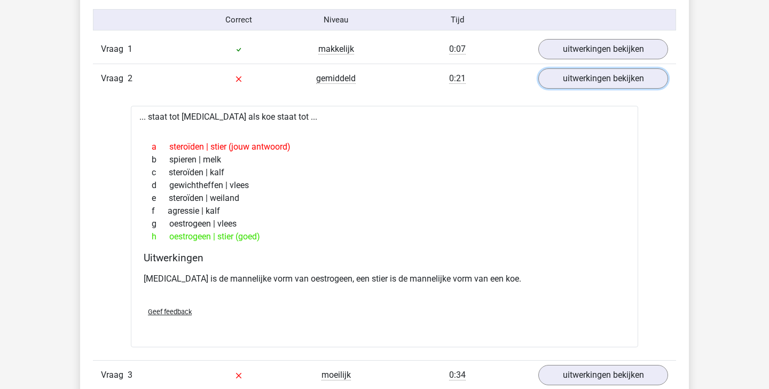
scroll to position [675, 0]
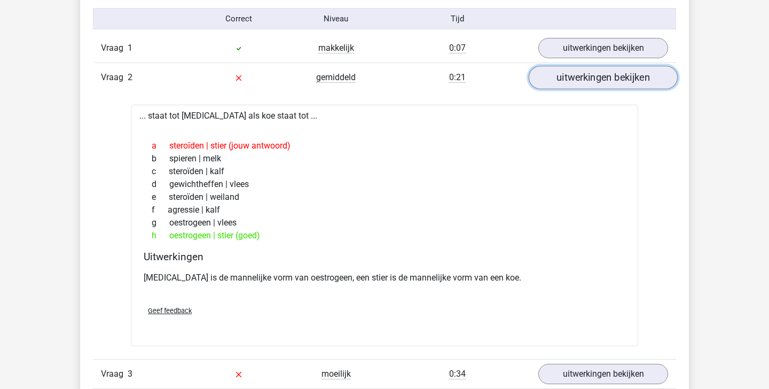
click at [604, 74] on link "uitwerkingen bekijken" at bounding box center [603, 77] width 149 height 23
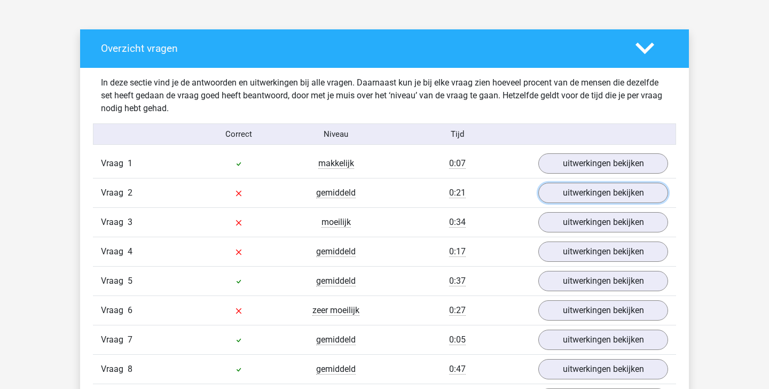
scroll to position [0, 0]
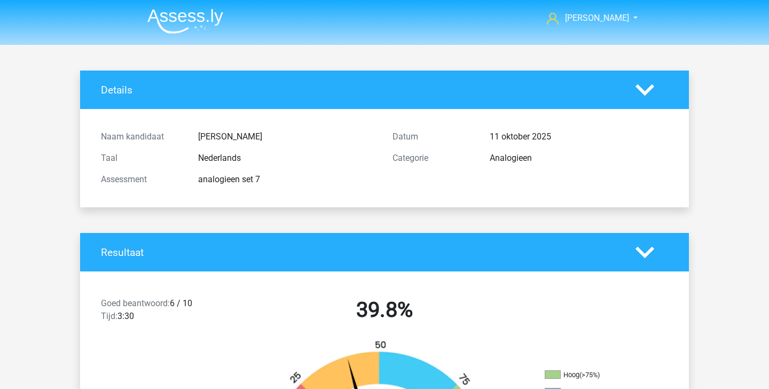
click at [188, 19] on img at bounding box center [185, 21] width 76 height 25
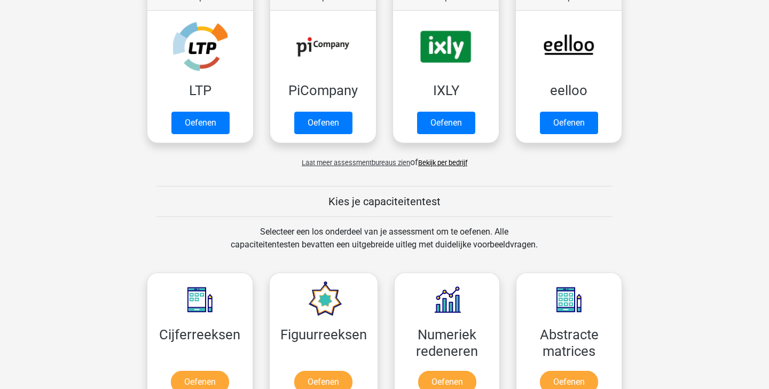
scroll to position [234, 0]
